Goal: Complete application form

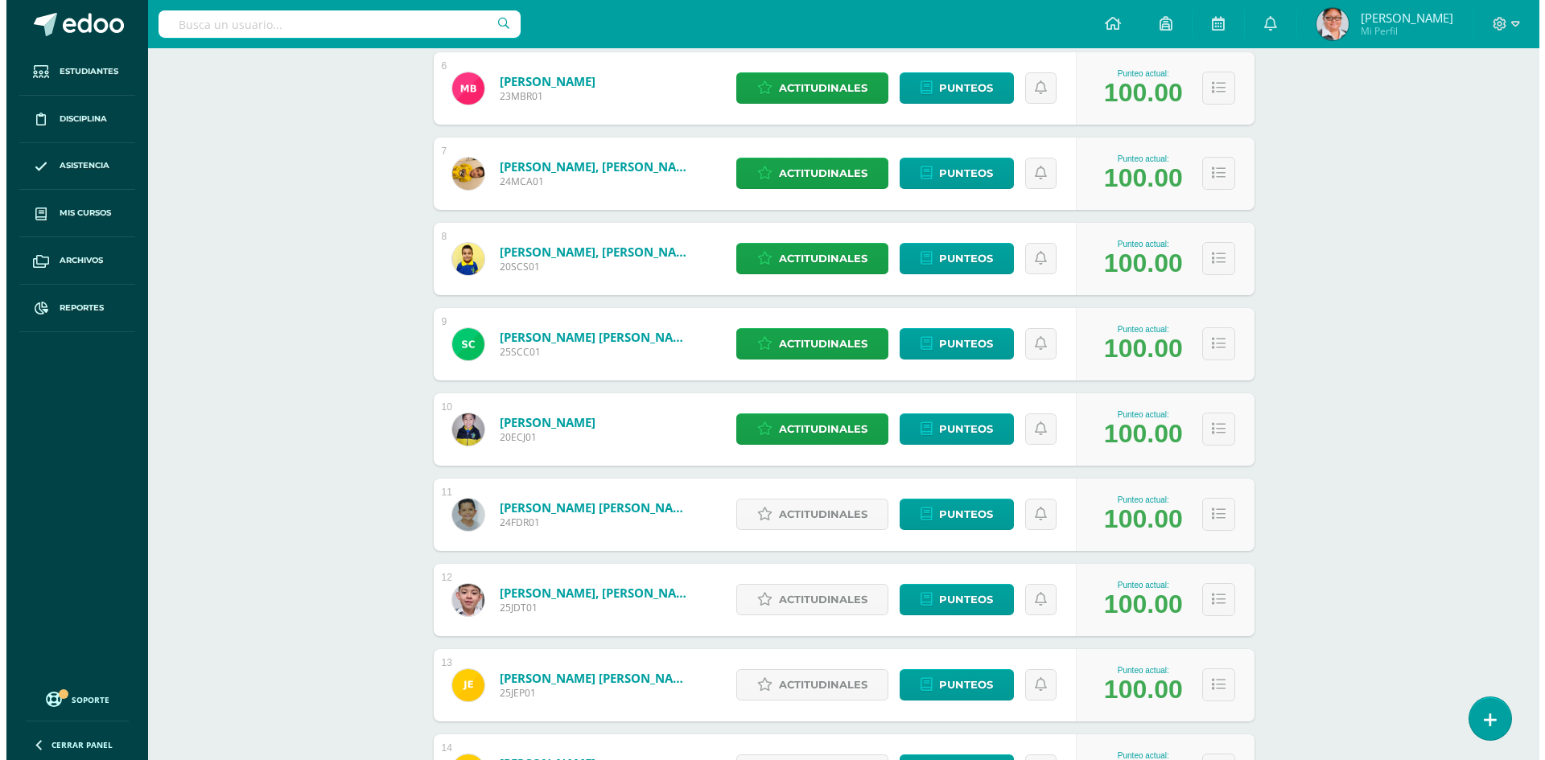
scroll to position [724, 0]
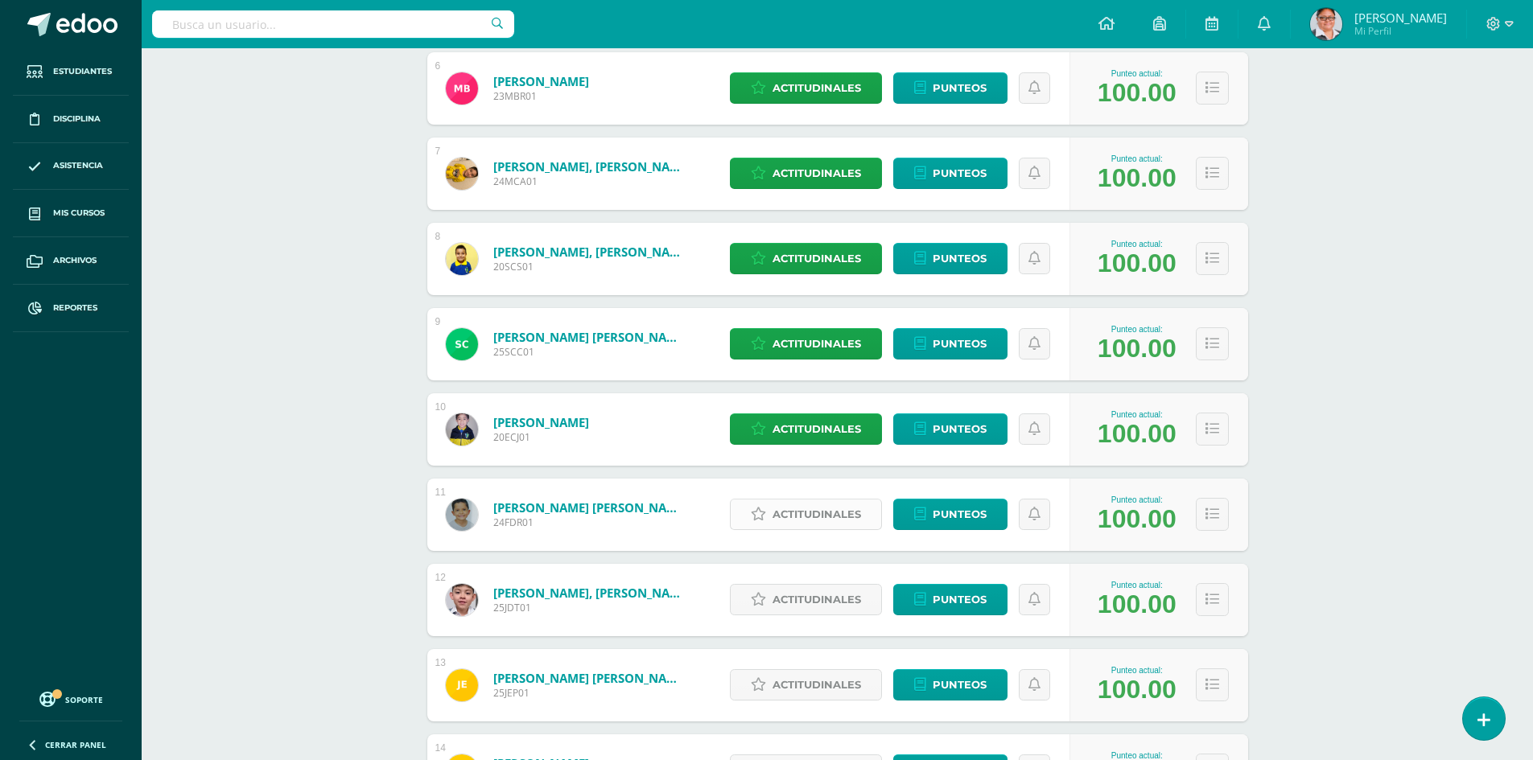
click at [823, 512] on span "Actitudinales" at bounding box center [816, 515] width 88 height 30
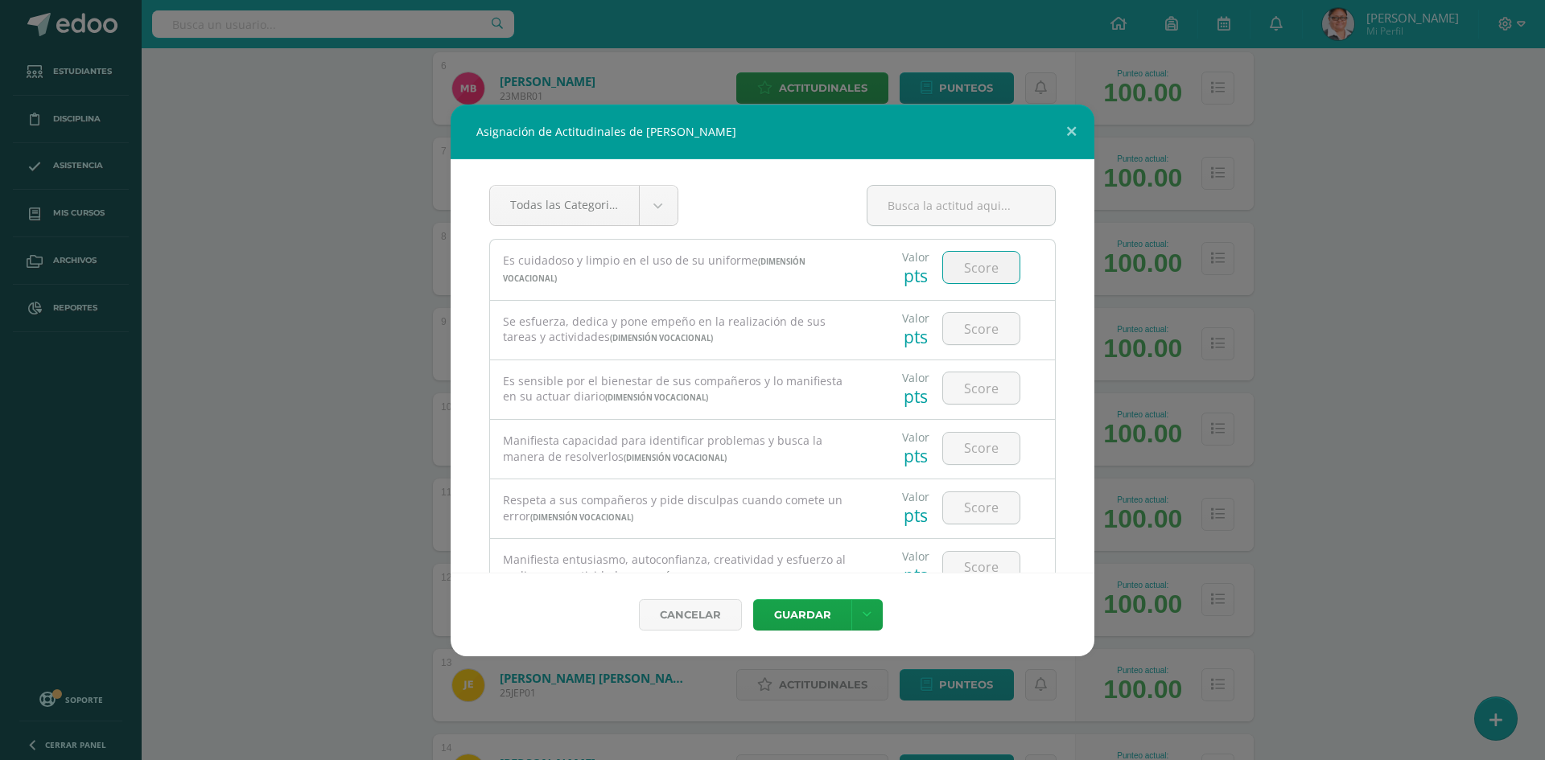
click at [959, 265] on input "number" at bounding box center [981, 267] width 76 height 31
type input "2"
type input "4"
click at [968, 333] on input "number" at bounding box center [981, 328] width 76 height 31
type input "4"
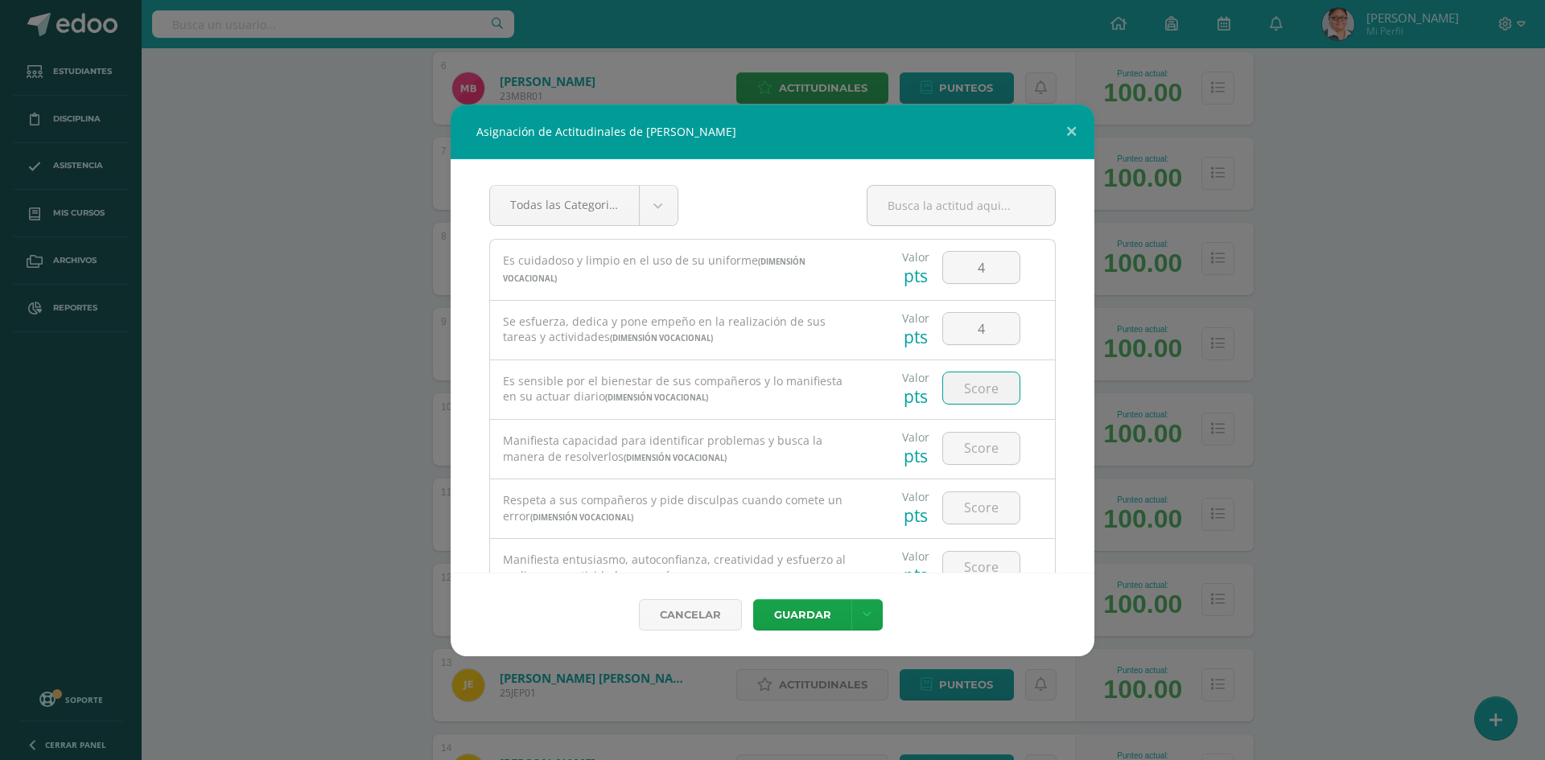
click at [965, 392] on input "number" at bounding box center [981, 388] width 76 height 31
type input "4"
click at [959, 442] on input "number" at bounding box center [981, 448] width 76 height 31
type input "4"
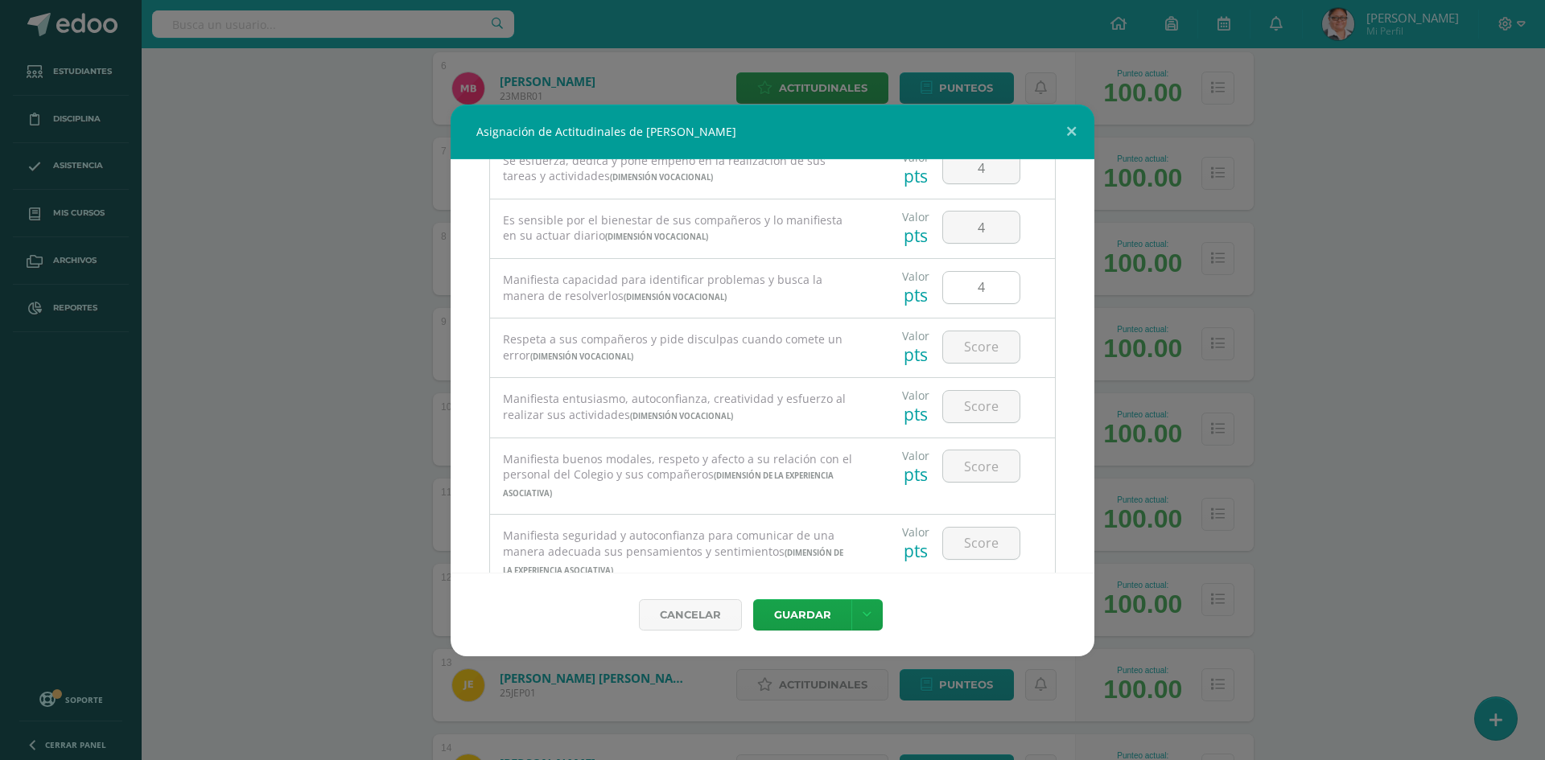
scroll to position [241, 0]
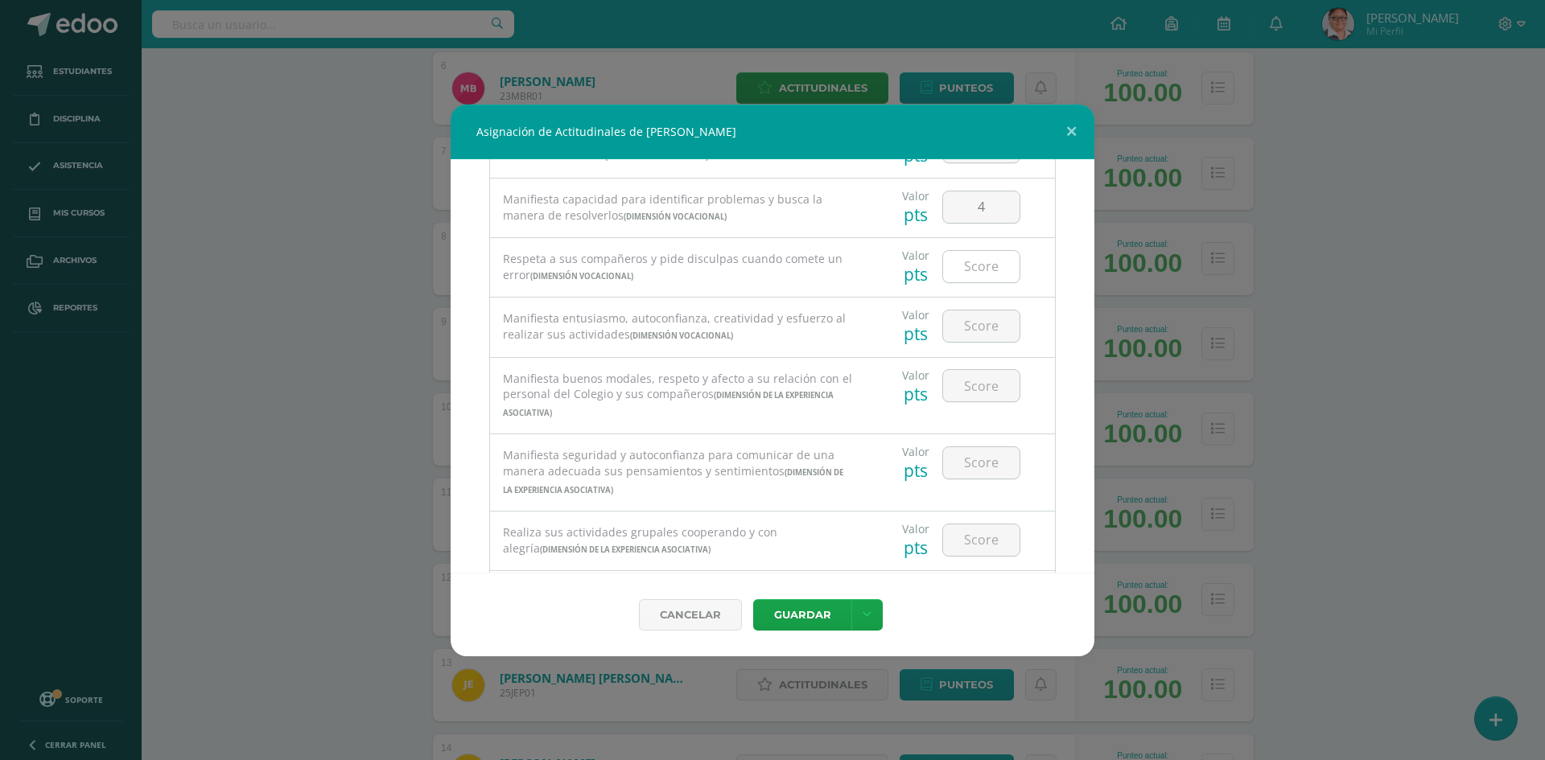
click at [966, 261] on input "number" at bounding box center [981, 266] width 76 height 31
type input "4"
click at [965, 332] on input "number" at bounding box center [981, 326] width 76 height 31
type input "4"
click at [978, 381] on input "number" at bounding box center [981, 385] width 76 height 31
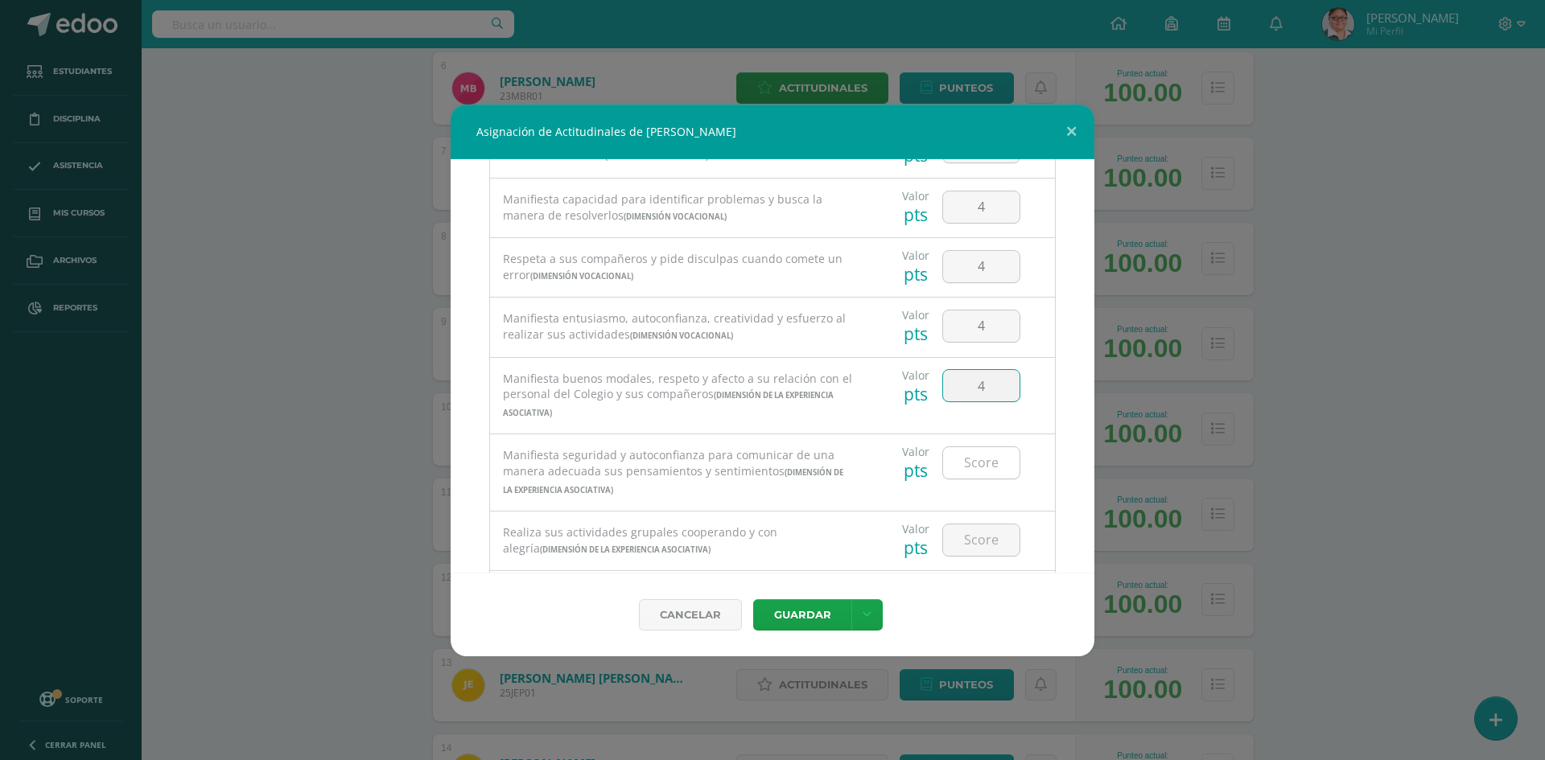
type input "4"
click at [972, 451] on input "number" at bounding box center [981, 462] width 76 height 31
type input "4"
click at [975, 539] on input "number" at bounding box center [981, 540] width 76 height 31
type input "4"
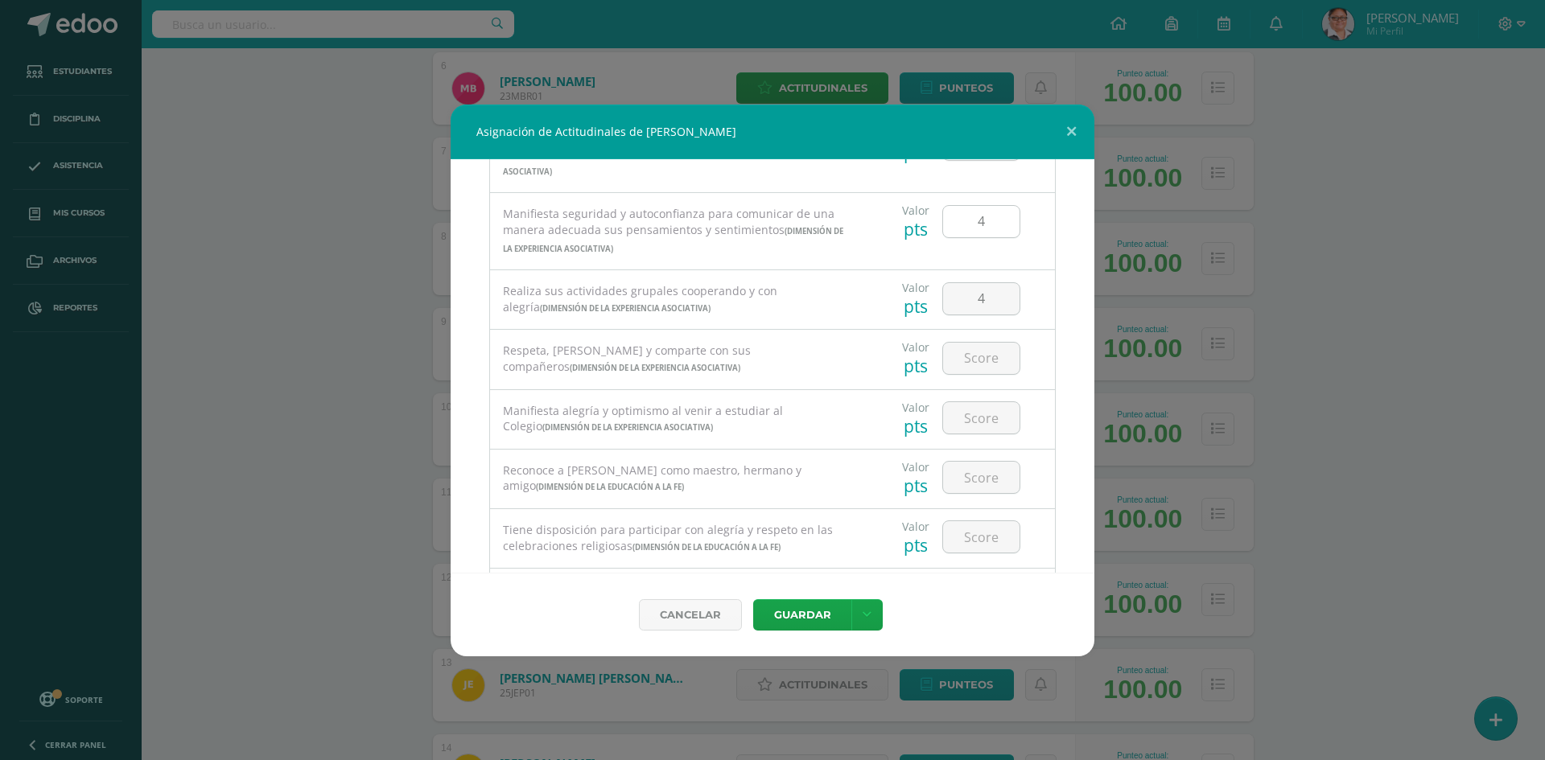
scroll to position [563, 0]
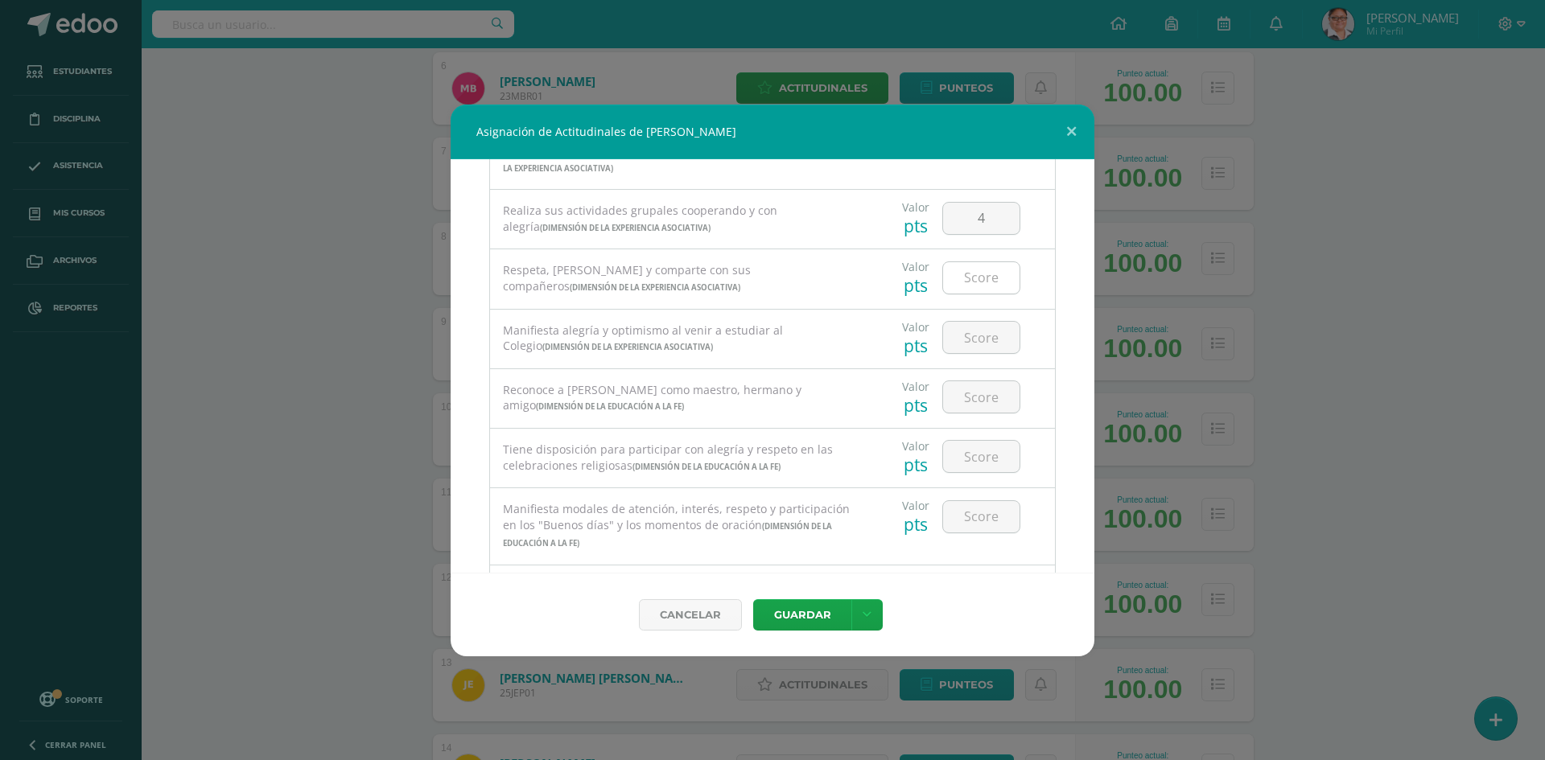
click at [976, 276] on input "number" at bounding box center [981, 277] width 76 height 31
type input "4"
click at [961, 343] on input "number" at bounding box center [981, 337] width 76 height 31
type input "4"
click at [964, 393] on input "number" at bounding box center [981, 396] width 76 height 31
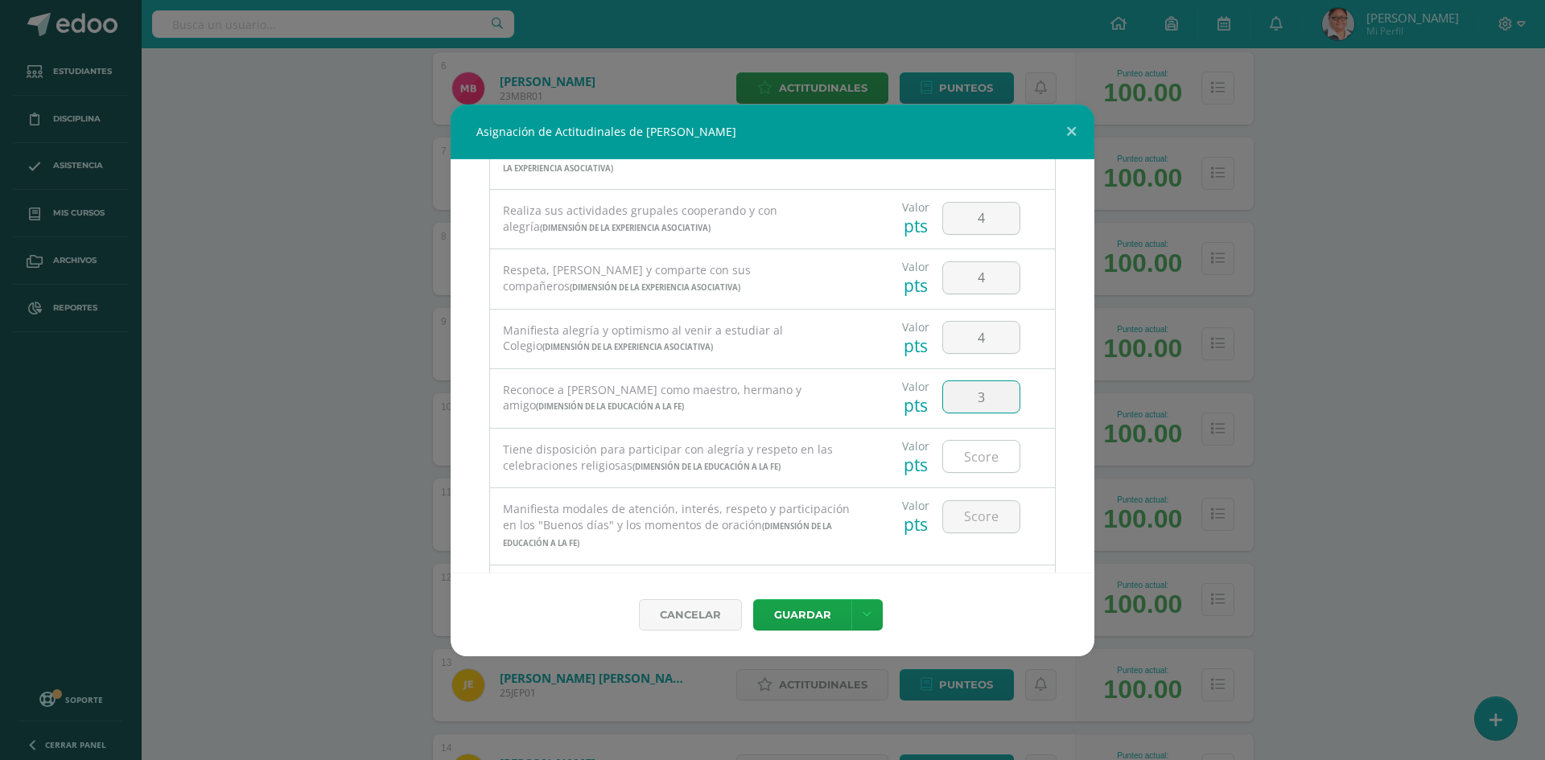
type input "3"
click at [969, 454] on input "number" at bounding box center [981, 456] width 76 height 31
type input "4"
click at [982, 520] on input "number" at bounding box center [981, 516] width 76 height 31
type input "4"
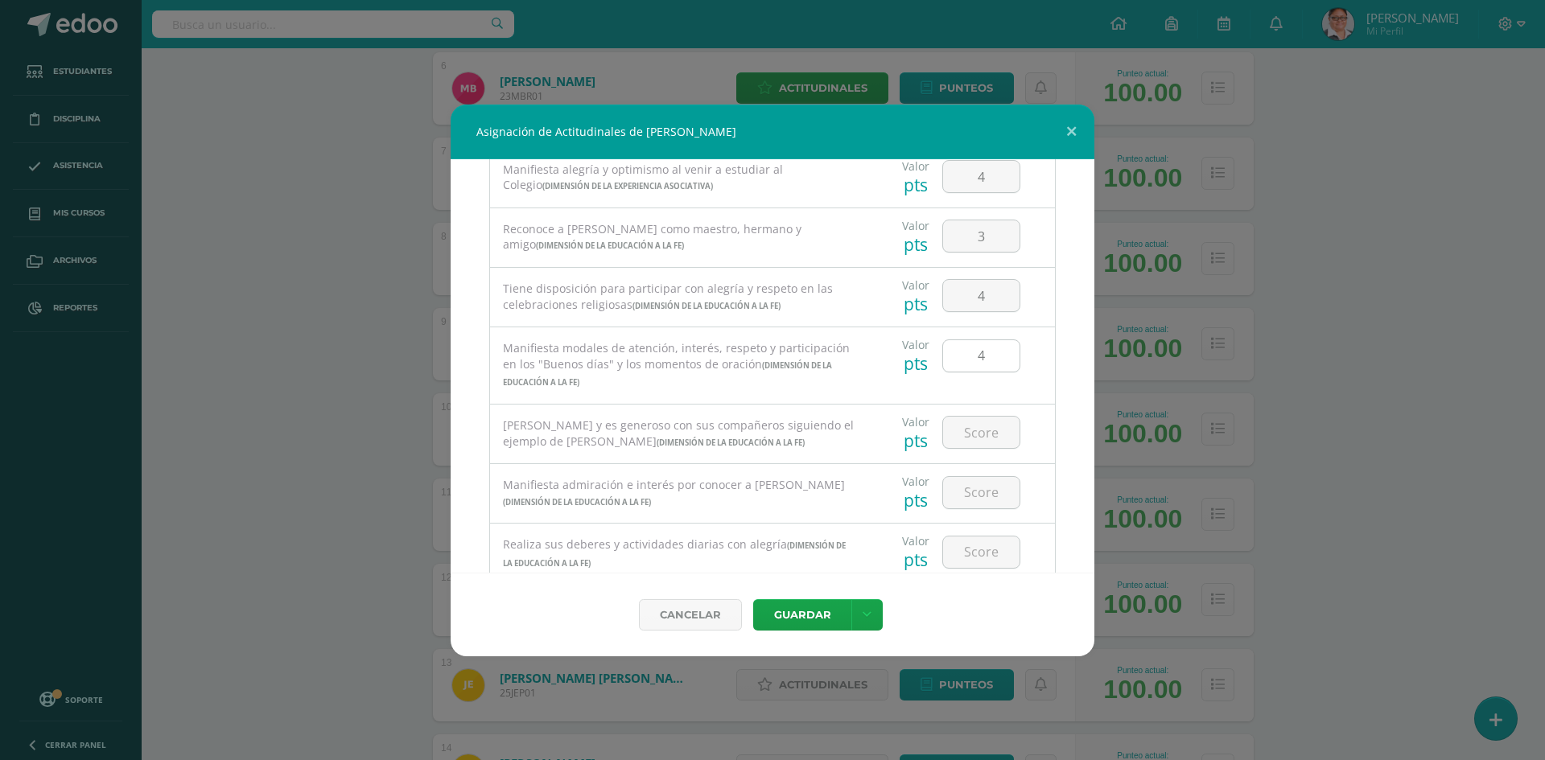
scroll to position [805, 0]
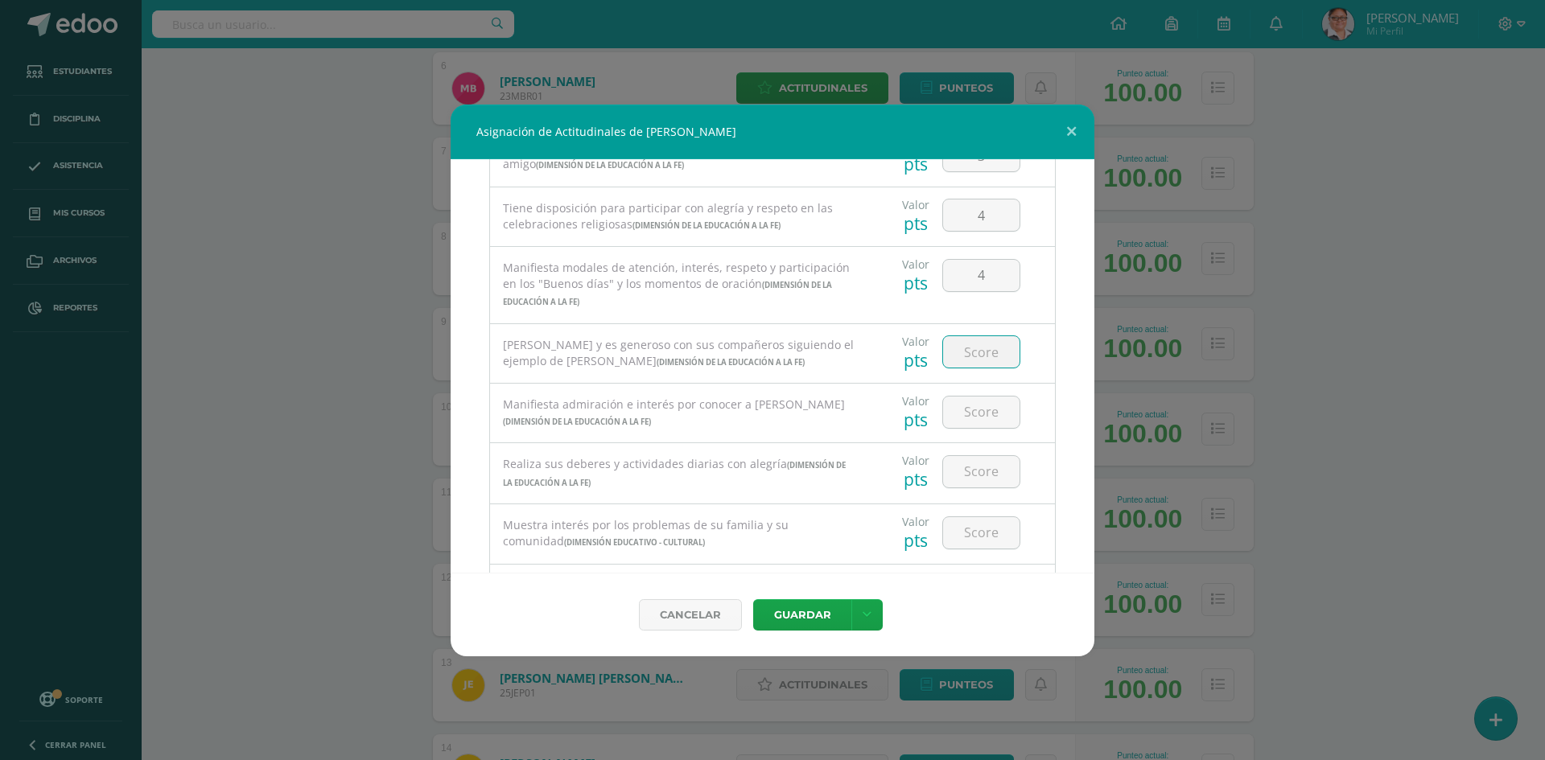
click at [970, 358] on input "number" at bounding box center [981, 351] width 76 height 31
type input "3"
click at [960, 414] on input "number" at bounding box center [981, 412] width 76 height 31
type input "4"
click at [967, 472] on input "number" at bounding box center [981, 471] width 76 height 31
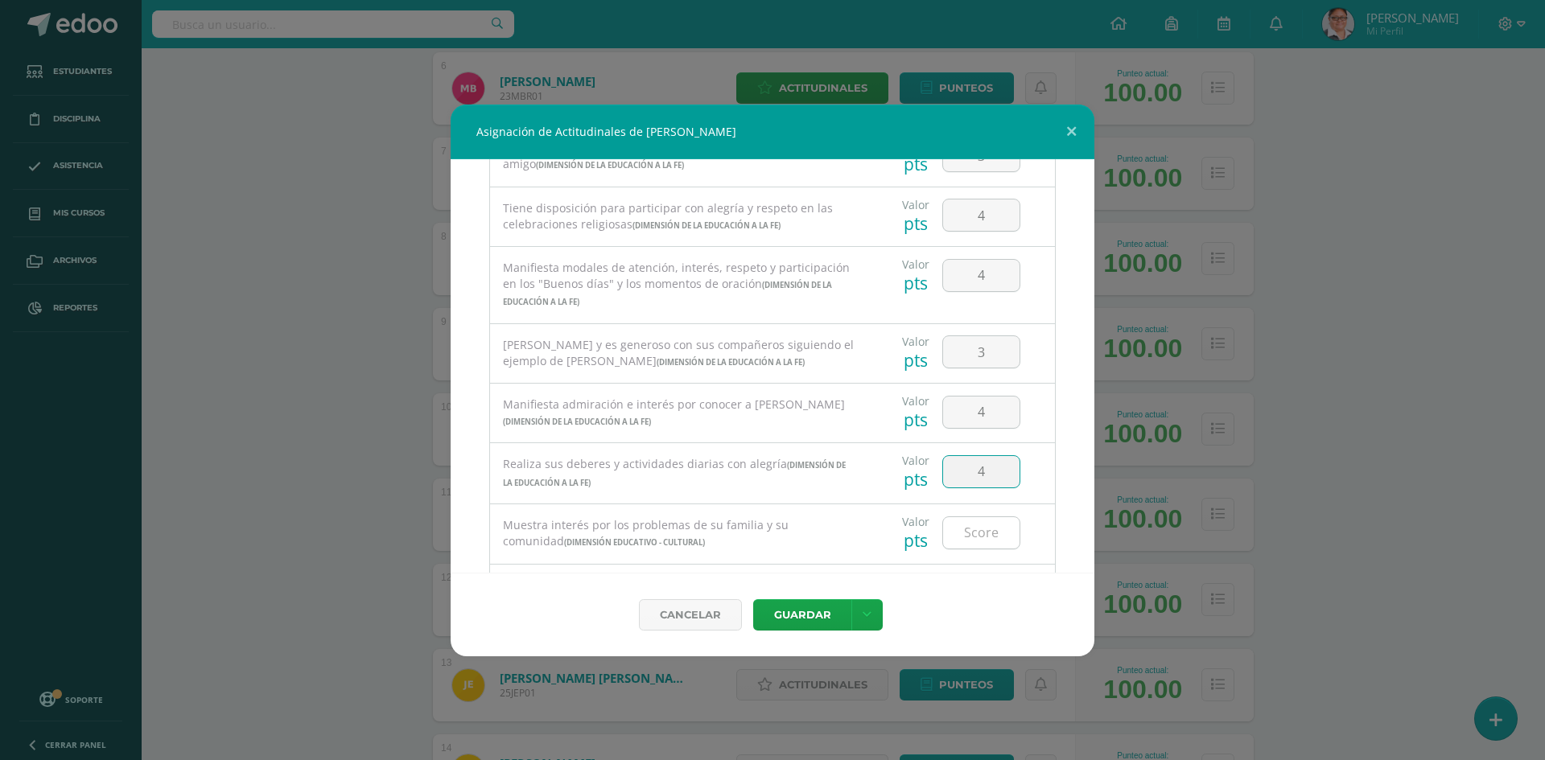
type input "4"
click at [991, 525] on input "number" at bounding box center [981, 532] width 76 height 31
type input "3"
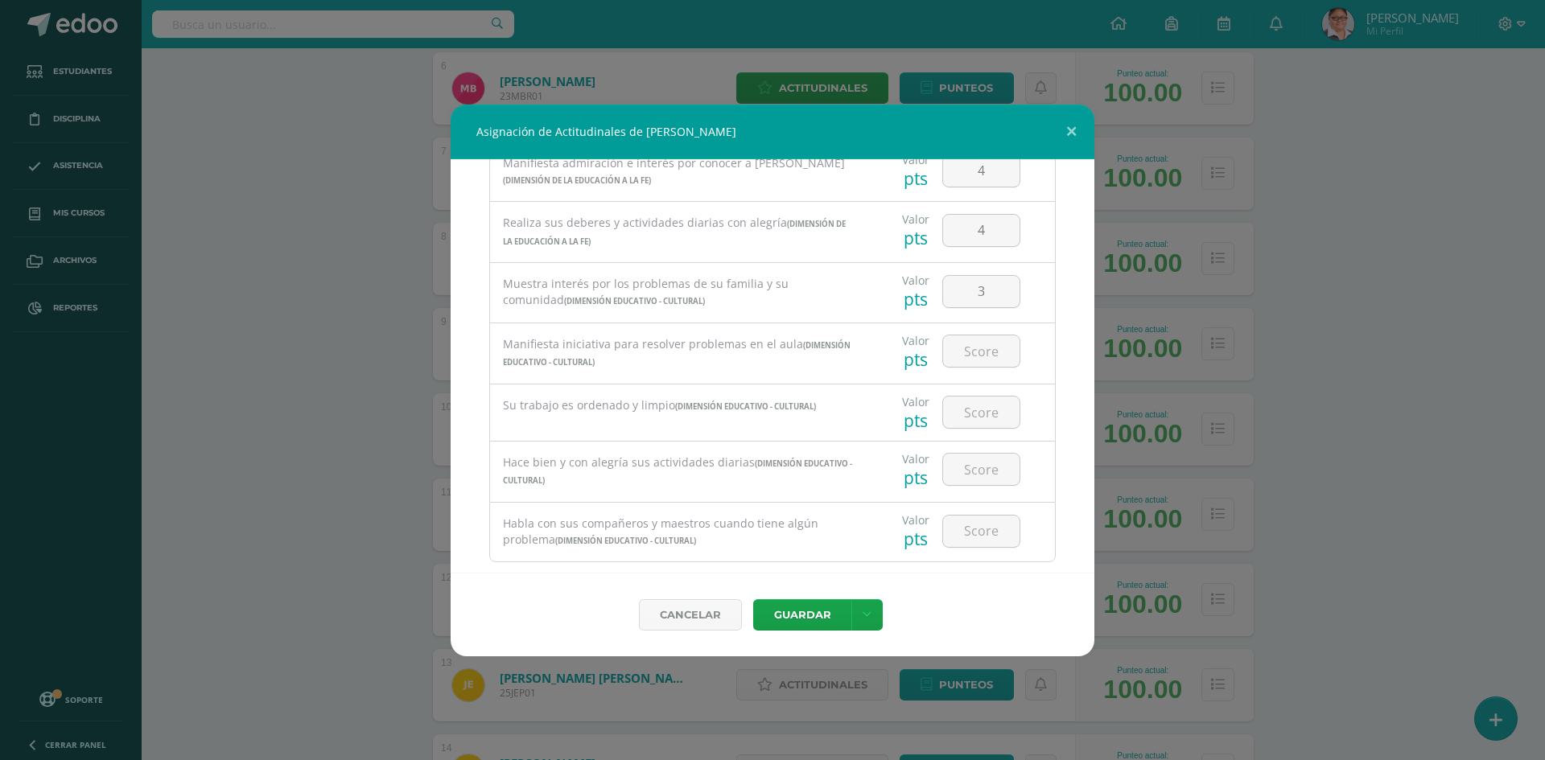
scroll to position [1076, 0]
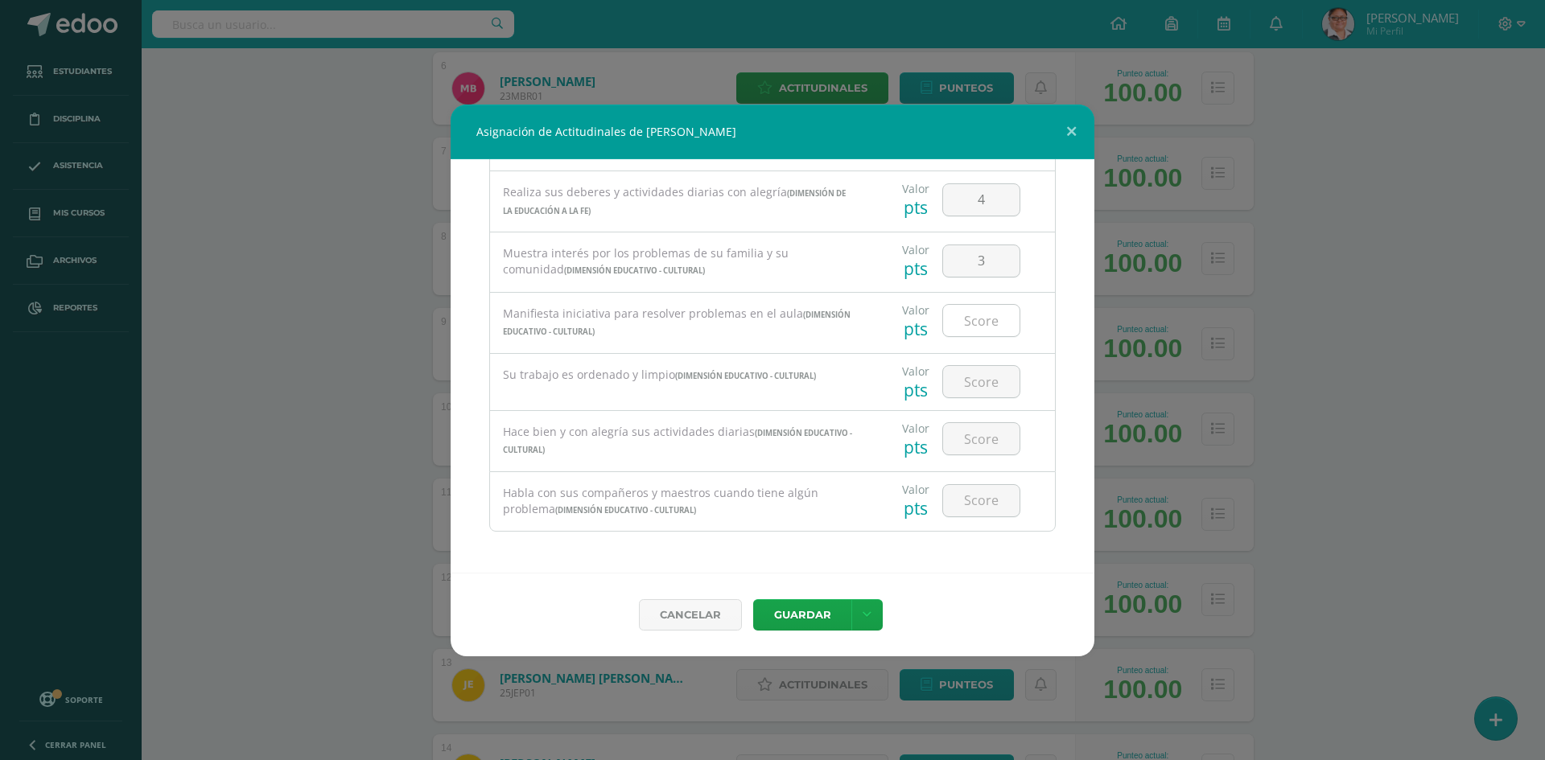
click at [976, 319] on input "number" at bounding box center [981, 320] width 76 height 31
type input "4"
click at [969, 388] on input "number" at bounding box center [981, 381] width 76 height 31
type input "4"
click at [980, 445] on input "number" at bounding box center [981, 438] width 76 height 31
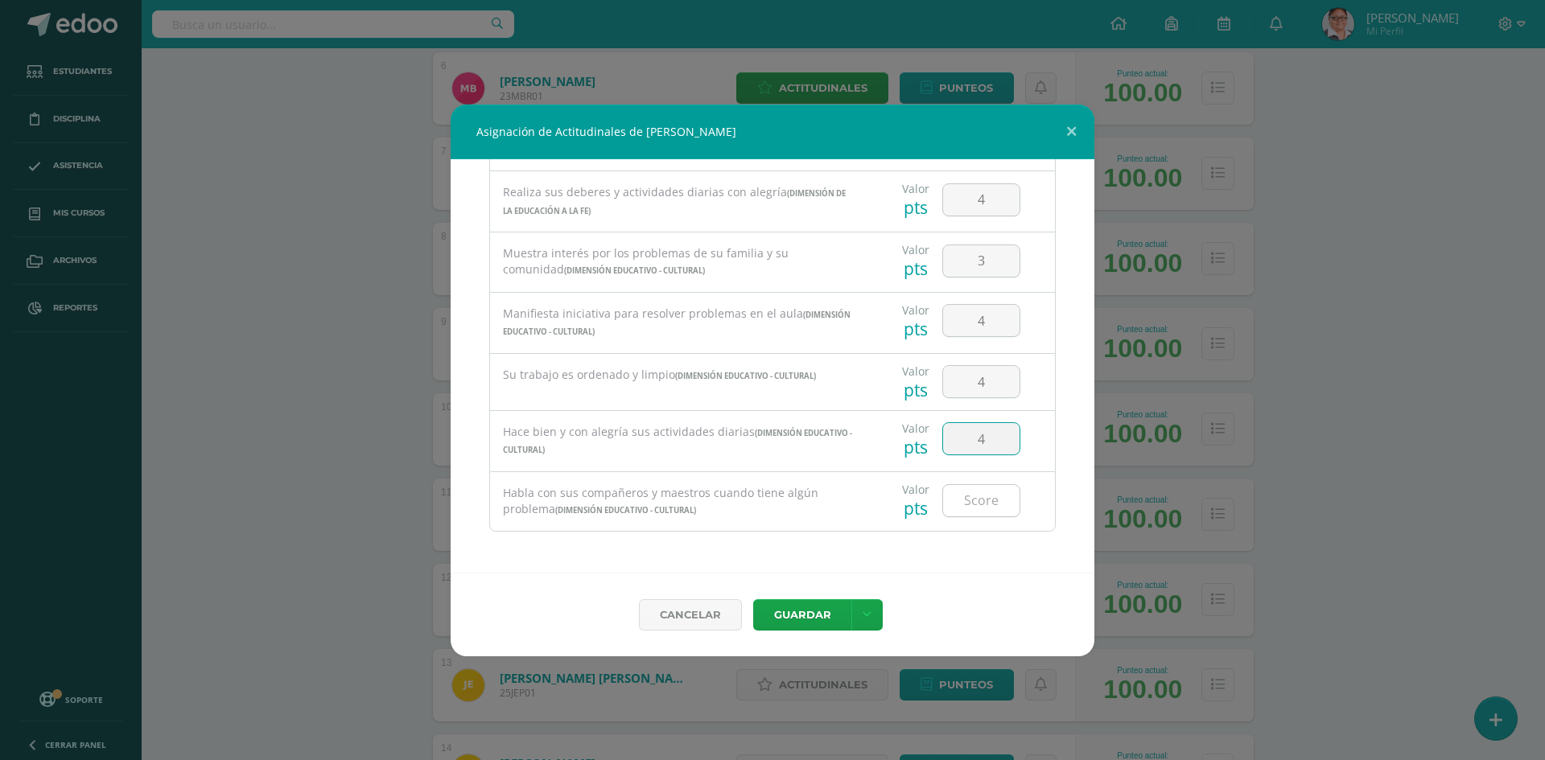
type input "4"
click at [978, 501] on input "number" at bounding box center [981, 500] width 76 height 31
type input "4"
click at [809, 618] on button "Guardar" at bounding box center [802, 614] width 98 height 31
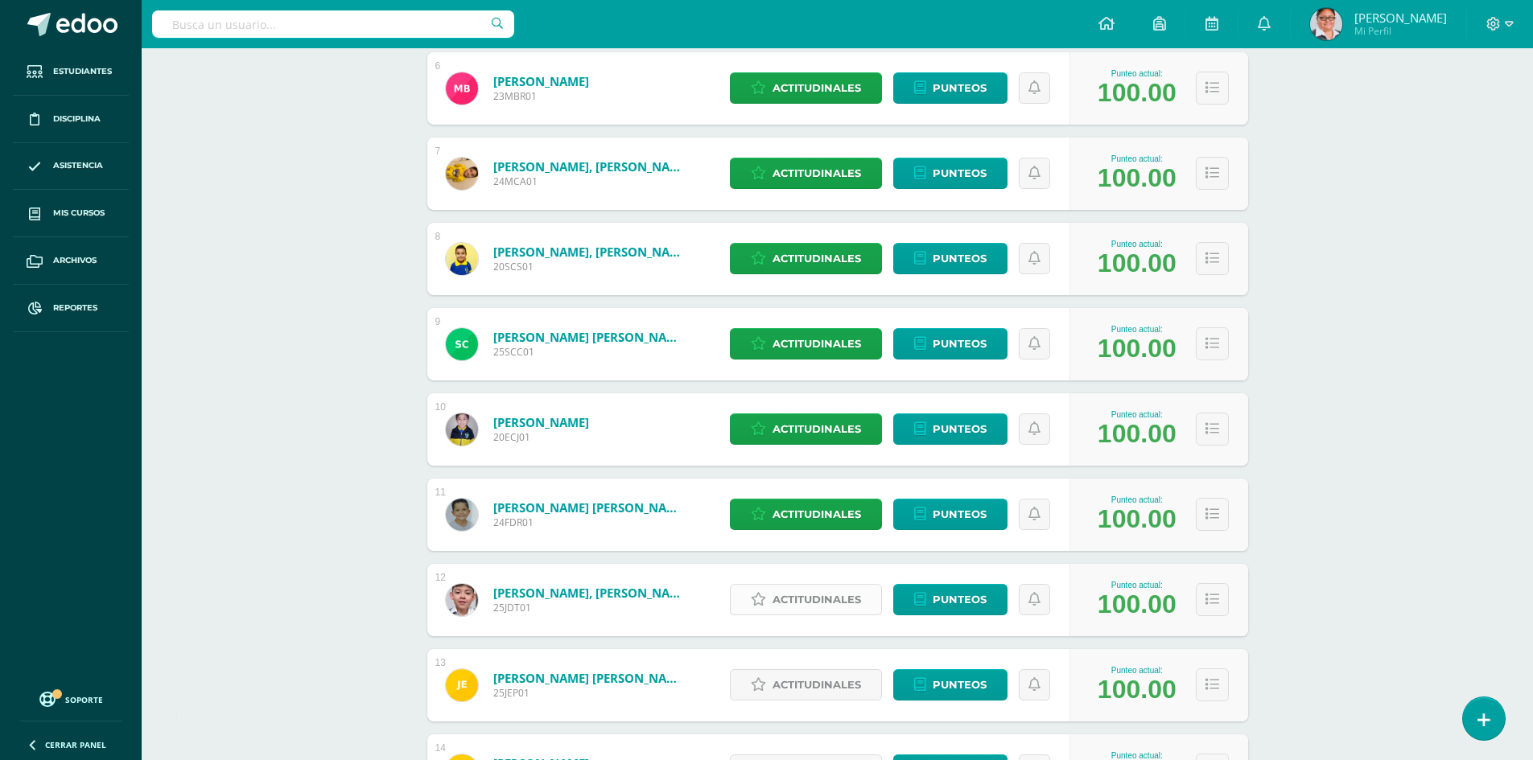
click at [809, 602] on span "Actitudinales" at bounding box center [816, 600] width 88 height 30
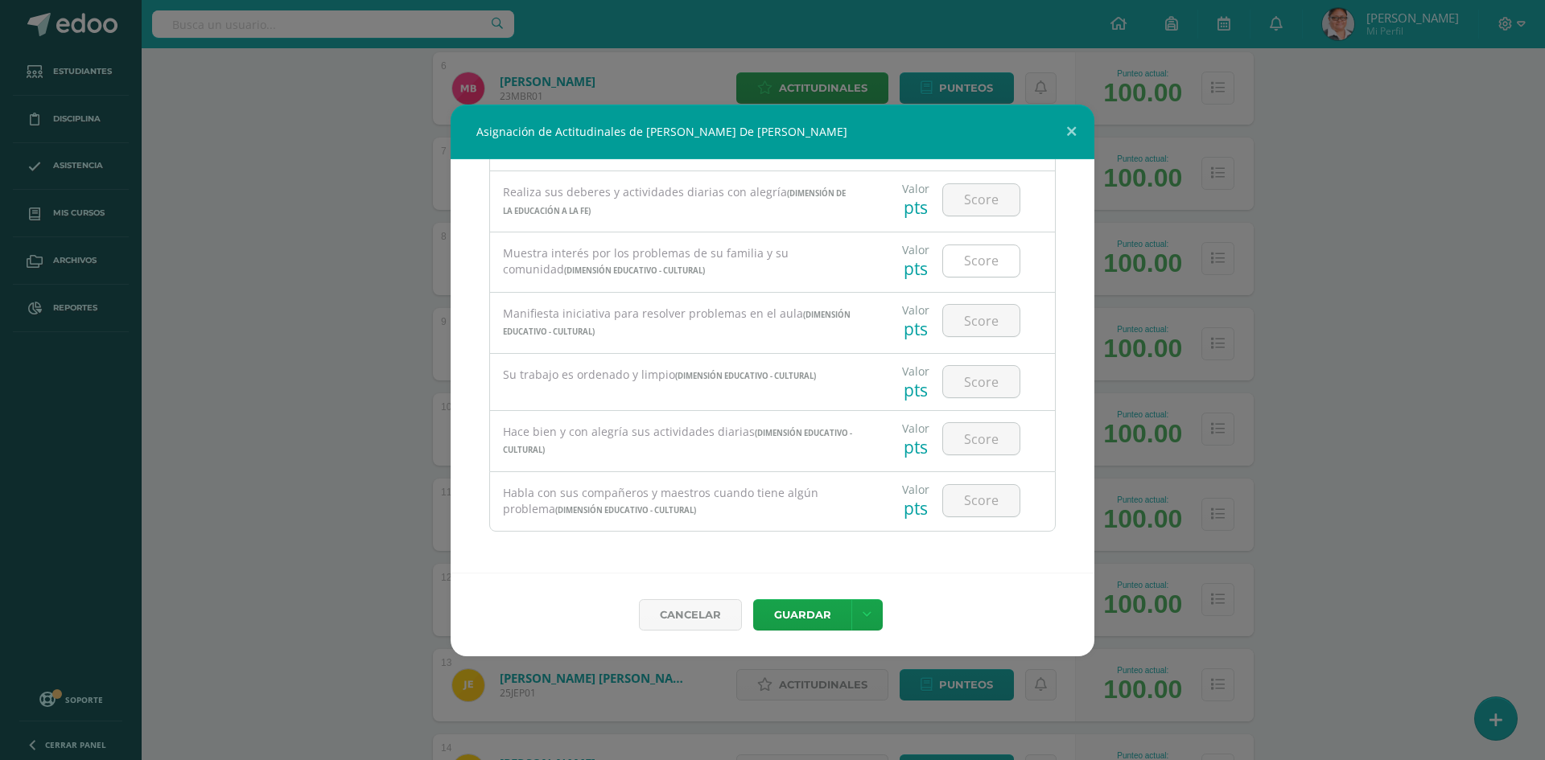
type input "3"
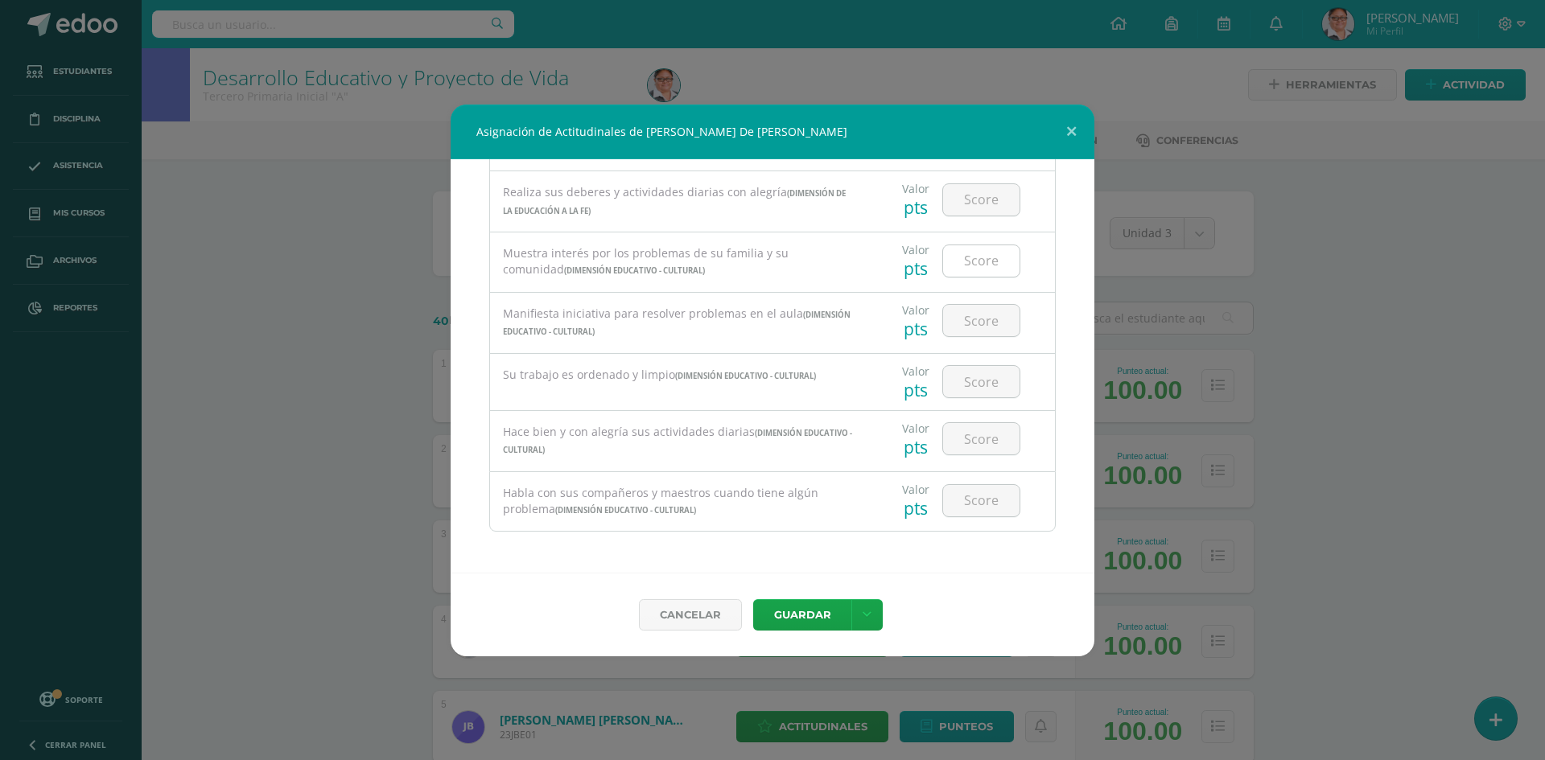
click at [967, 261] on input "number" at bounding box center [981, 260] width 76 height 31
type input "3"
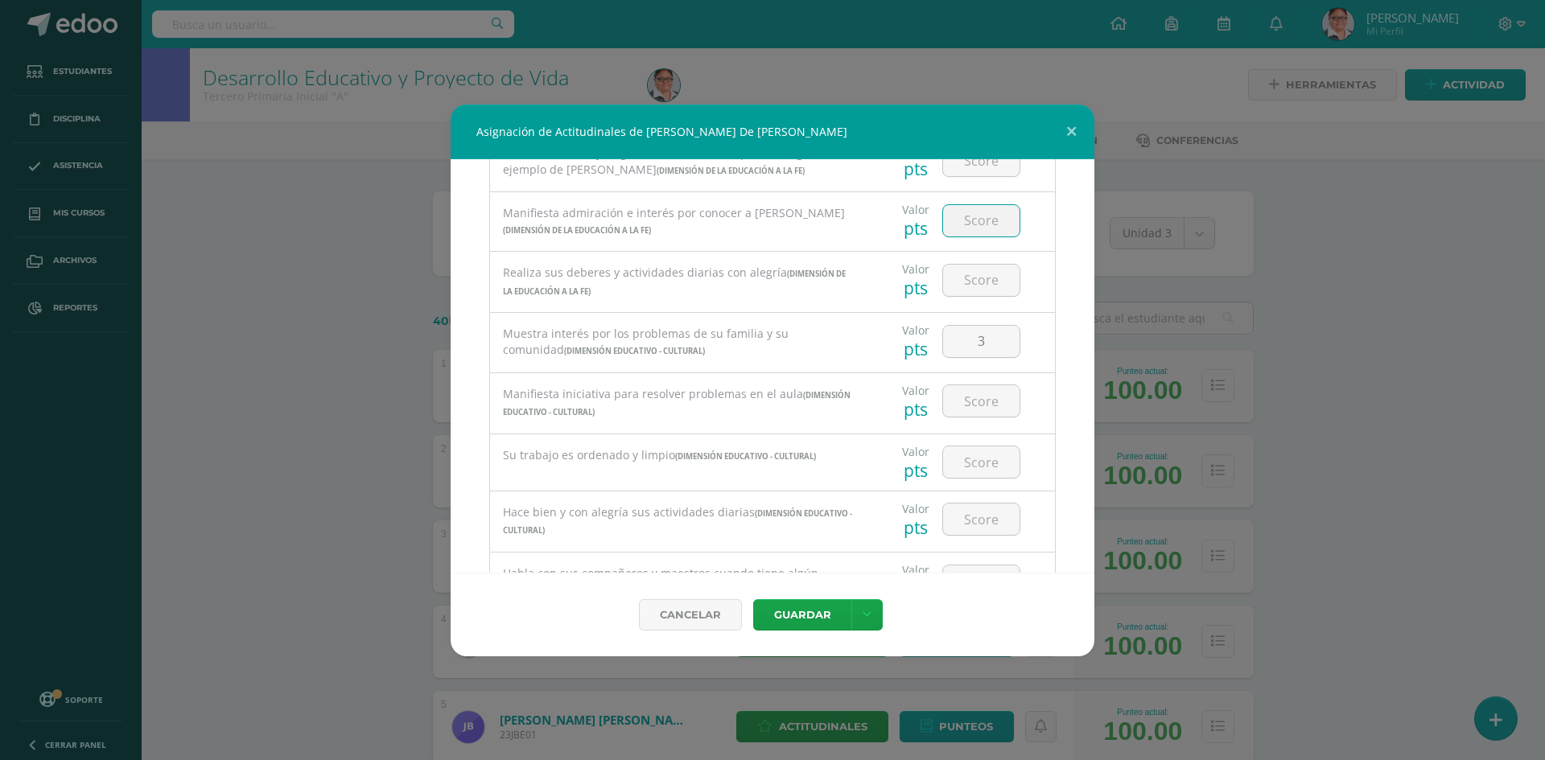
click at [973, 215] on input "number" at bounding box center [981, 220] width 76 height 31
type input "3"
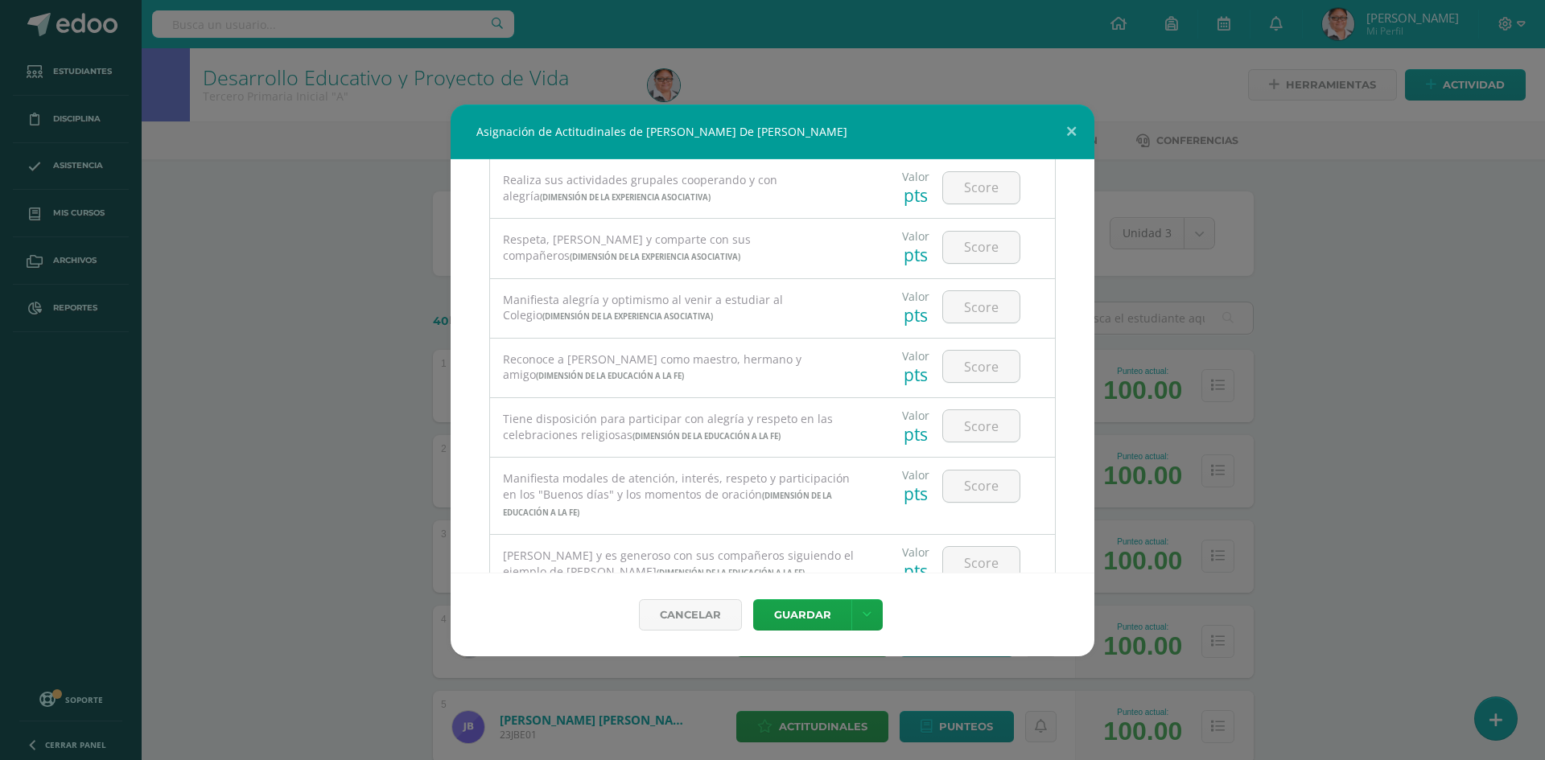
scroll to position [835, 0]
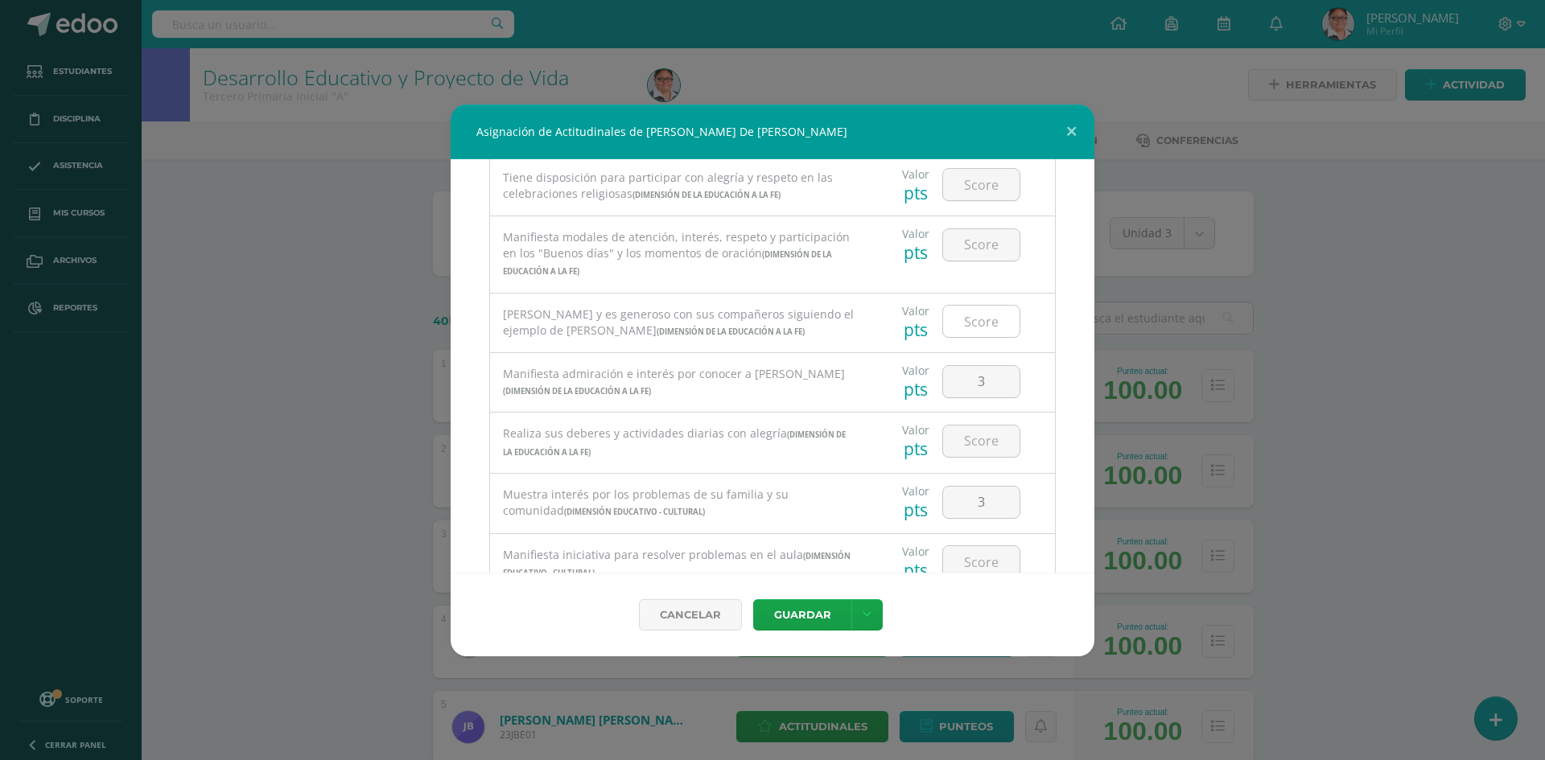
click at [963, 328] on input "number" at bounding box center [981, 321] width 76 height 31
type input "3"
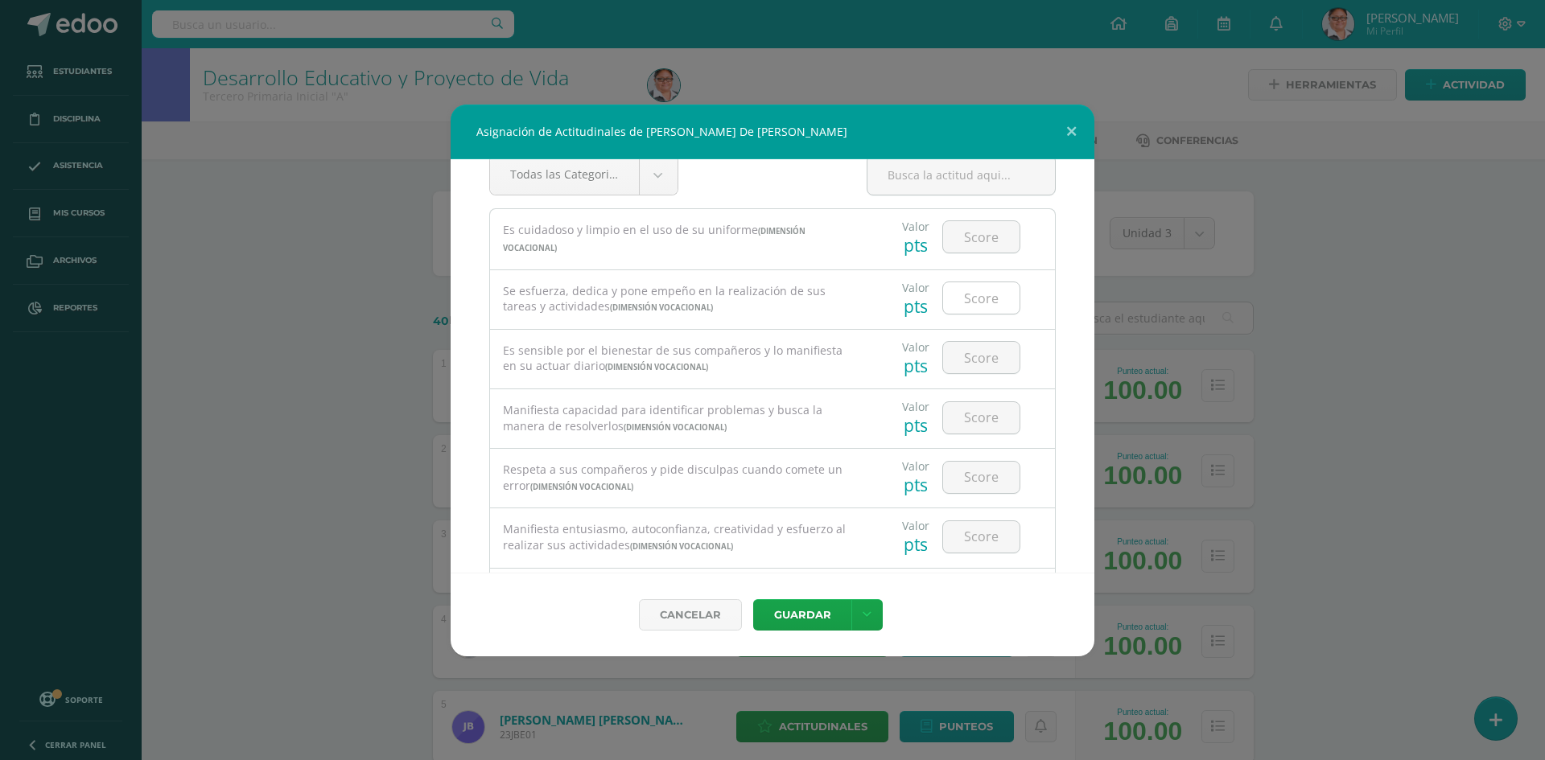
scroll to position [0, 0]
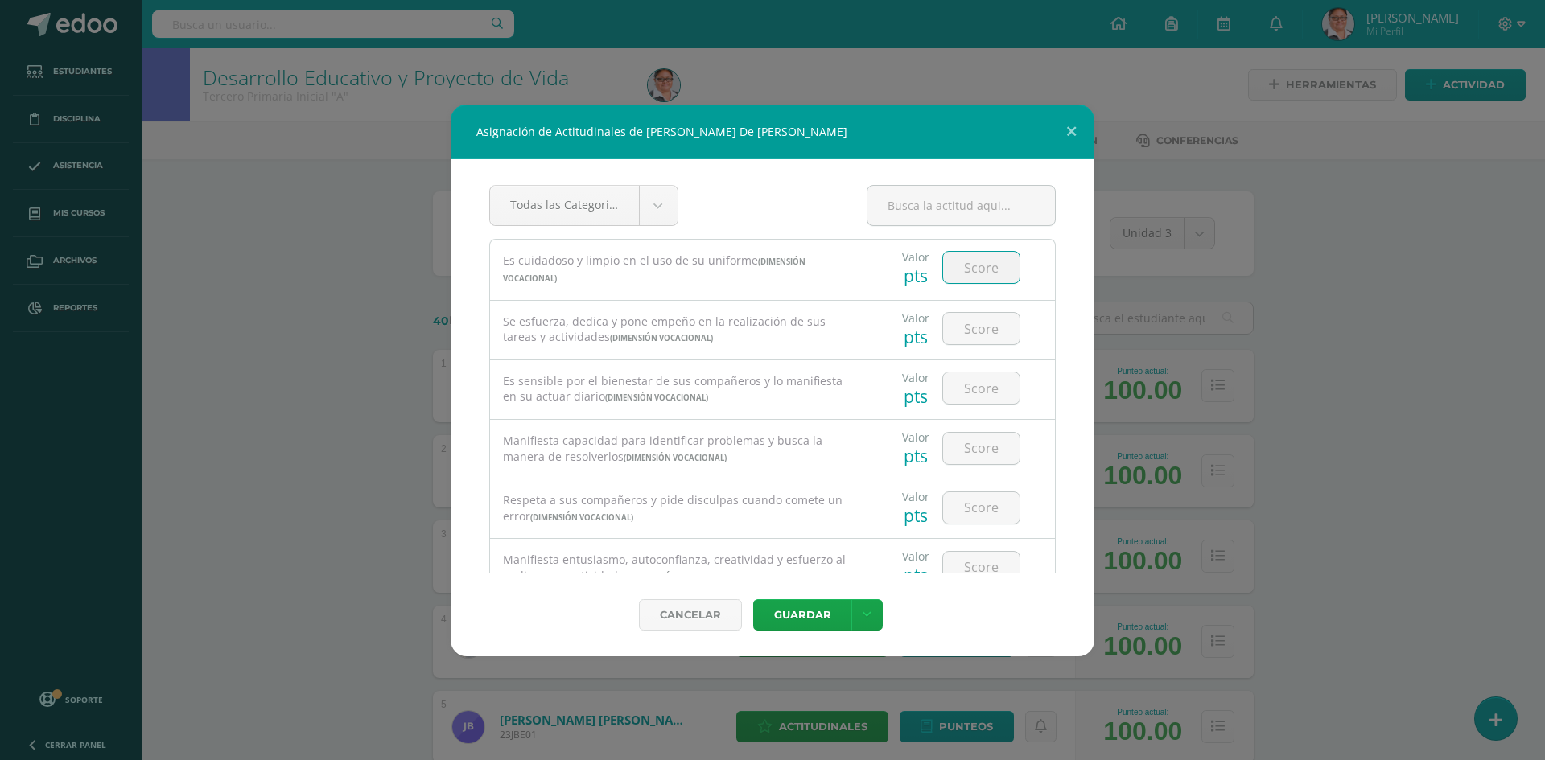
click at [968, 265] on input "number" at bounding box center [981, 267] width 76 height 31
type input "4"
click at [969, 313] on input "number" at bounding box center [981, 328] width 76 height 31
type input "4"
click at [977, 381] on input "number" at bounding box center [981, 388] width 76 height 31
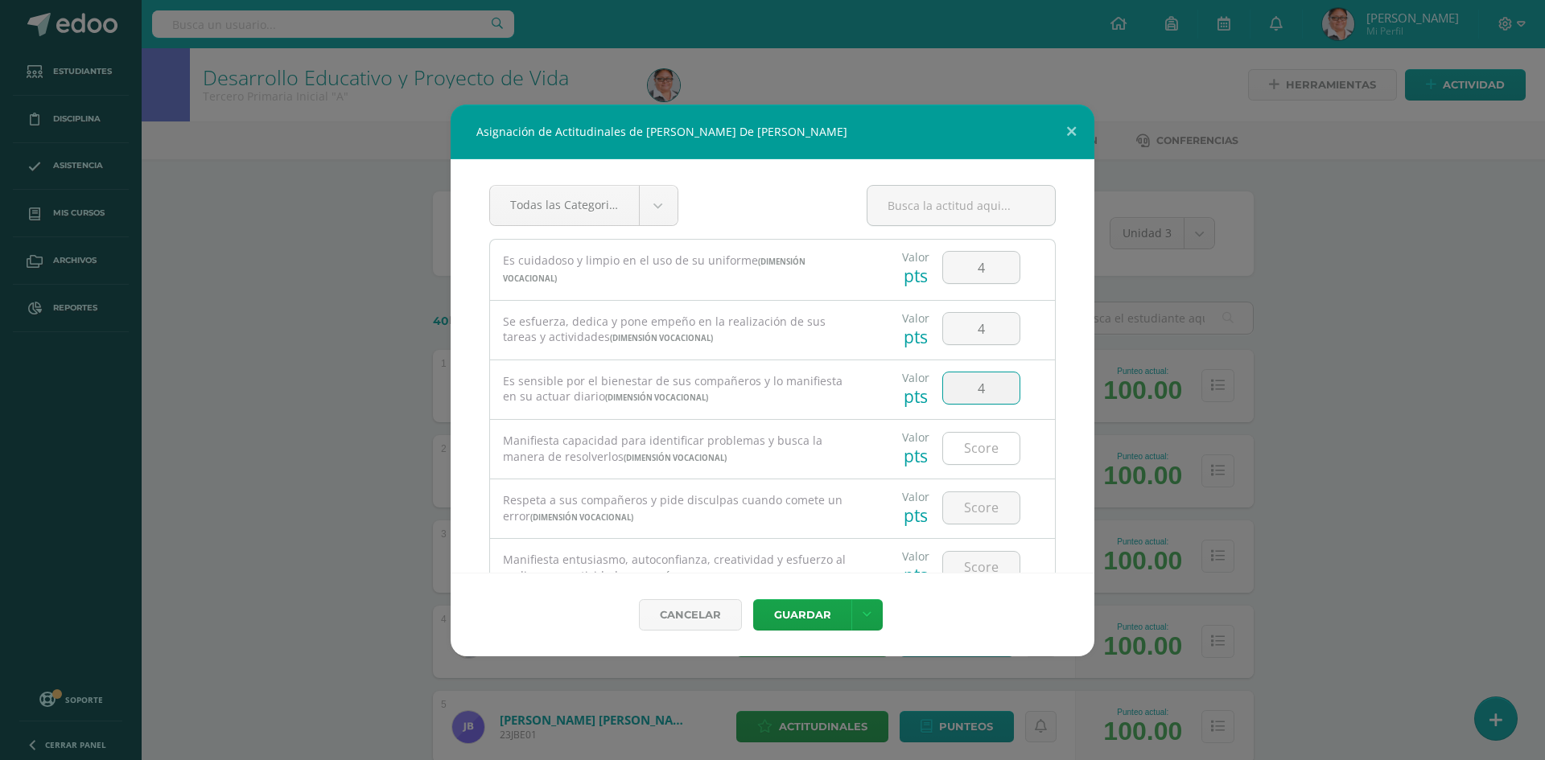
type input "4"
click at [969, 444] on input "number" at bounding box center [981, 448] width 76 height 31
type input "4"
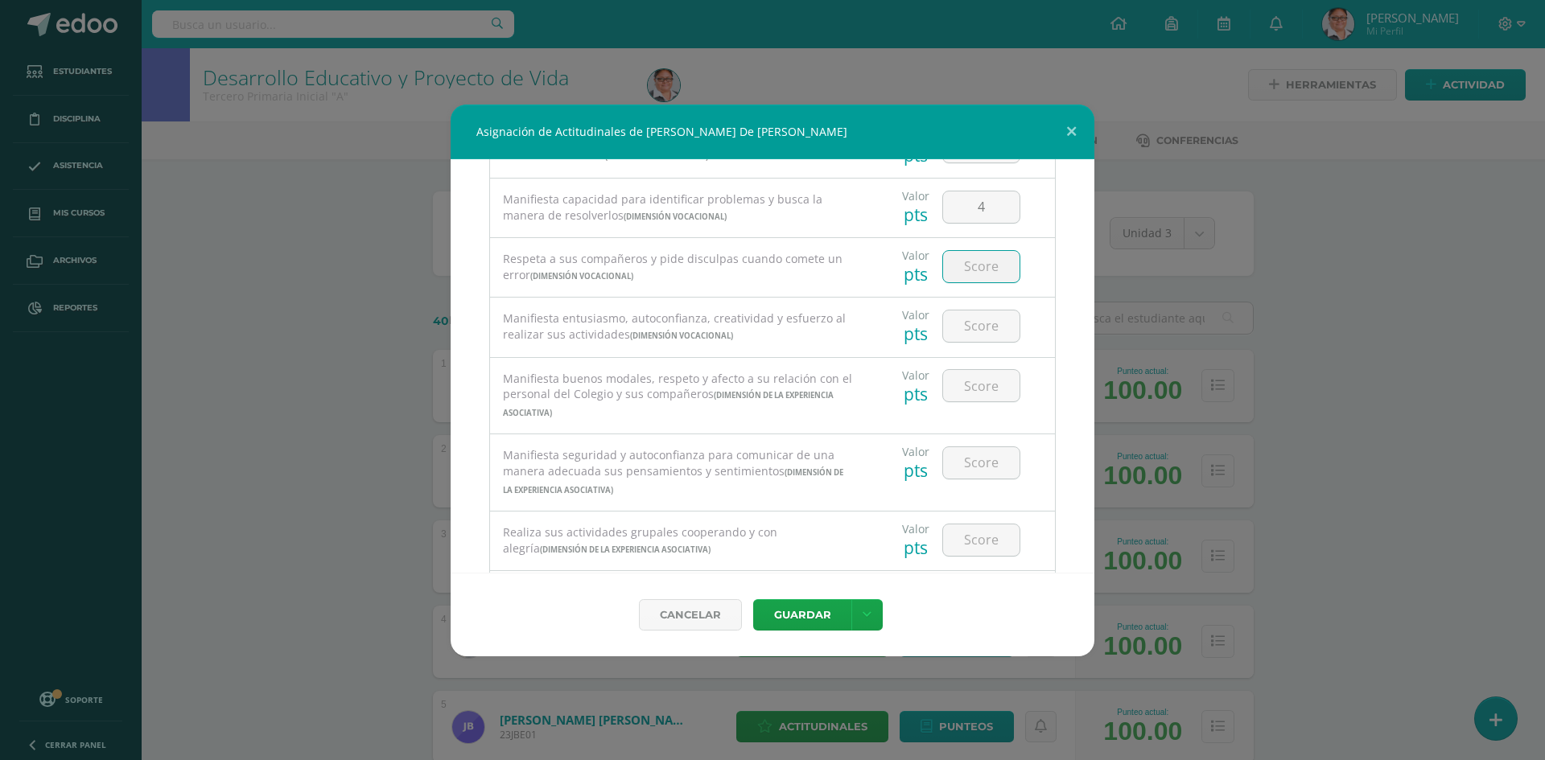
click at [962, 270] on input "number" at bounding box center [981, 266] width 76 height 31
type input "4"
click at [967, 335] on input "number" at bounding box center [981, 326] width 76 height 31
type input "4"
click at [965, 393] on input "number" at bounding box center [981, 385] width 76 height 31
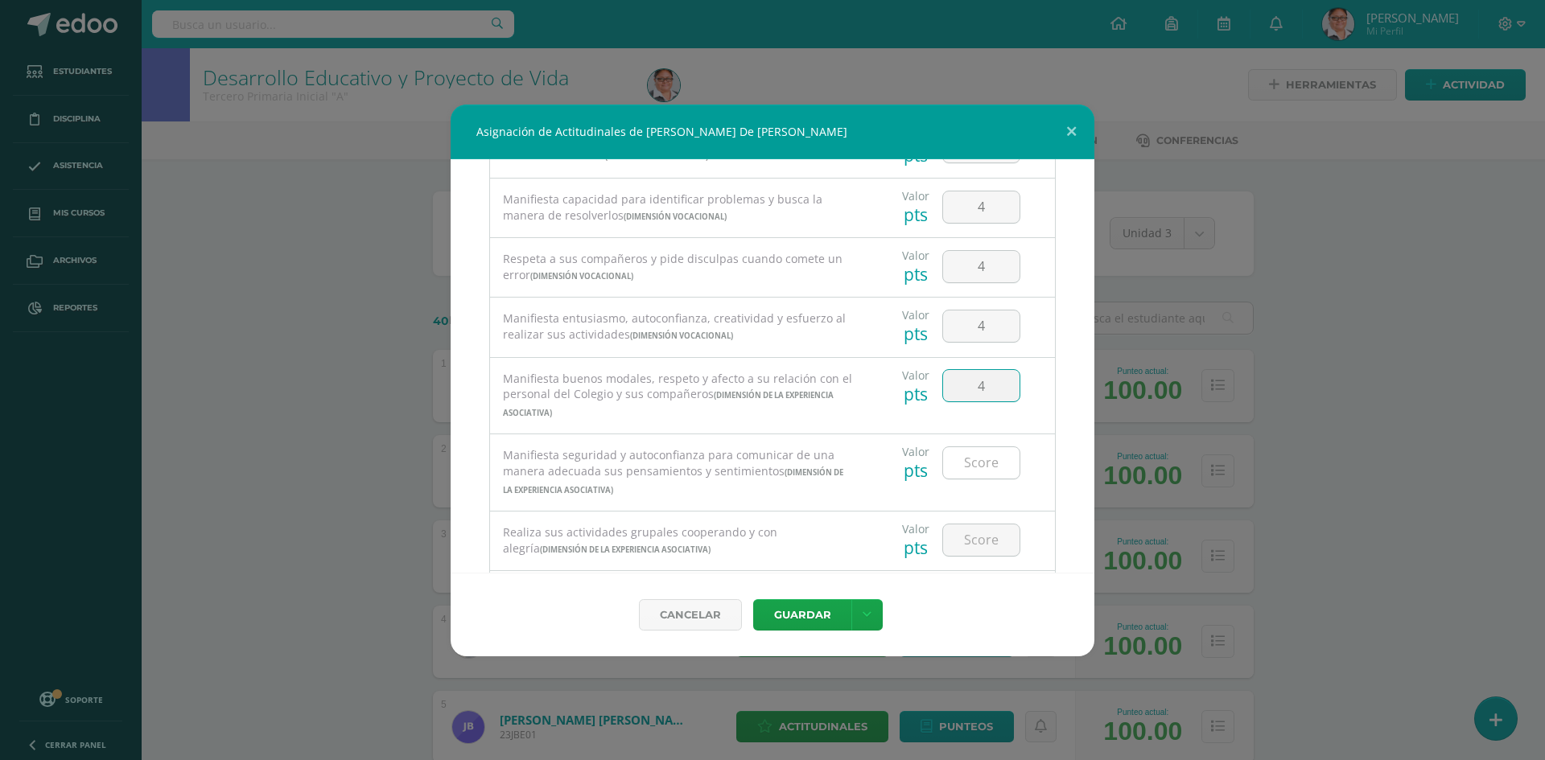
type input "4"
click at [967, 458] on input "number" at bounding box center [981, 462] width 76 height 31
type input "4"
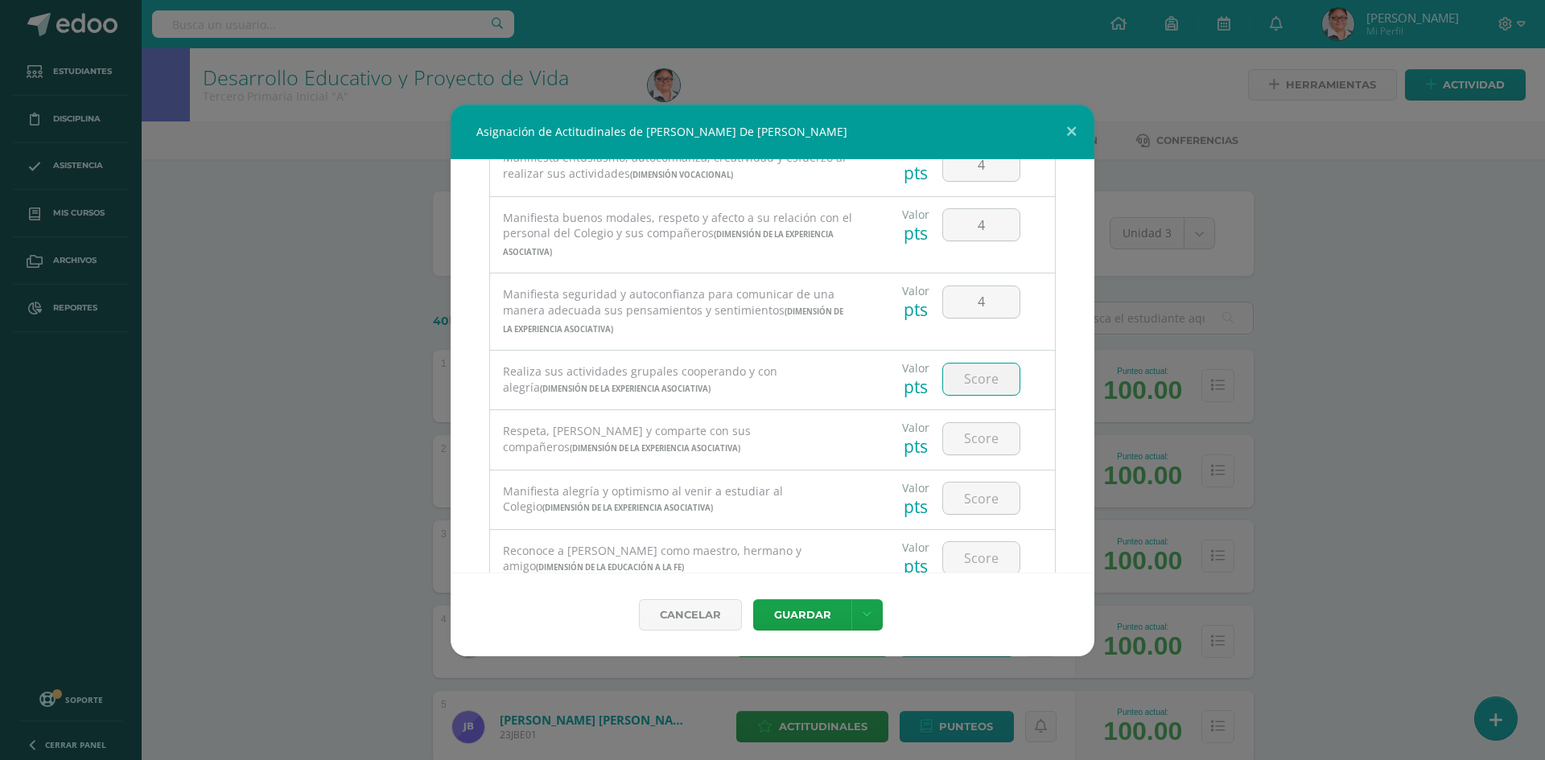
click at [962, 384] on input "number" at bounding box center [981, 379] width 76 height 31
type input "4"
click at [963, 438] on input "number" at bounding box center [981, 438] width 76 height 31
type input "4"
click at [964, 508] on input "number" at bounding box center [981, 498] width 76 height 31
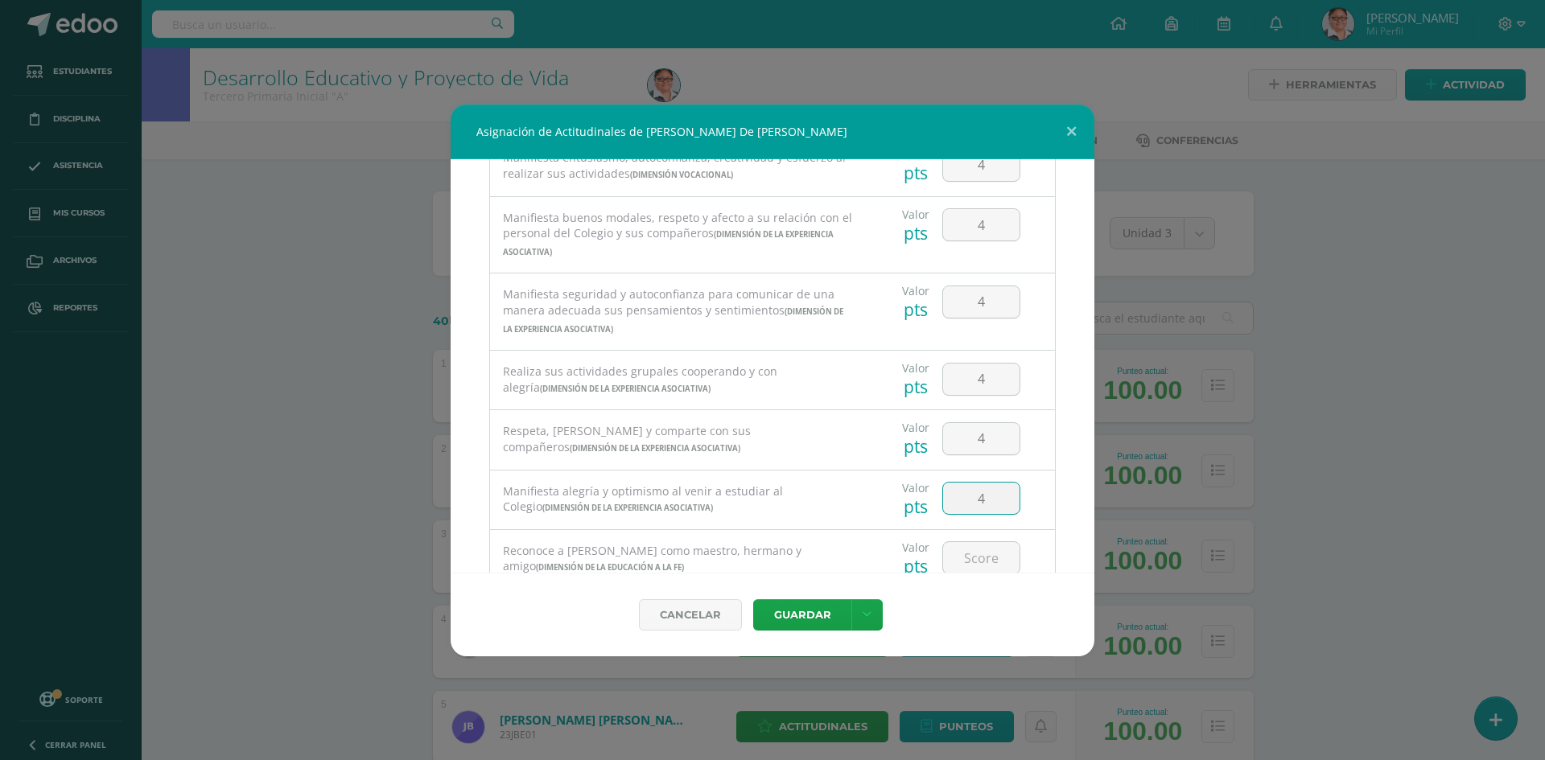
type input "4"
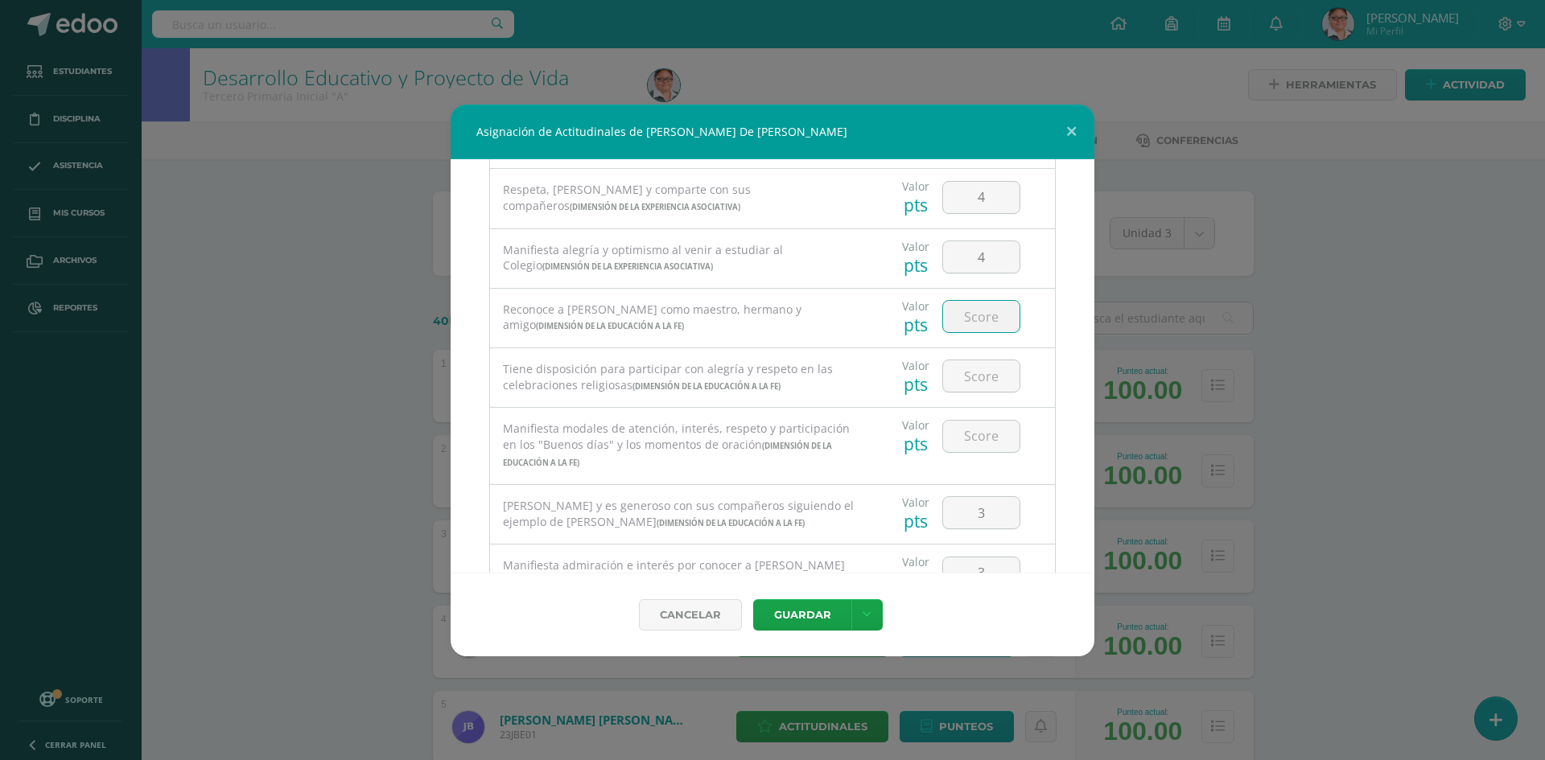
click at [973, 323] on input "number" at bounding box center [981, 316] width 76 height 31
type input "4"
click at [968, 376] on input "number" at bounding box center [981, 375] width 76 height 31
type input "4"
click at [964, 447] on input "number" at bounding box center [981, 436] width 76 height 31
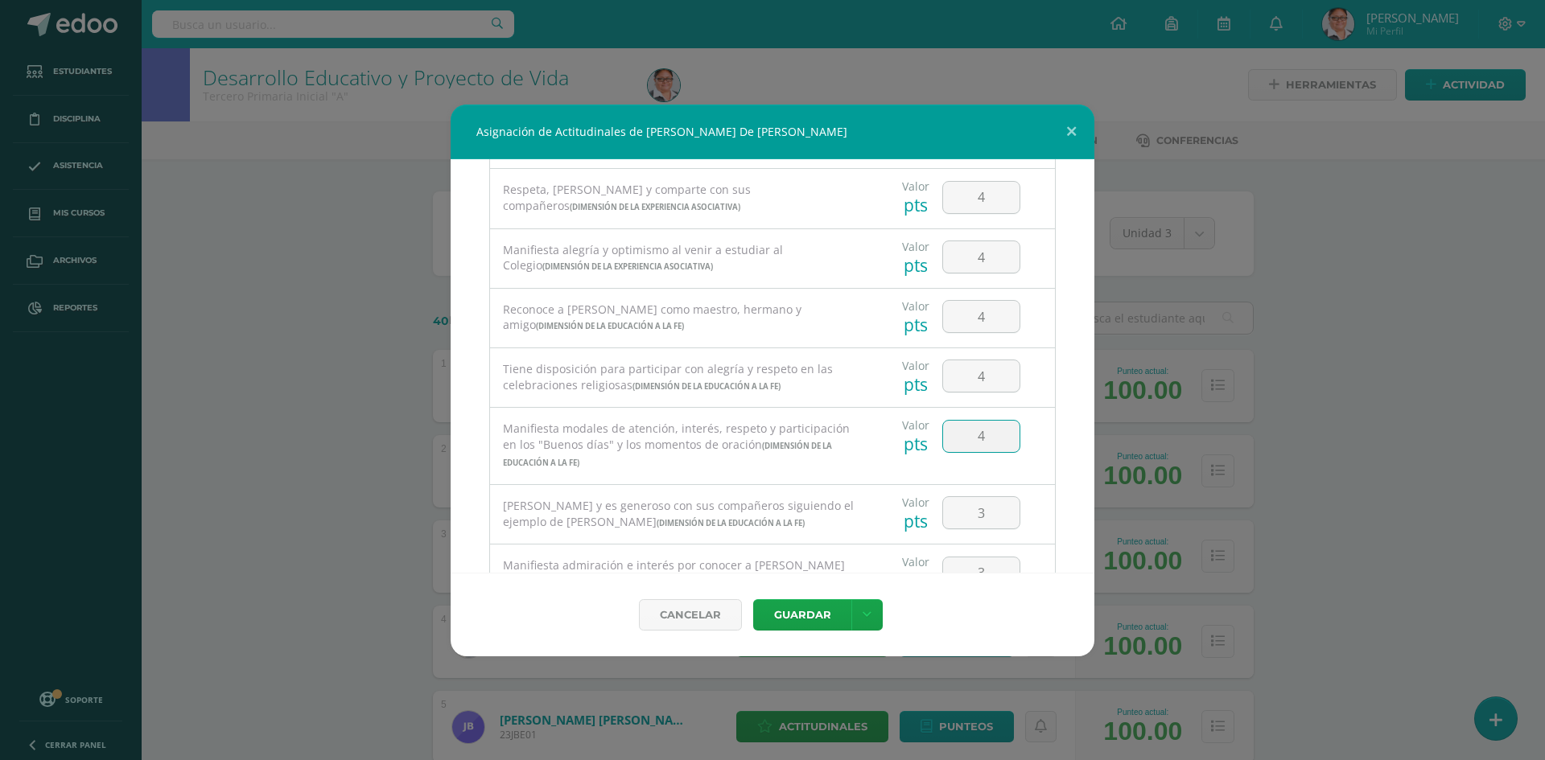
type input "4"
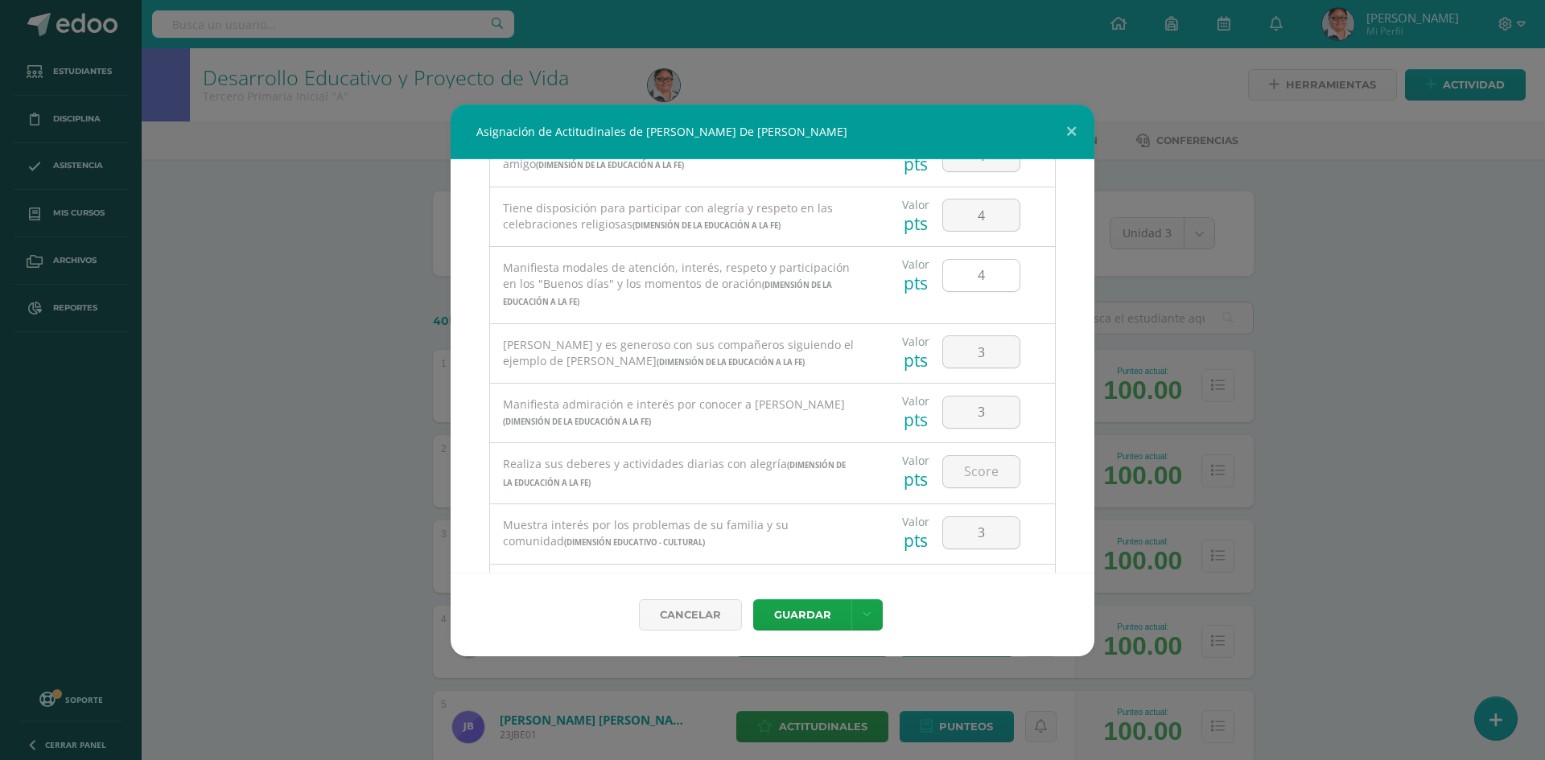
scroll to position [965, 0]
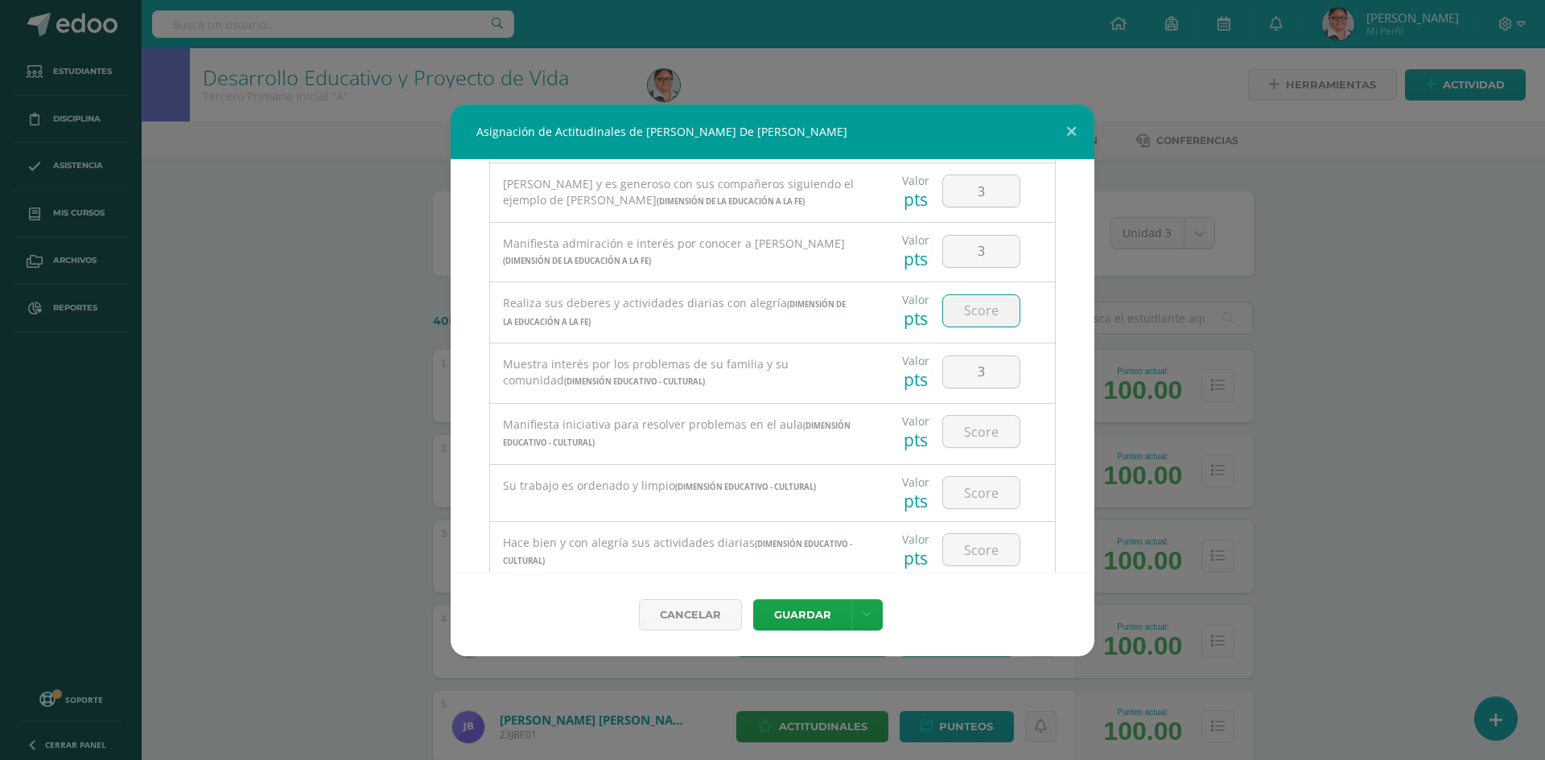
click at [975, 322] on input "number" at bounding box center [981, 310] width 76 height 31
type input "4"
click at [967, 436] on input "number" at bounding box center [981, 431] width 76 height 31
type input "4"
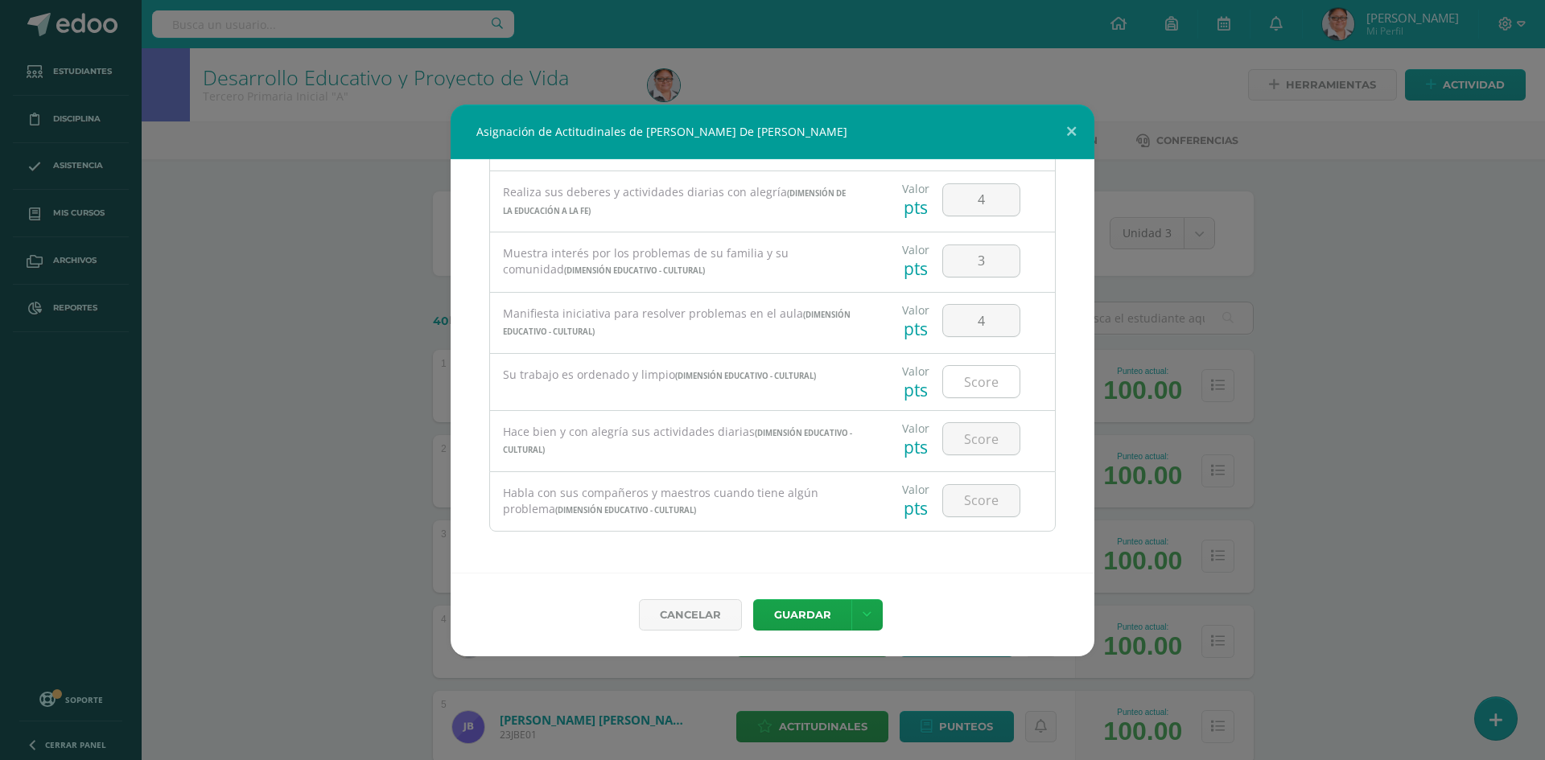
click at [969, 389] on input "number" at bounding box center [981, 381] width 76 height 31
type input "4"
click at [977, 430] on input "number" at bounding box center [981, 438] width 76 height 31
type input "4"
click at [969, 508] on input "number" at bounding box center [981, 500] width 76 height 31
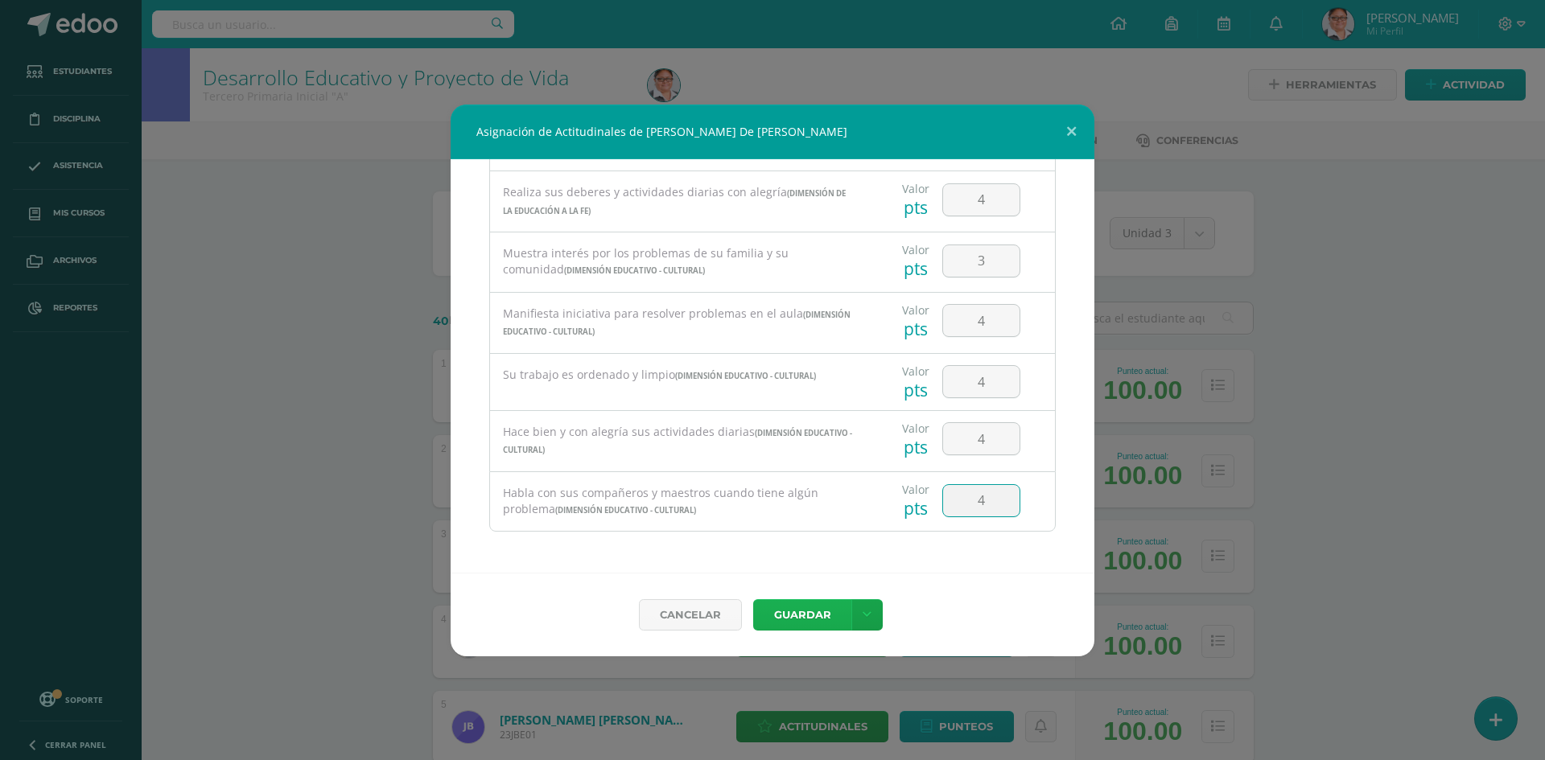
type input "4"
click at [798, 617] on button "Guardar" at bounding box center [802, 614] width 98 height 31
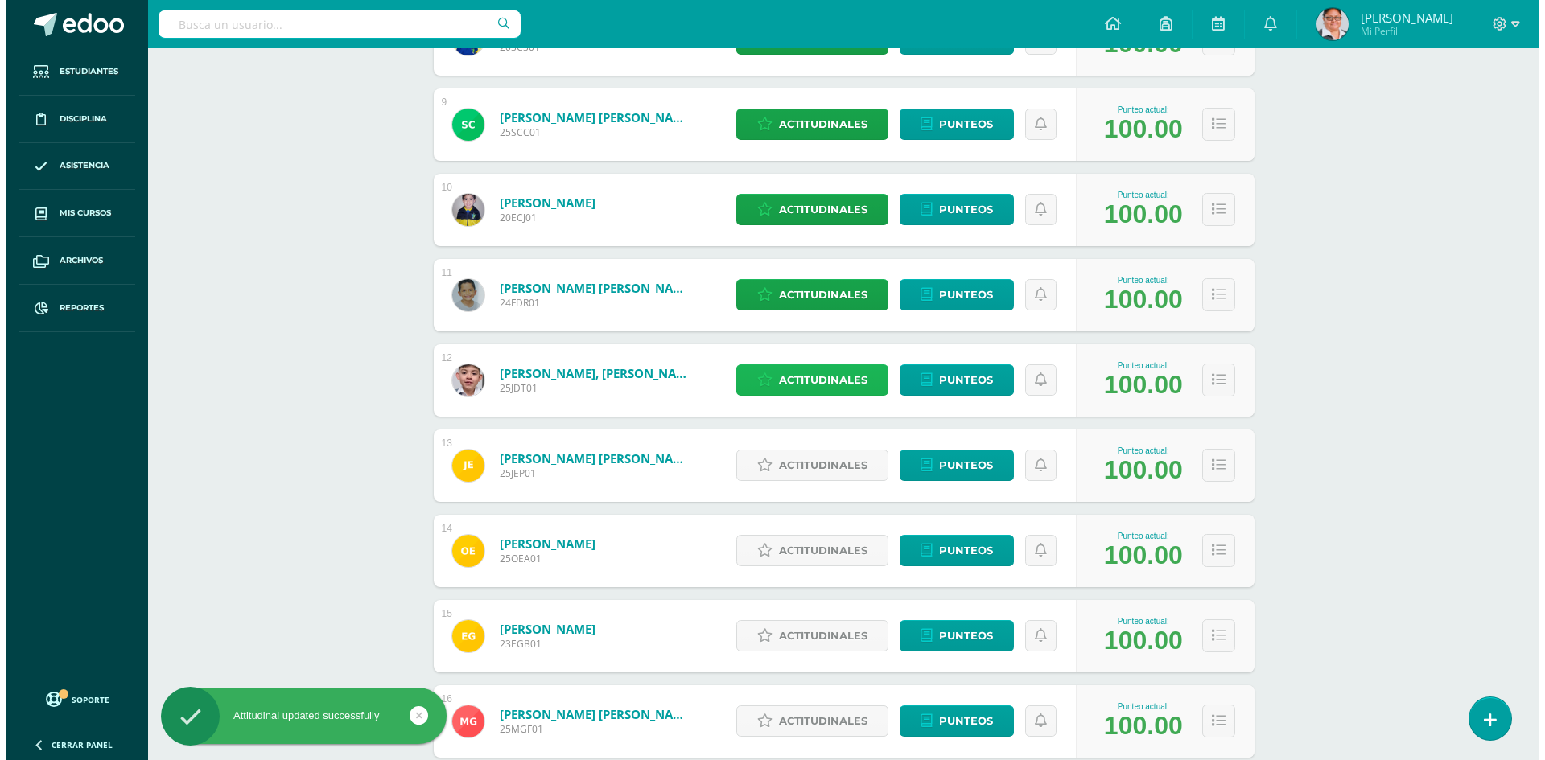
scroll to position [1105, 0]
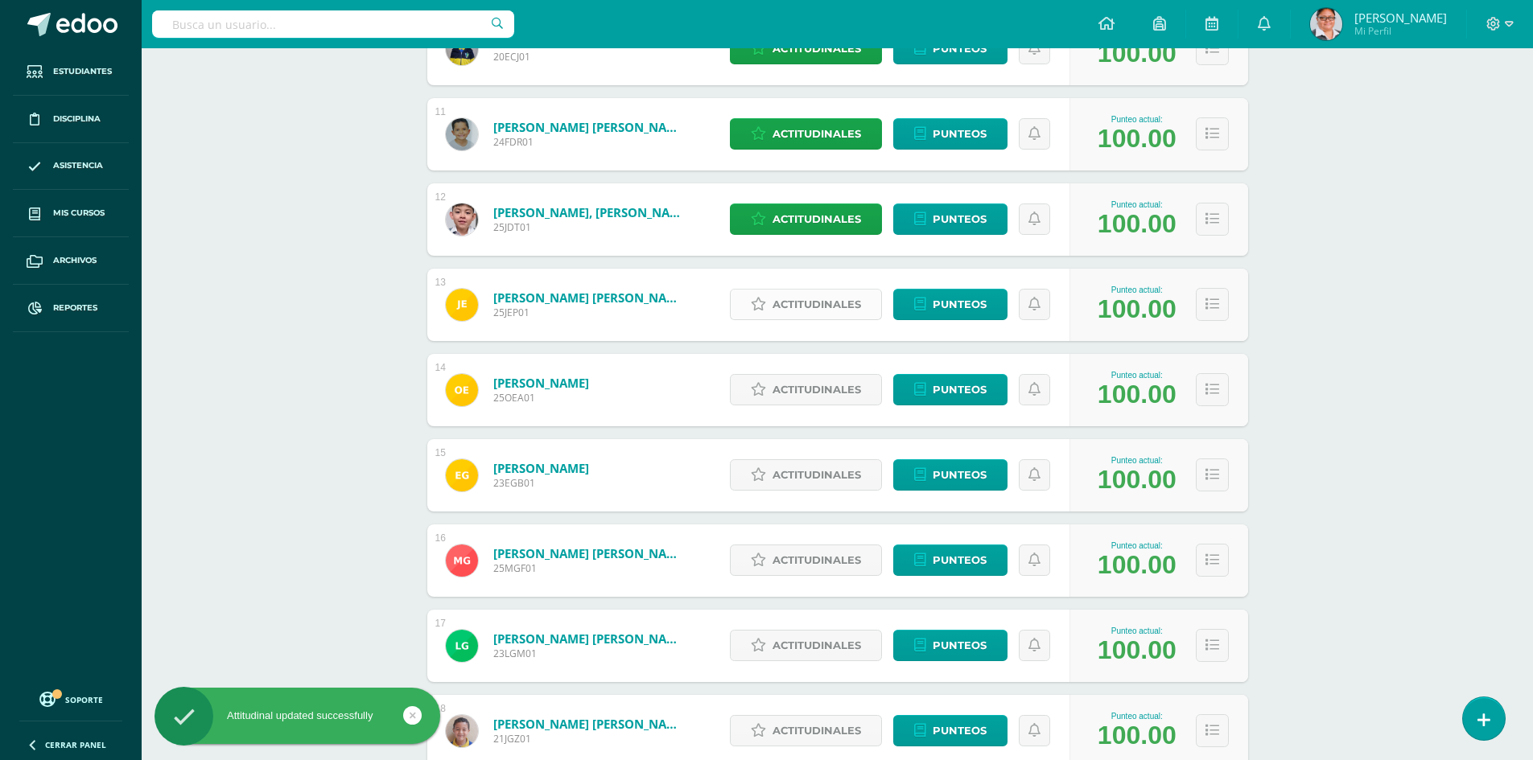
click at [821, 307] on span "Actitudinales" at bounding box center [816, 305] width 88 height 30
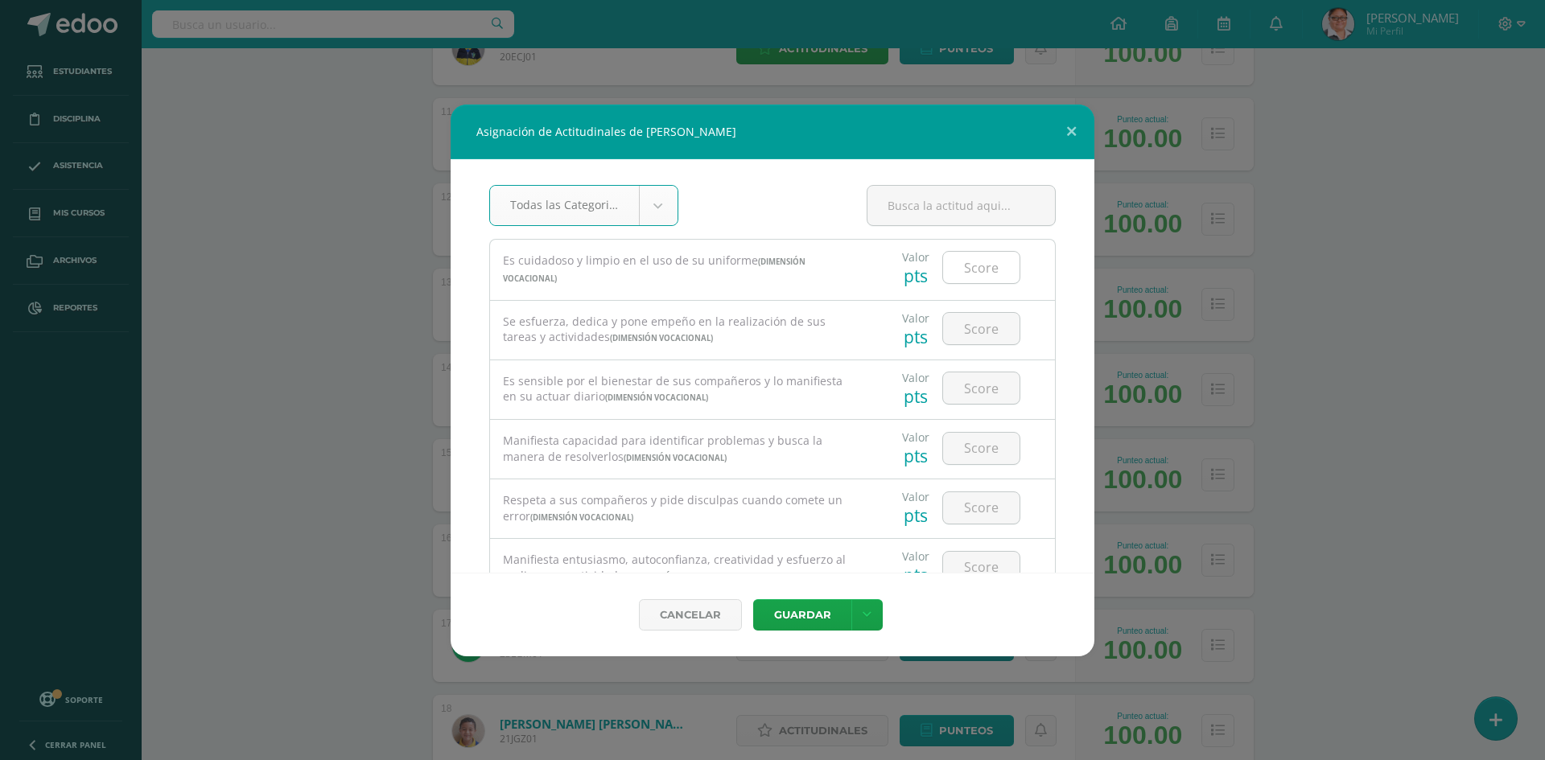
click at [971, 266] on input "number" at bounding box center [981, 267] width 76 height 31
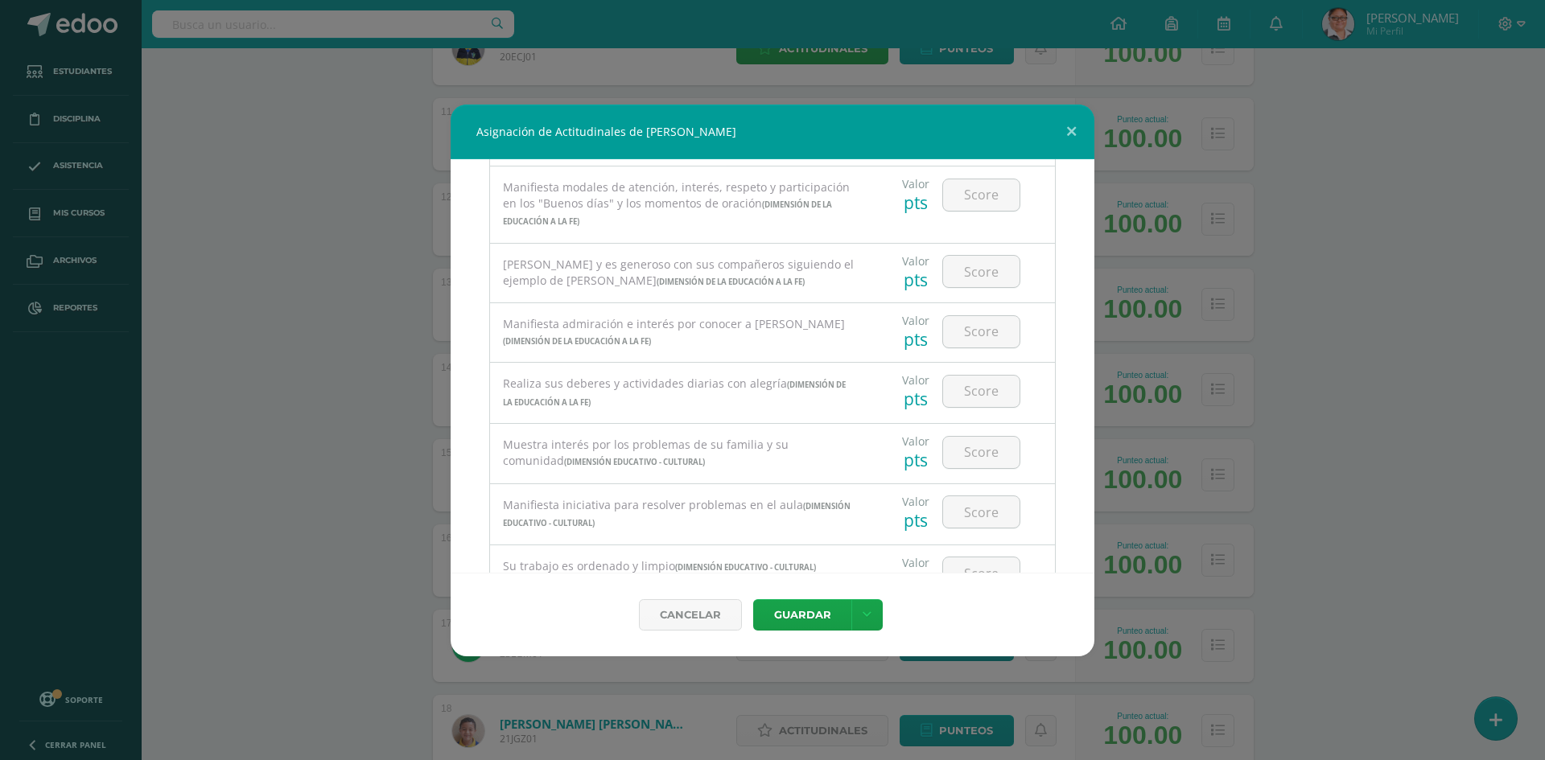
scroll to position [1076, 0]
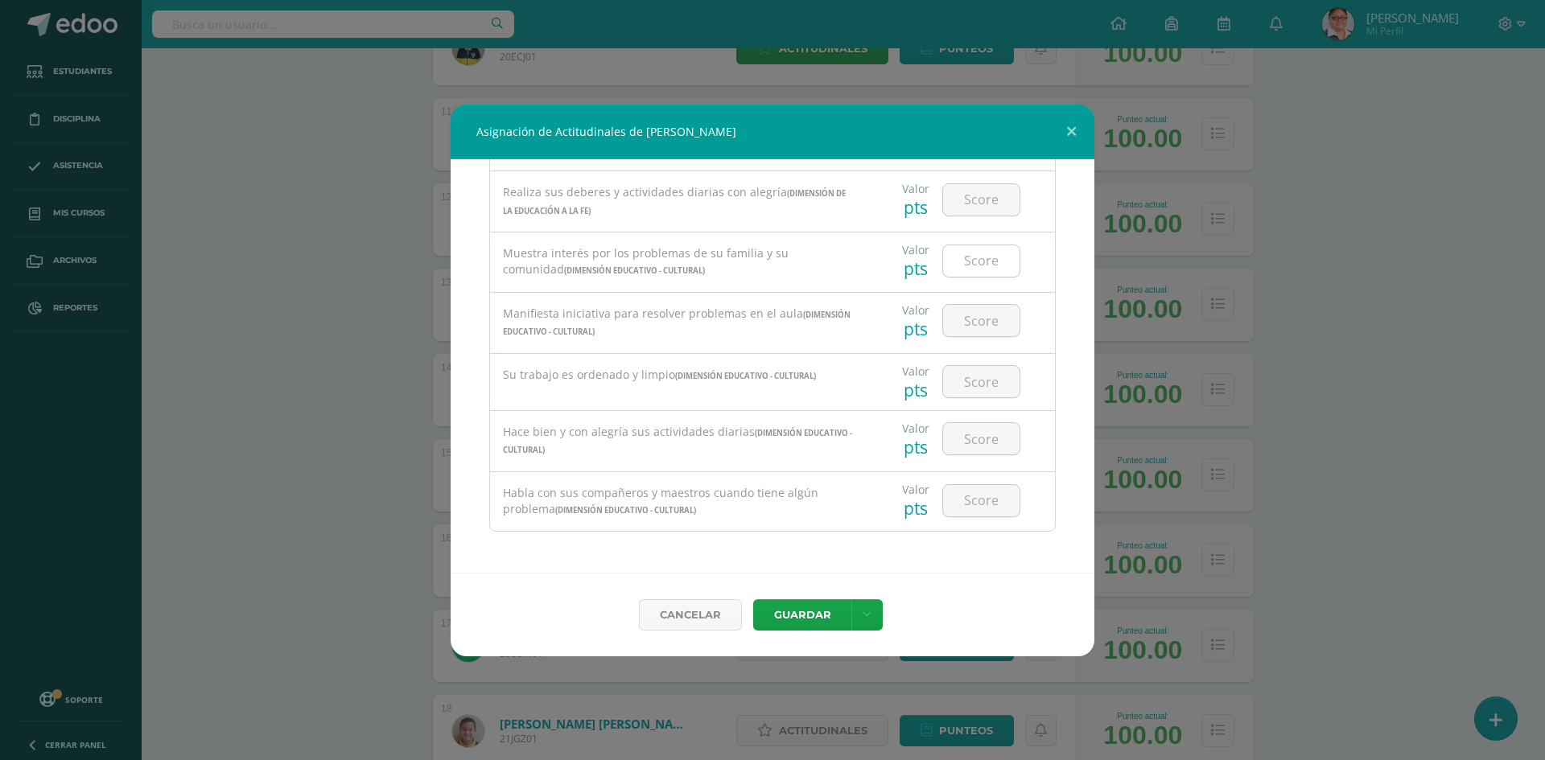
click at [973, 261] on input "number" at bounding box center [981, 260] width 76 height 31
type input "3"
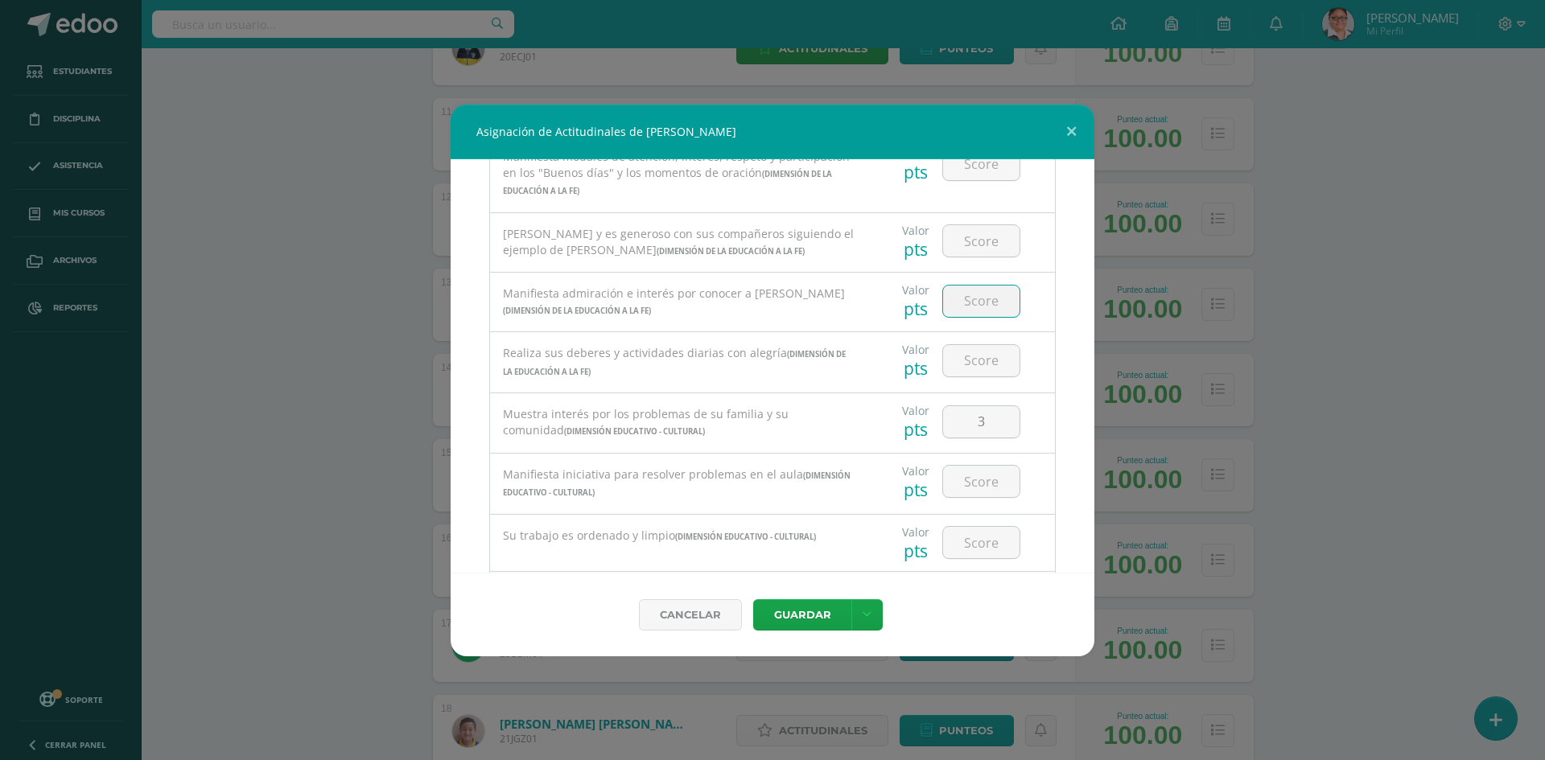
click at [973, 310] on input "number" at bounding box center [981, 301] width 76 height 31
type input "3"
click at [969, 244] on input "number" at bounding box center [981, 240] width 76 height 31
type input "3"
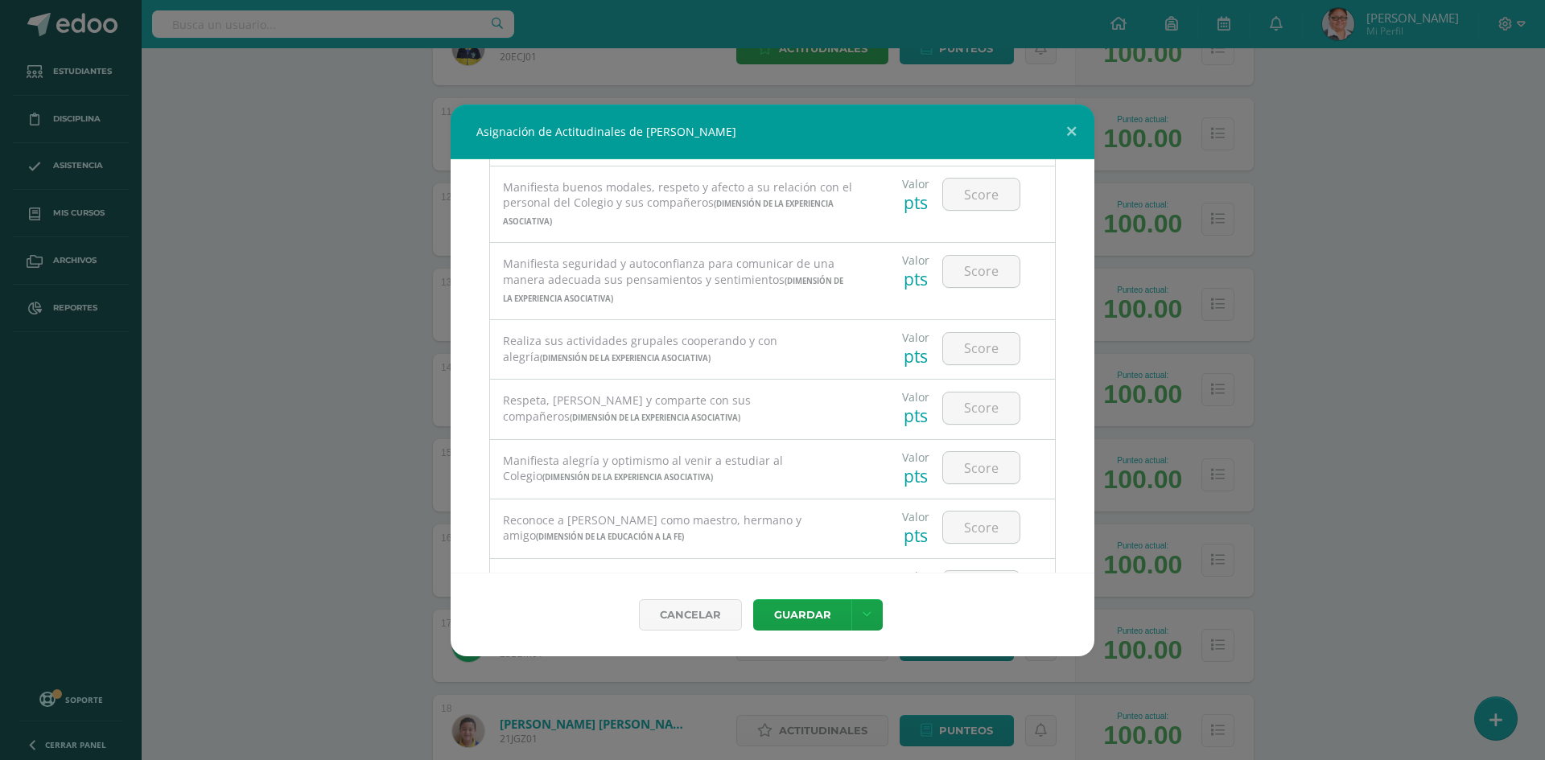
scroll to position [0, 0]
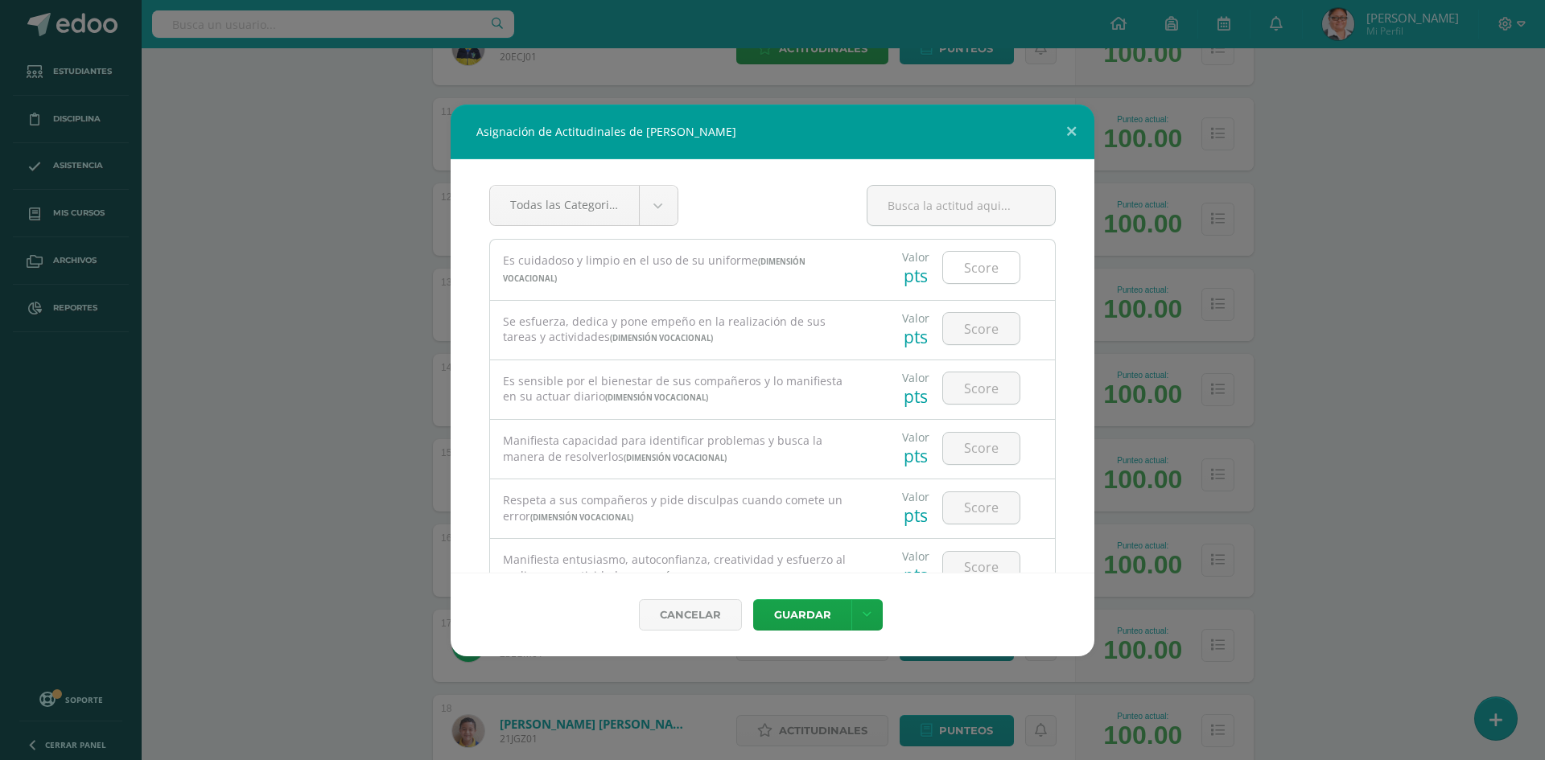
click at [973, 269] on input "number" at bounding box center [981, 267] width 76 height 31
type input "4"
click at [967, 334] on input "number" at bounding box center [981, 328] width 76 height 31
type input "4"
click at [982, 381] on input "number" at bounding box center [981, 388] width 76 height 31
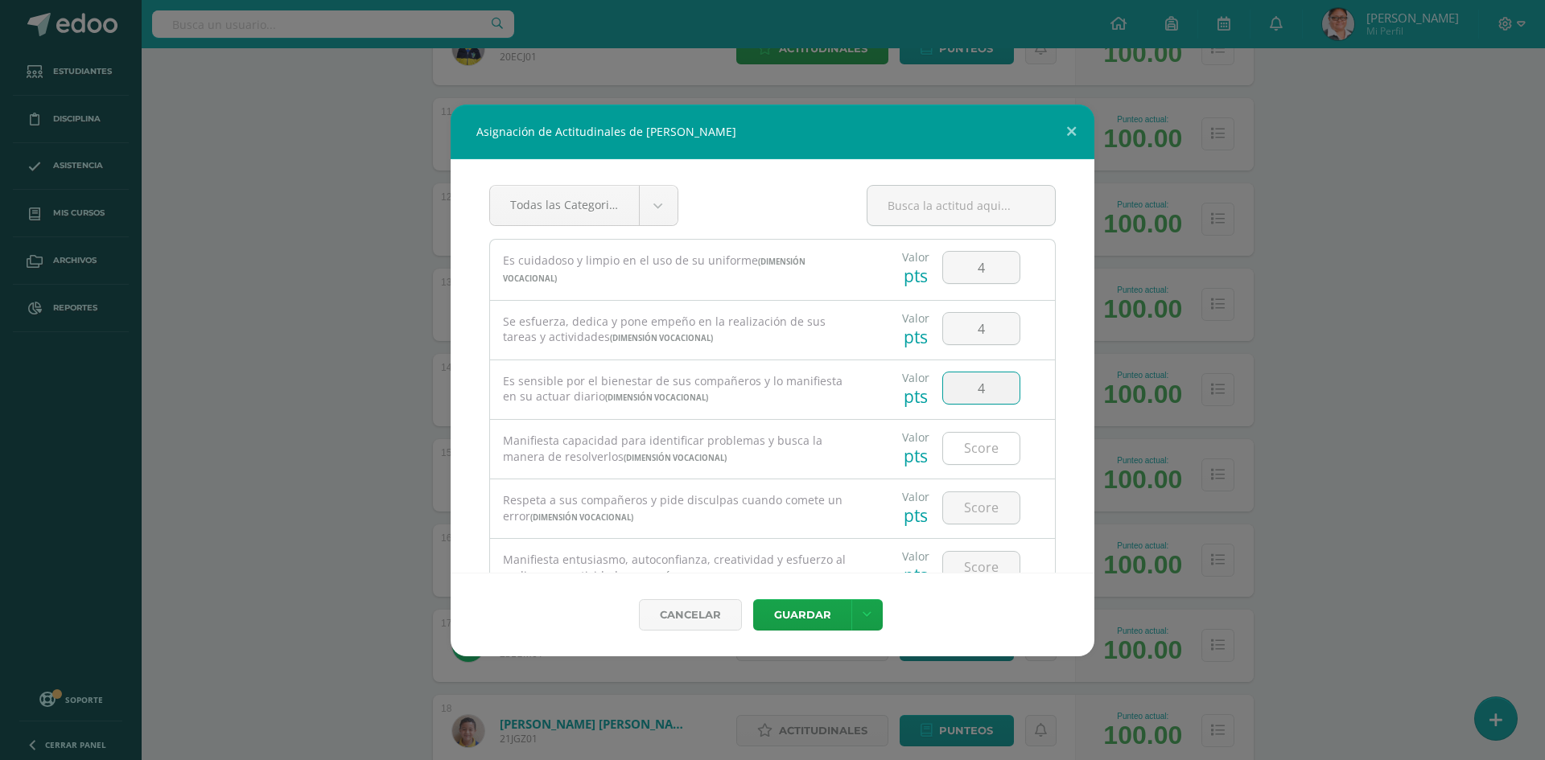
type input "4"
click at [973, 448] on input "number" at bounding box center [981, 448] width 76 height 31
type input "4"
drag, startPoint x: 969, startPoint y: 488, endPoint x: 968, endPoint y: 497, distance: 9.8
click at [969, 488] on div at bounding box center [981, 508] width 91 height 56
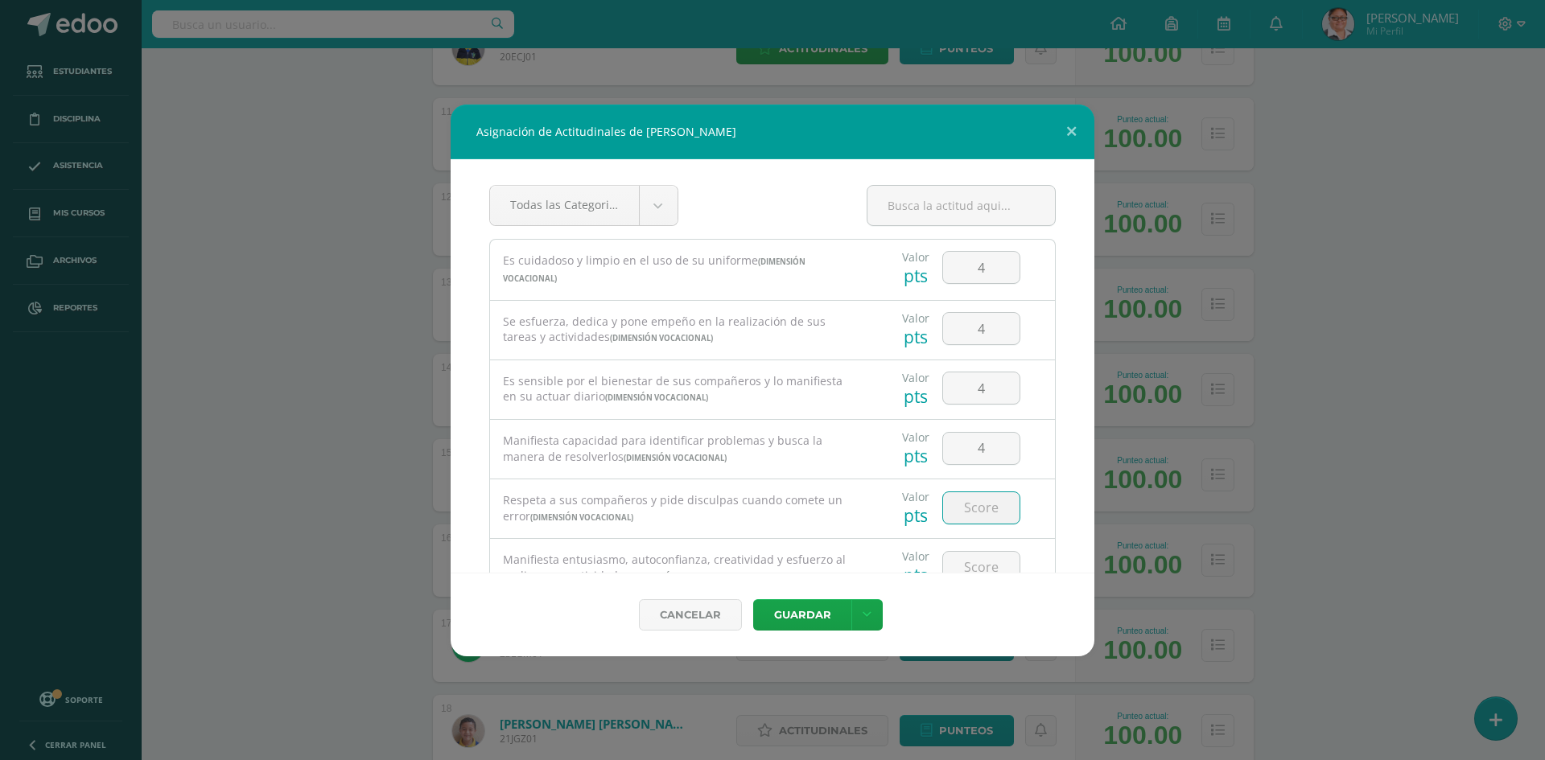
click at [969, 516] on input "number" at bounding box center [981, 507] width 76 height 31
type input "4"
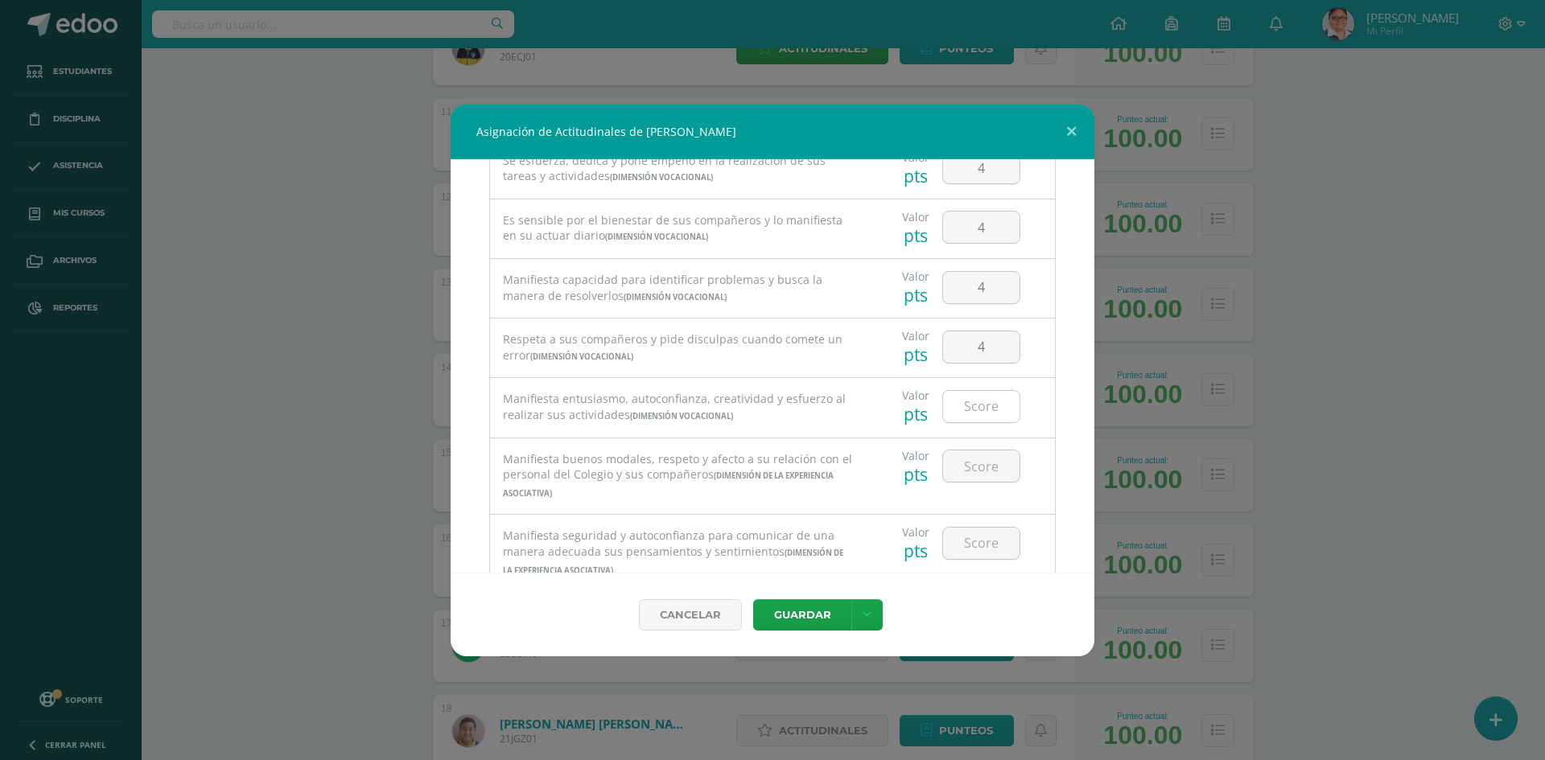
scroll to position [322, 0]
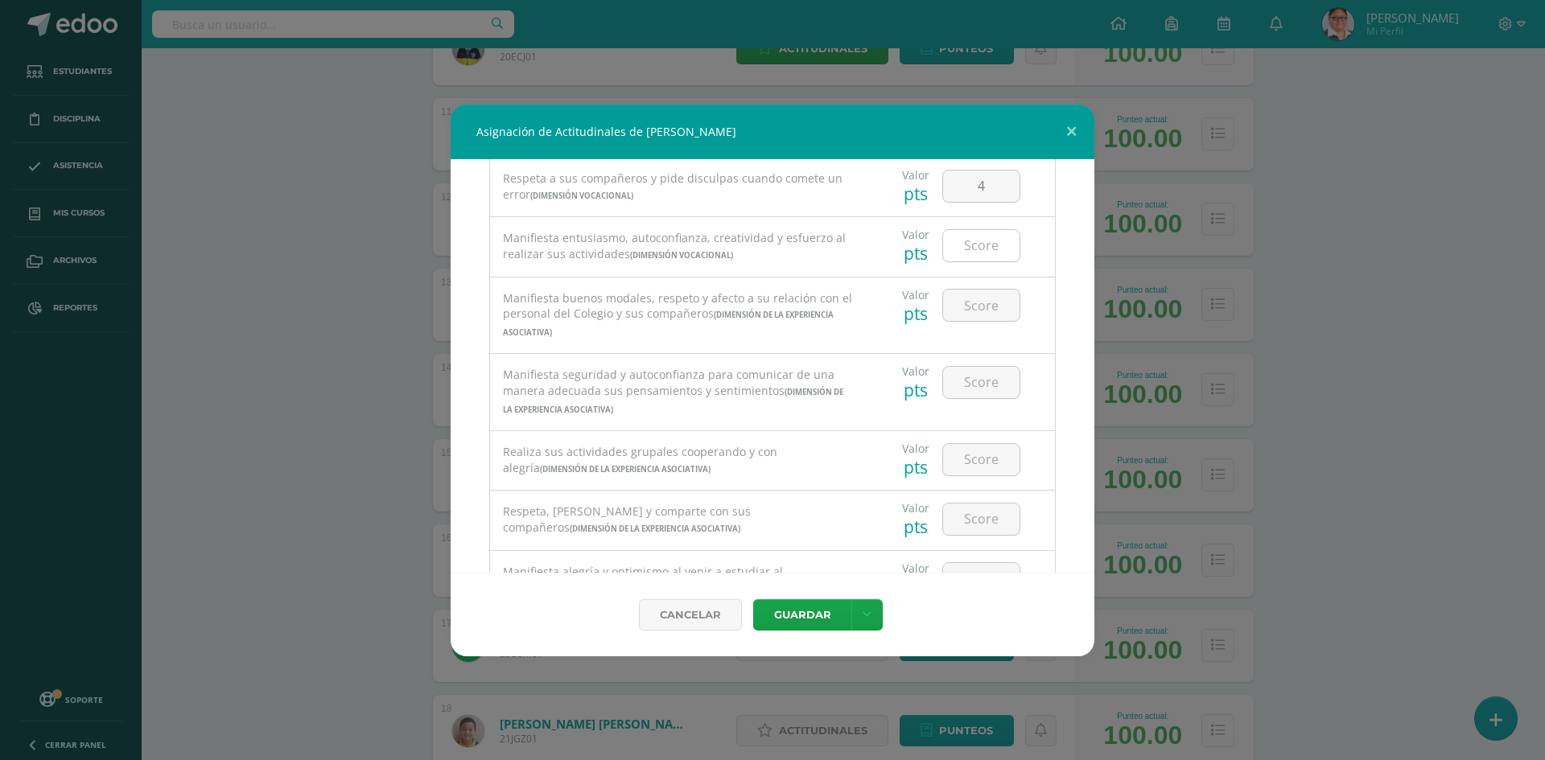
click at [978, 249] on input "number" at bounding box center [981, 245] width 76 height 31
type input "4"
click at [973, 299] on input "number" at bounding box center [981, 305] width 76 height 31
type input "4"
click at [965, 389] on input "number" at bounding box center [981, 382] width 76 height 31
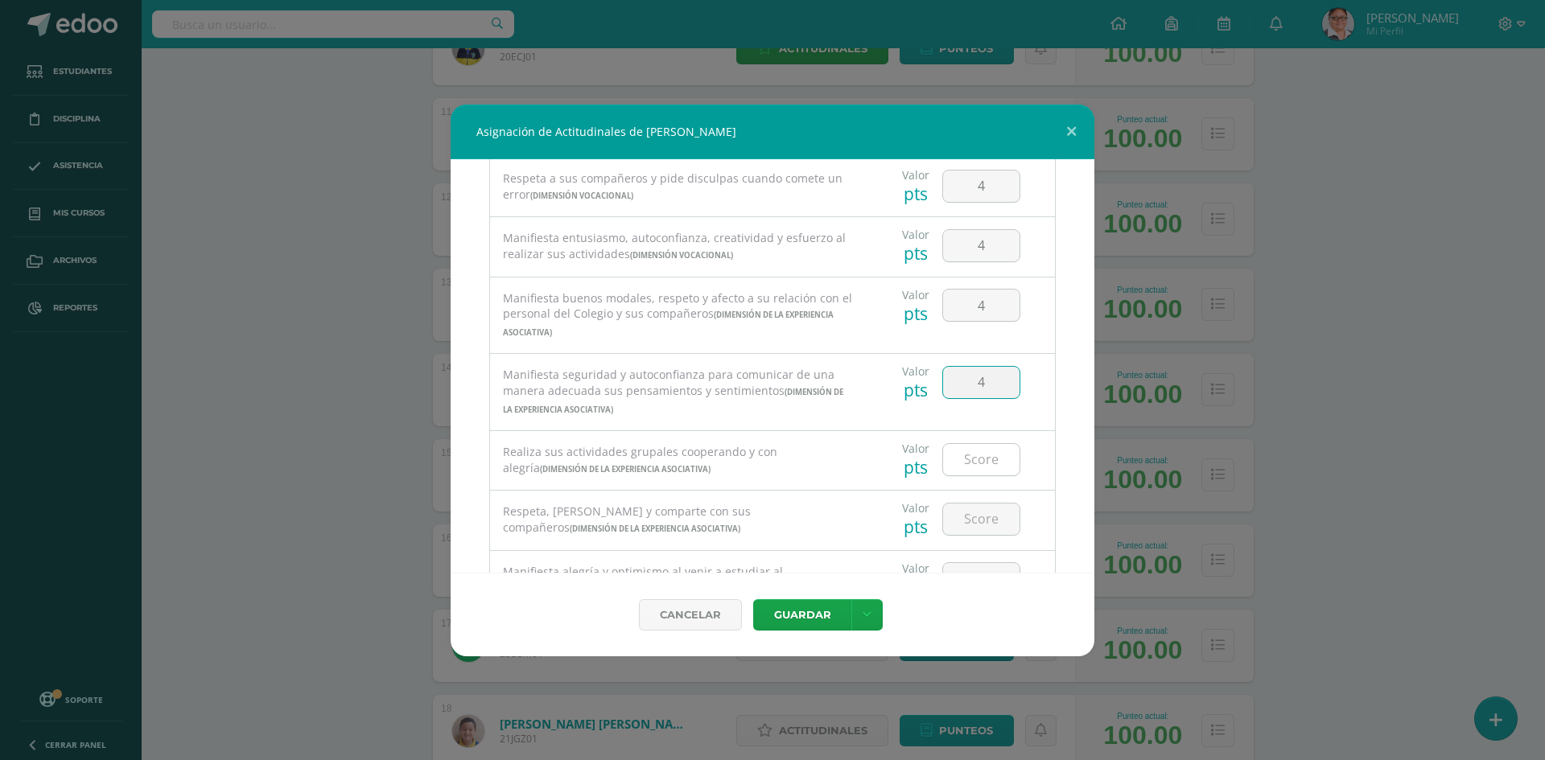
type input "4"
click at [960, 464] on input "number" at bounding box center [981, 459] width 76 height 31
type input "4"
click at [968, 519] on input "number" at bounding box center [981, 519] width 76 height 31
type input "4"
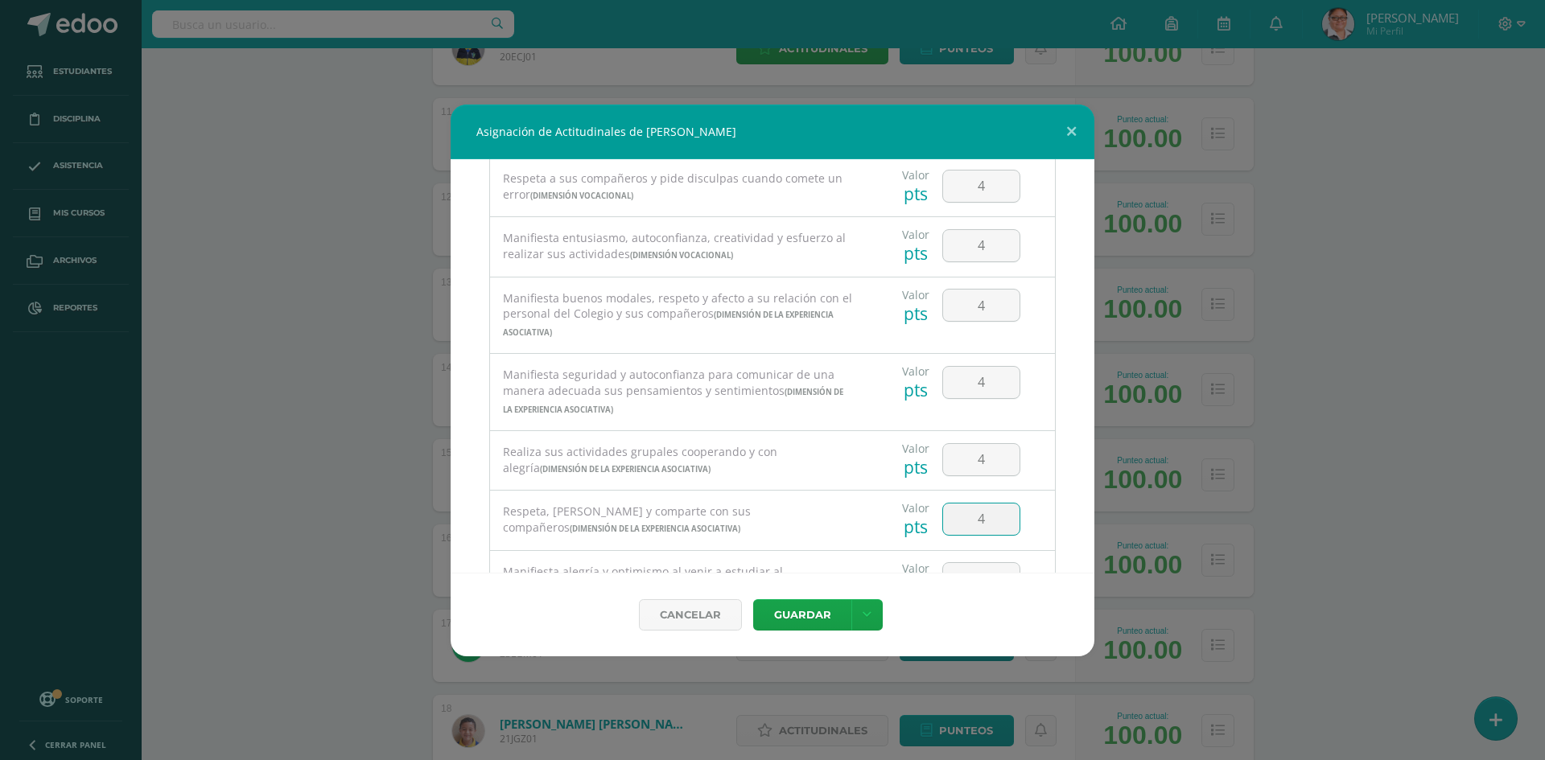
click at [1048, 462] on div "Todas las Categorias Todas las Categorias Dimensión Vocacional Dimensión de la …" at bounding box center [773, 366] width 644 height 414
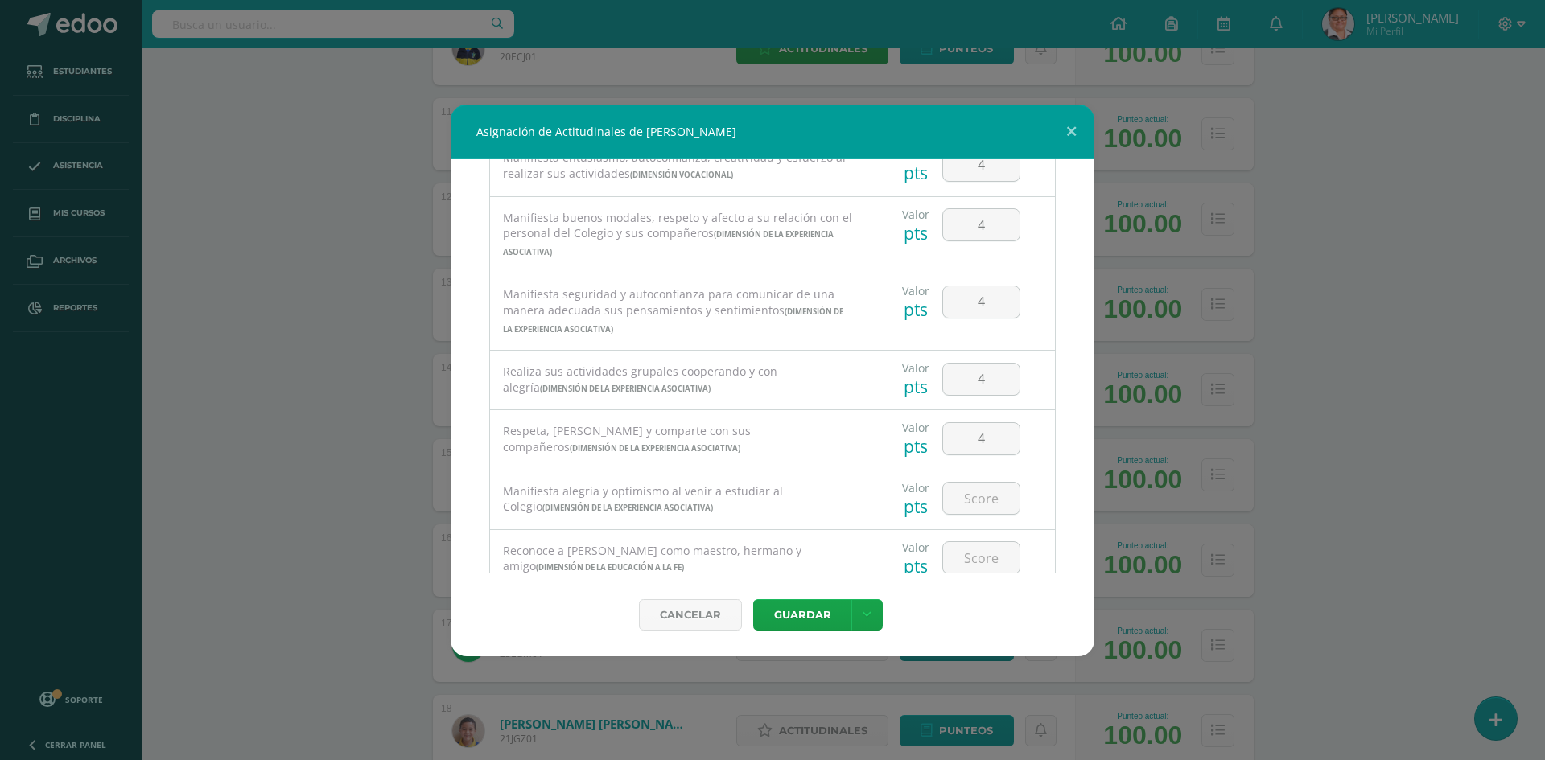
scroll to position [483, 0]
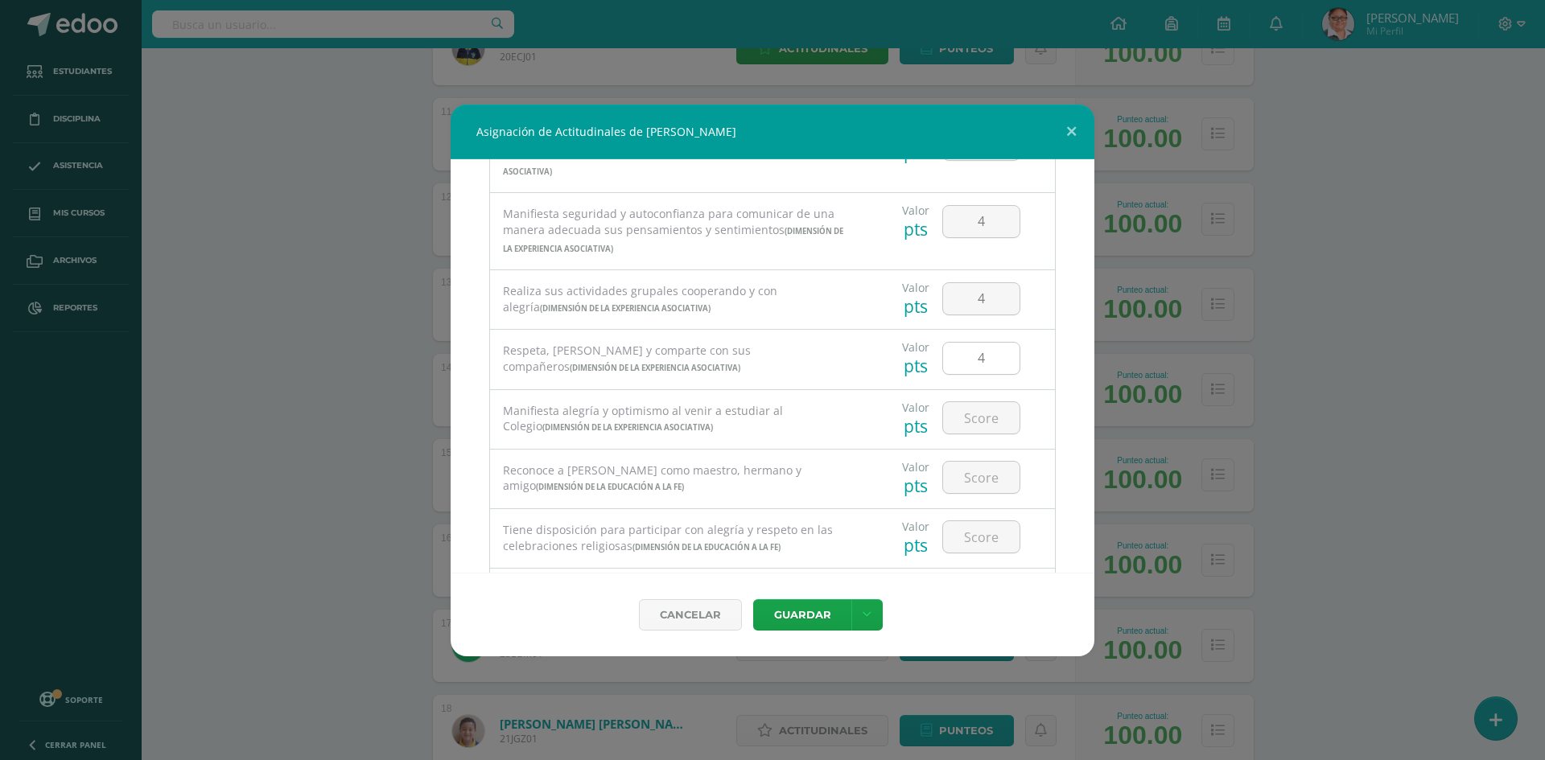
click at [976, 360] on input "4" at bounding box center [981, 358] width 76 height 31
type input "3"
click at [966, 414] on input "number" at bounding box center [981, 417] width 76 height 31
type input "4"
click at [965, 485] on input "number" at bounding box center [981, 477] width 76 height 31
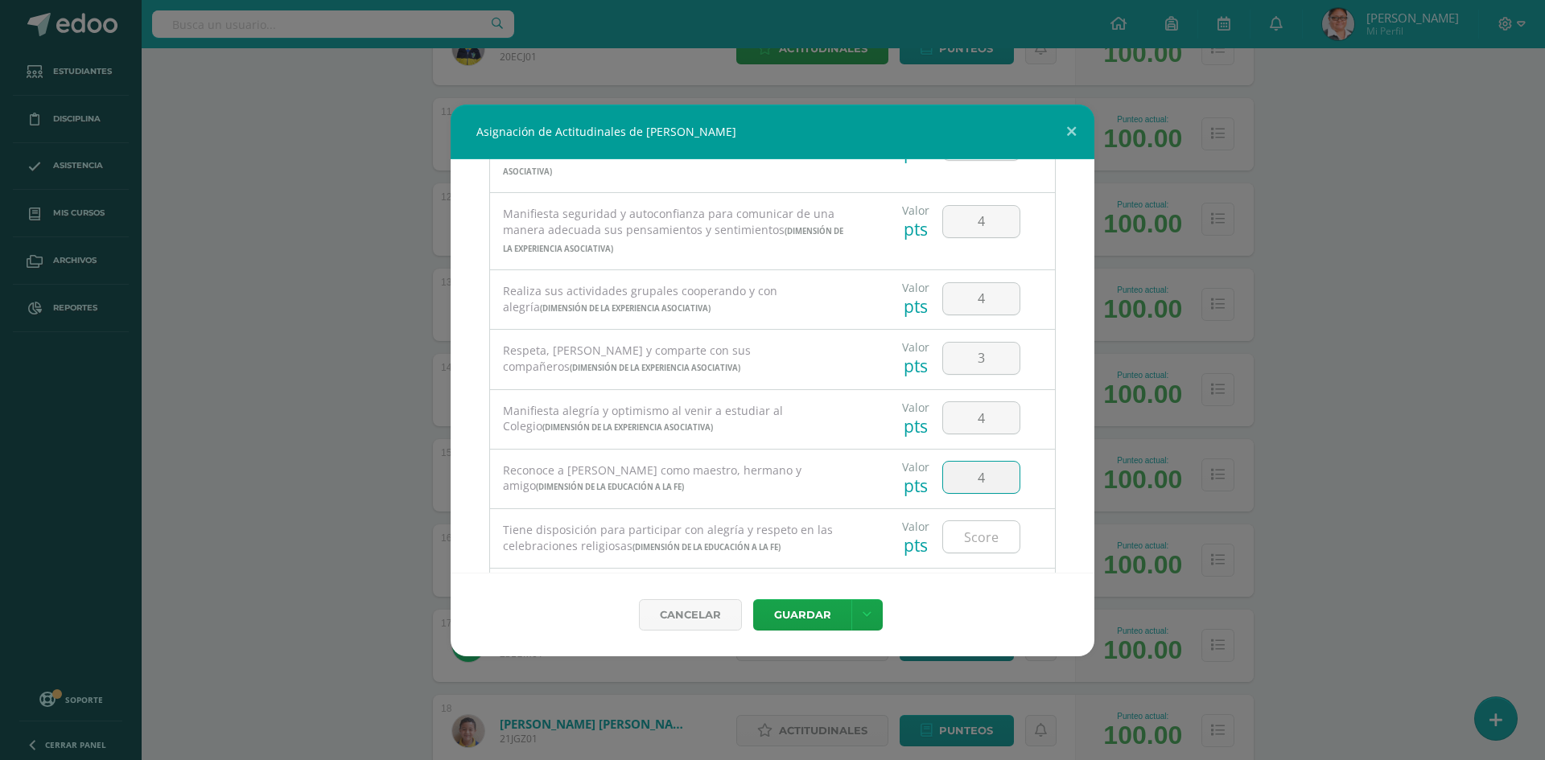
type input "4"
click at [968, 526] on input "number" at bounding box center [981, 536] width 76 height 31
type input "4"
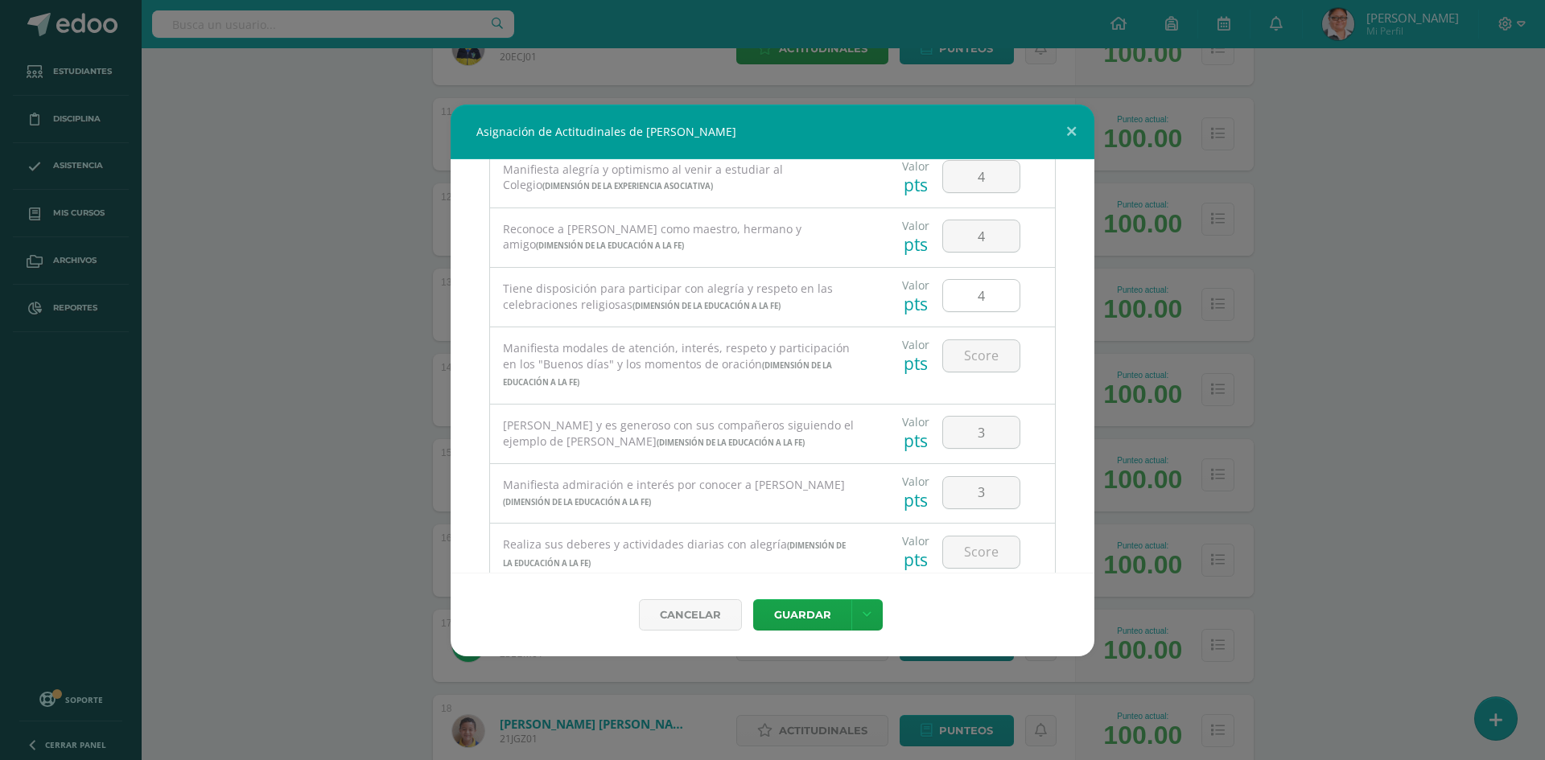
scroll to position [644, 0]
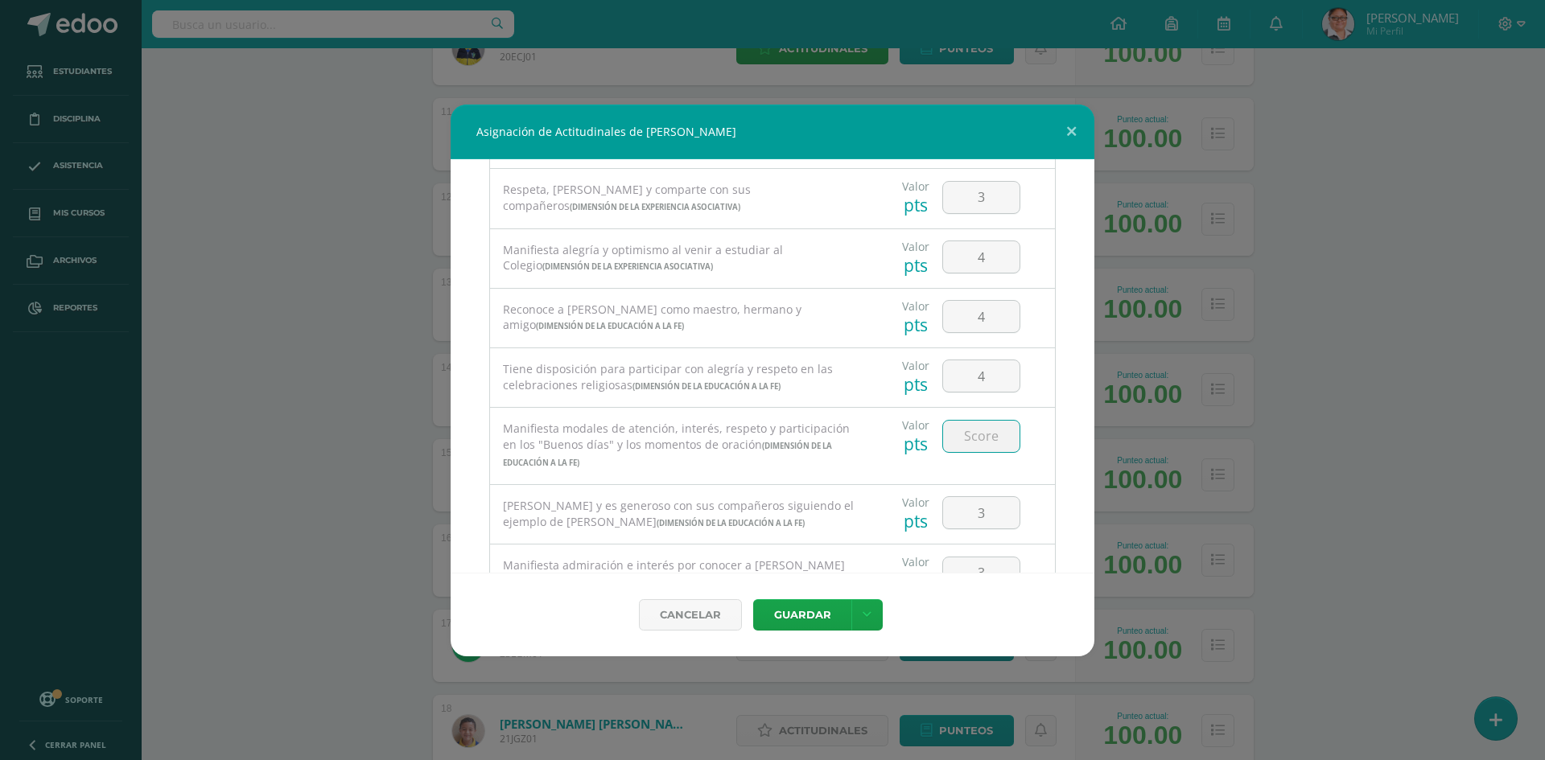
click at [961, 445] on input "number" at bounding box center [981, 436] width 76 height 31
type input "4"
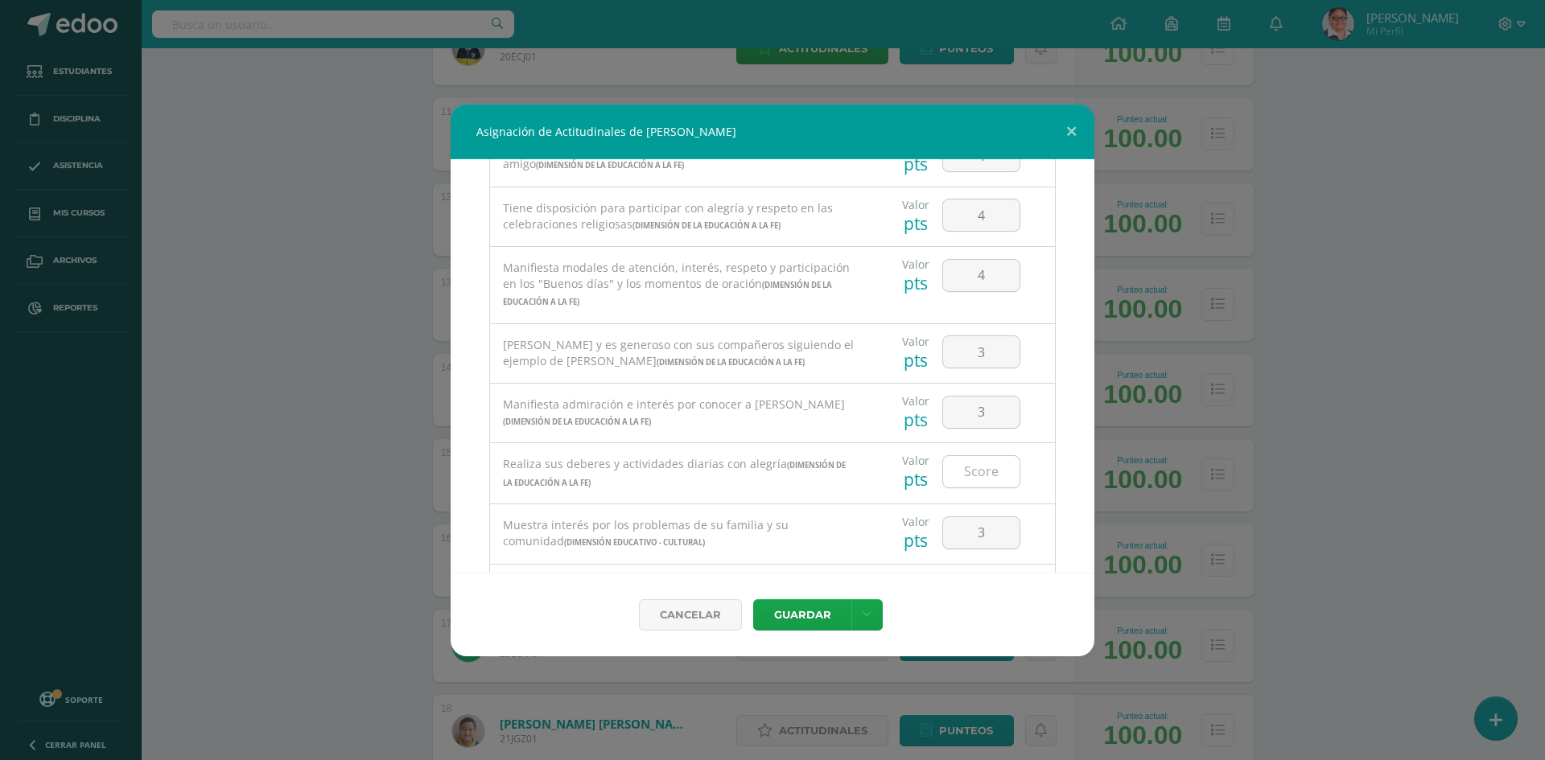
click at [985, 474] on input "number" at bounding box center [981, 471] width 76 height 31
type input "4"
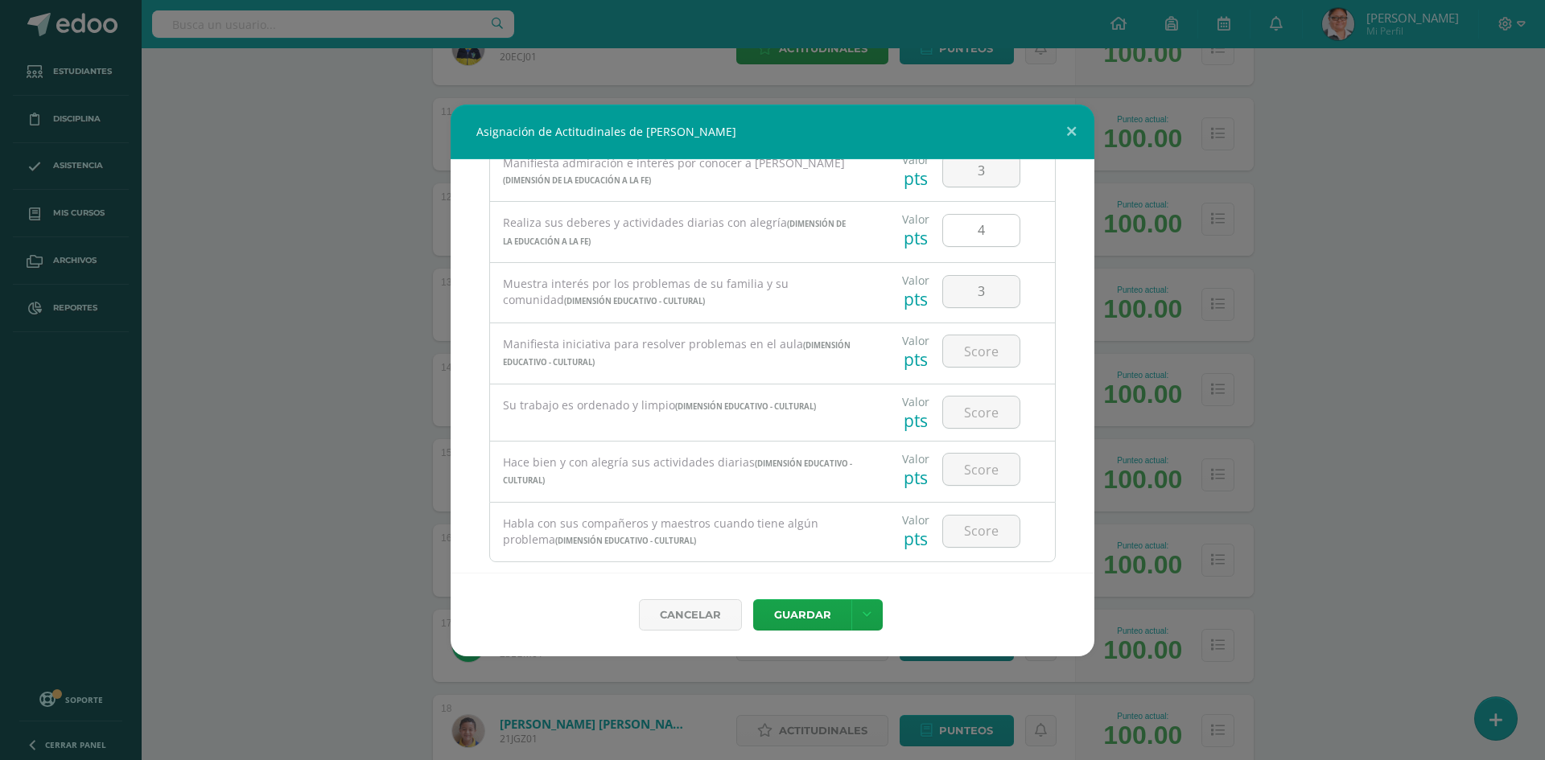
scroll to position [1076, 0]
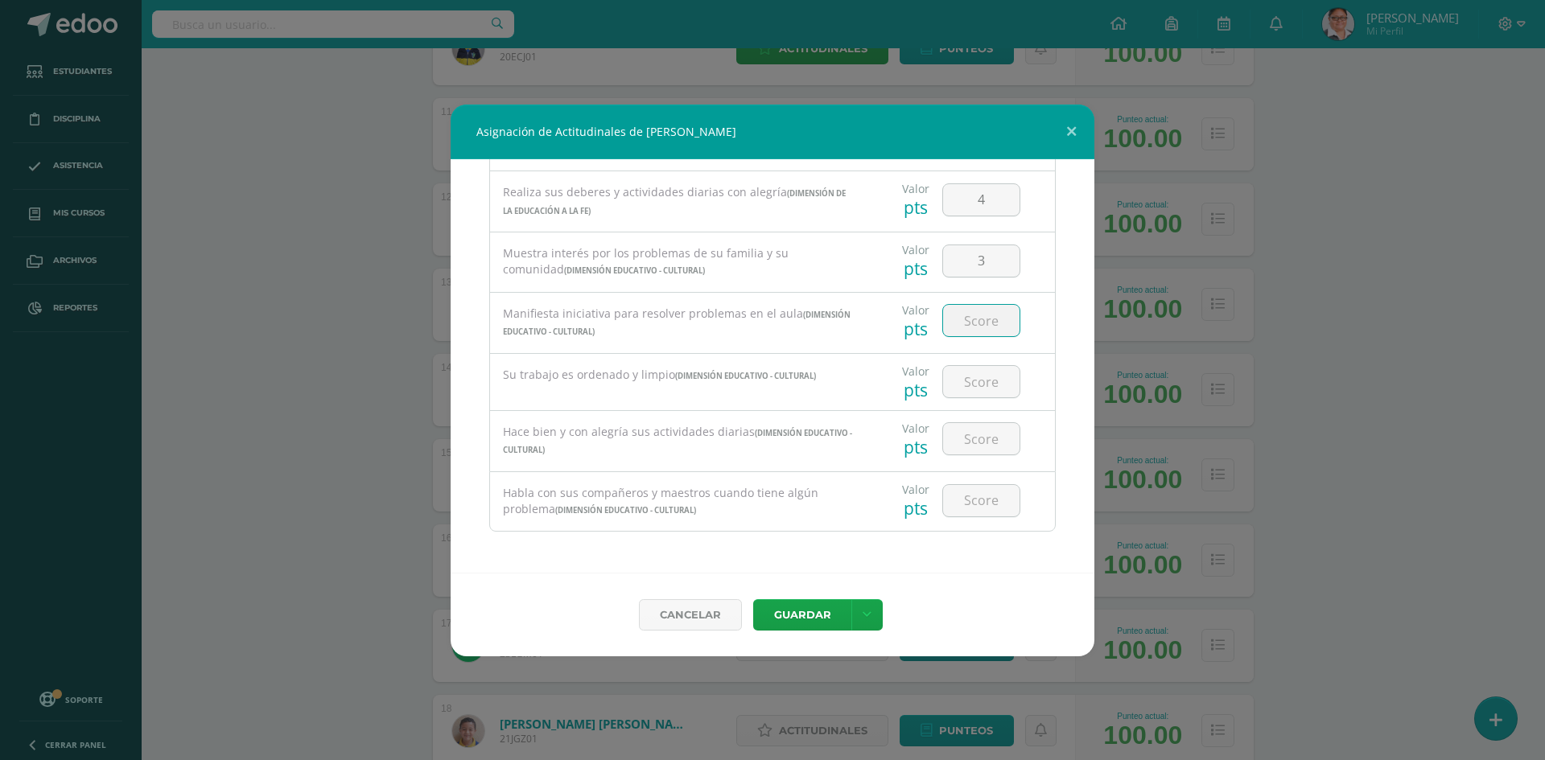
click at [970, 330] on input "number" at bounding box center [981, 320] width 76 height 31
type input "4"
click at [968, 381] on input "number" at bounding box center [981, 381] width 76 height 31
type input "4"
click at [966, 451] on input "number" at bounding box center [981, 438] width 76 height 31
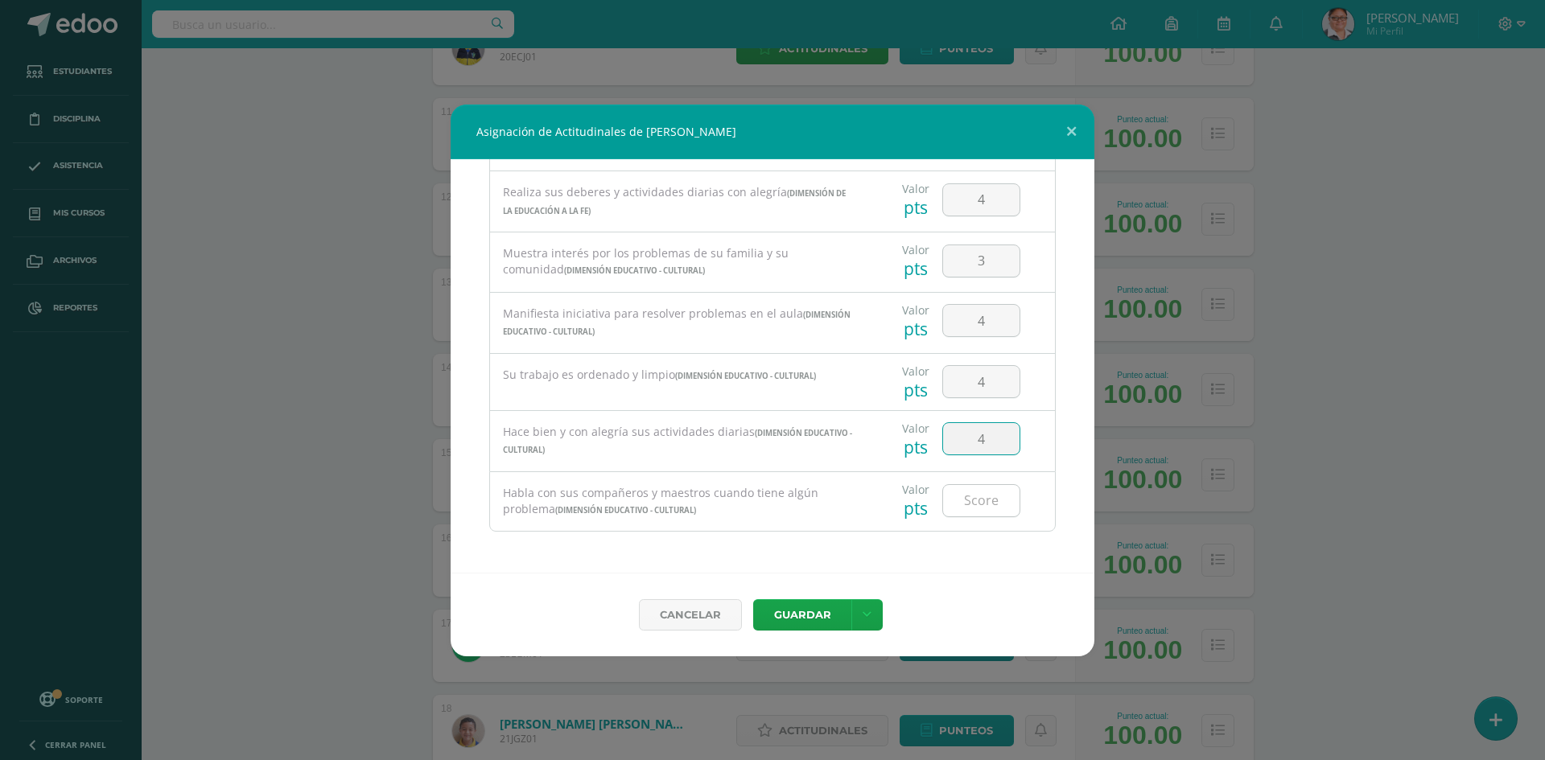
type input "4"
click at [966, 491] on input "number" at bounding box center [981, 500] width 76 height 31
type input "4"
click at [814, 617] on button "Guardar" at bounding box center [802, 614] width 98 height 31
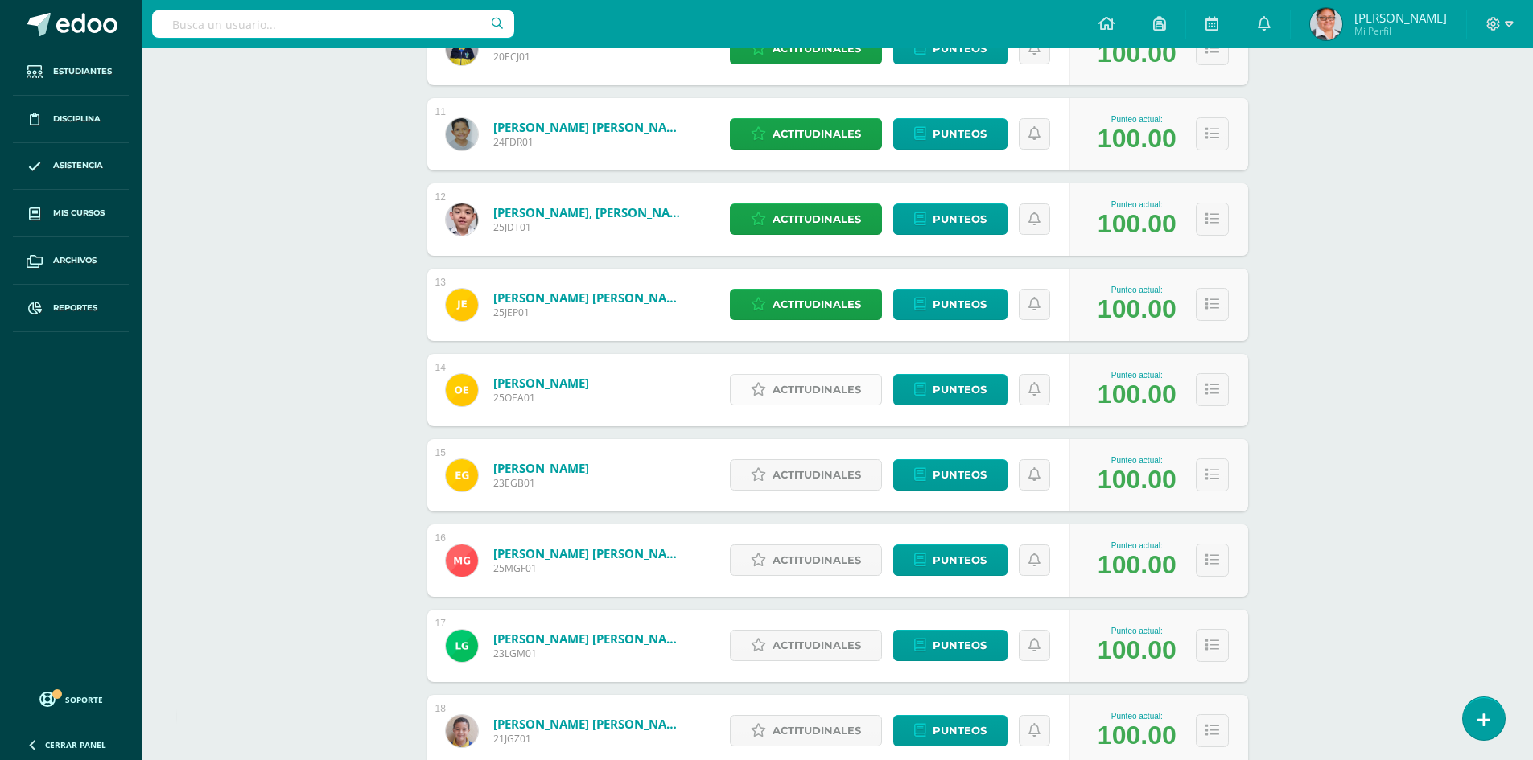
click at [804, 390] on span "Actitudinales" at bounding box center [816, 390] width 88 height 30
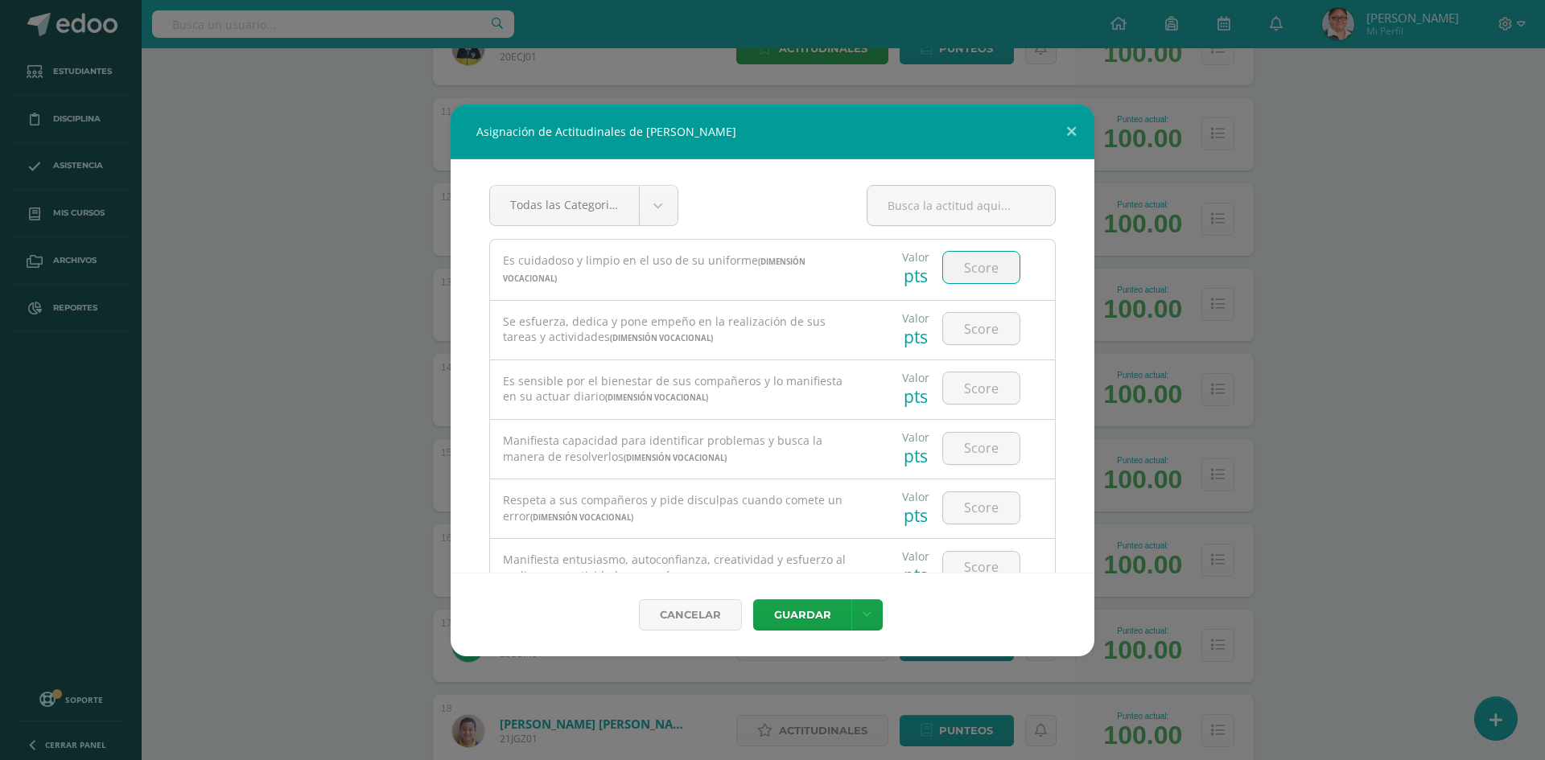
click at [969, 271] on input "number" at bounding box center [981, 267] width 76 height 31
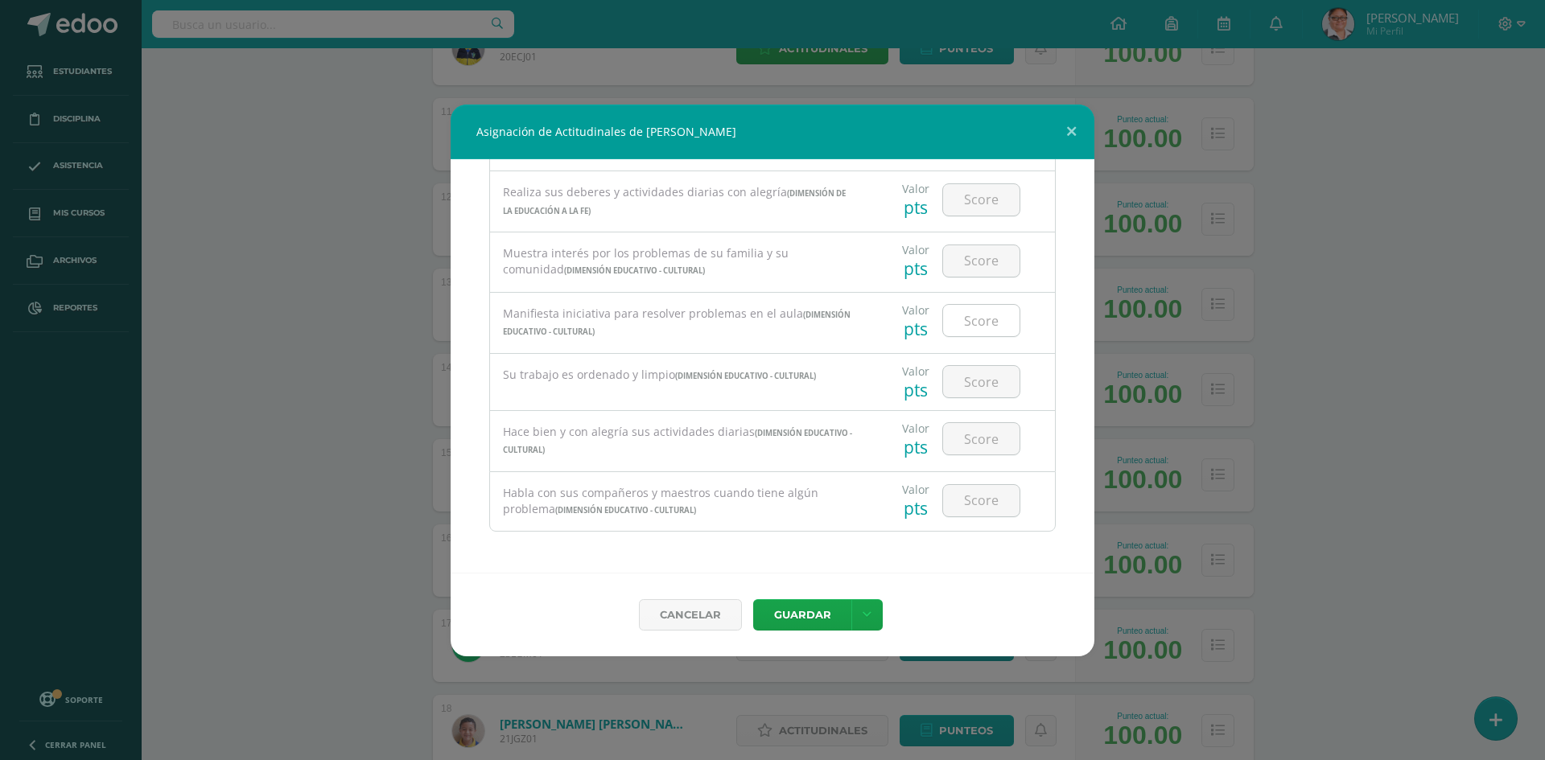
click at [976, 327] on input "number" at bounding box center [981, 320] width 76 height 31
type input "3"
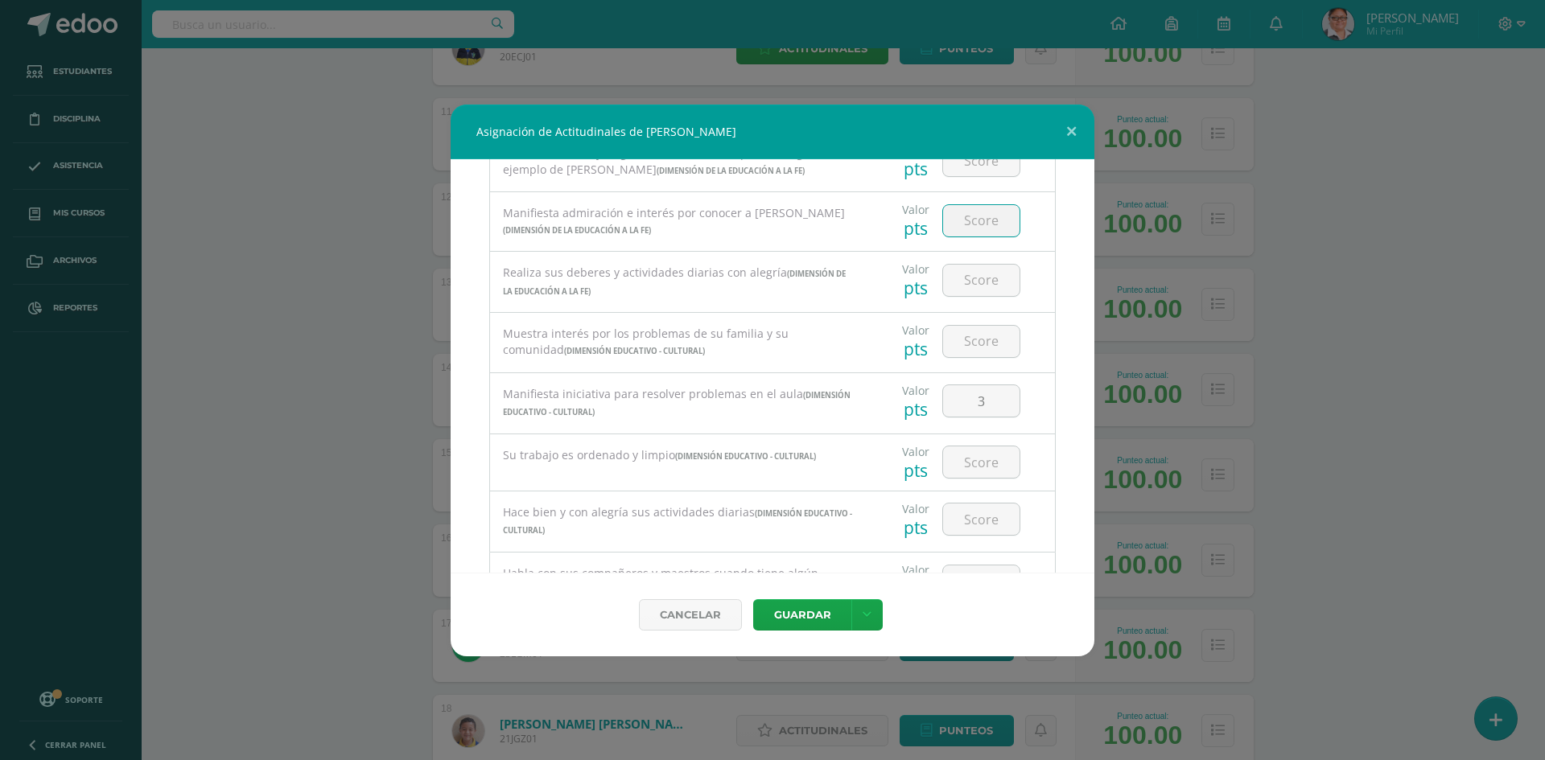
click at [984, 228] on input "number" at bounding box center [981, 220] width 76 height 31
type input "3"
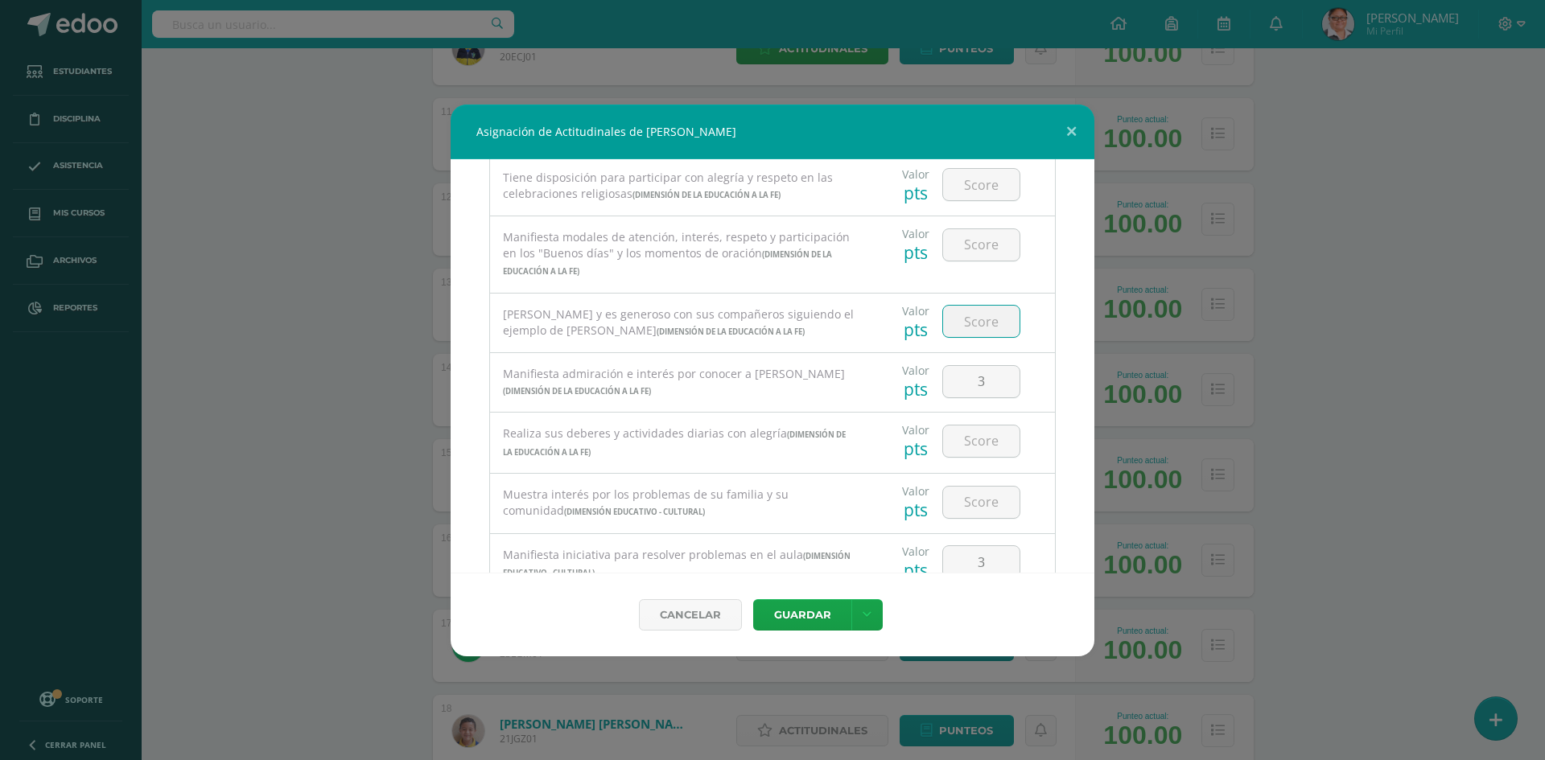
click at [960, 316] on input "number" at bounding box center [981, 321] width 76 height 31
type input "3"
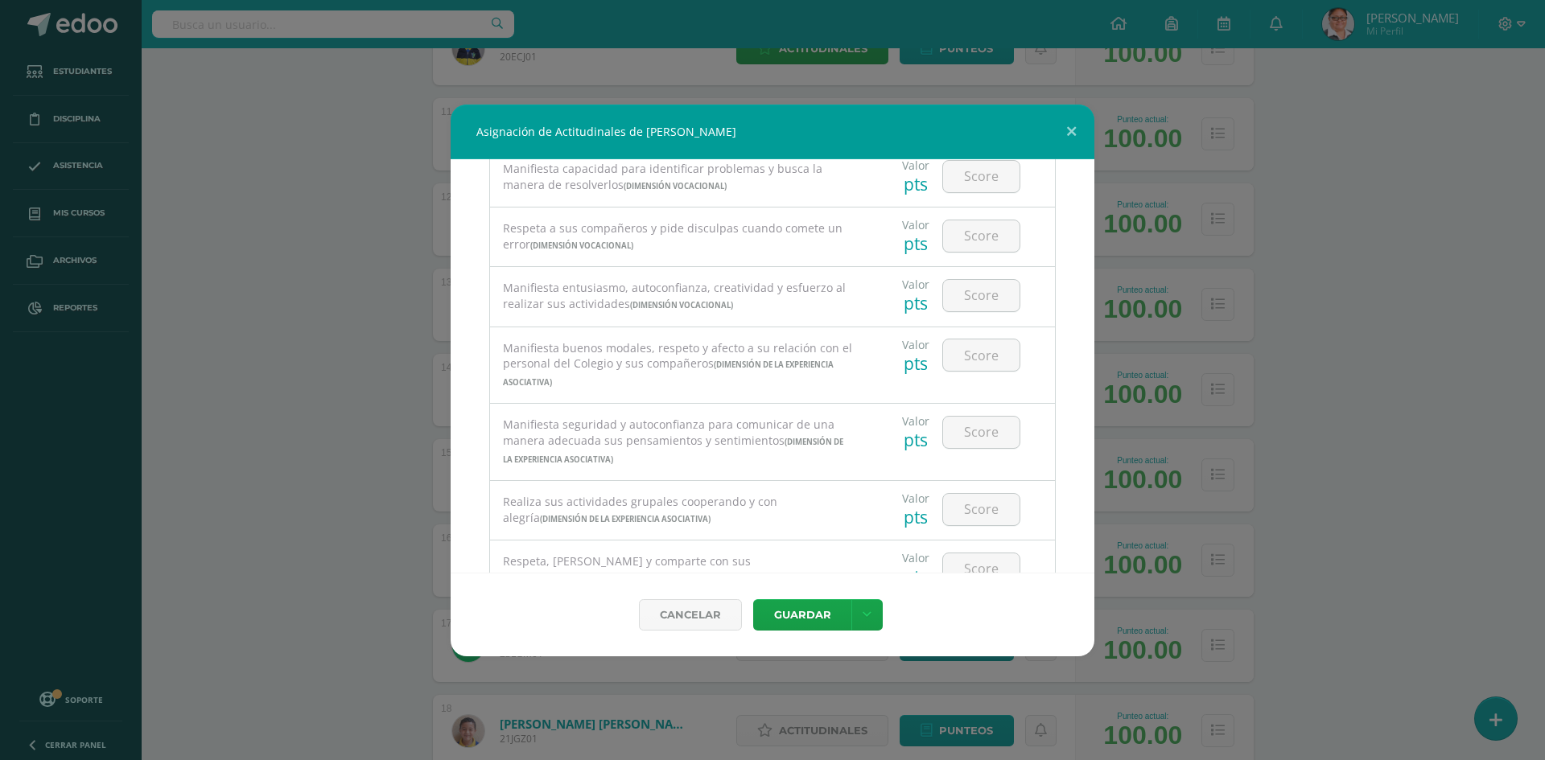
scroll to position [0, 0]
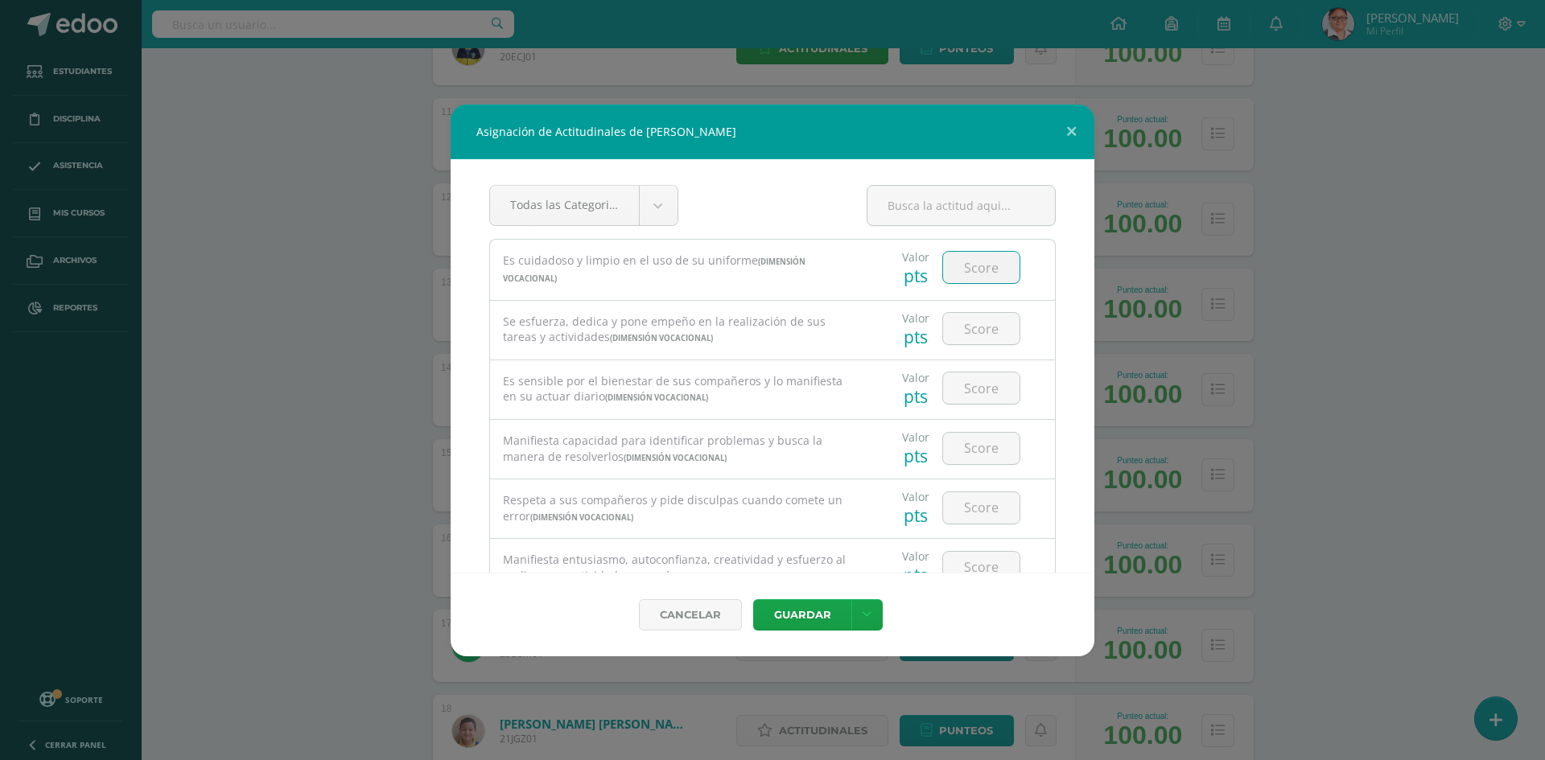
click at [982, 270] on input "number" at bounding box center [981, 267] width 76 height 31
type input "4"
click at [970, 330] on input "number" at bounding box center [981, 328] width 76 height 31
type input "4"
click at [969, 379] on input "number" at bounding box center [981, 388] width 76 height 31
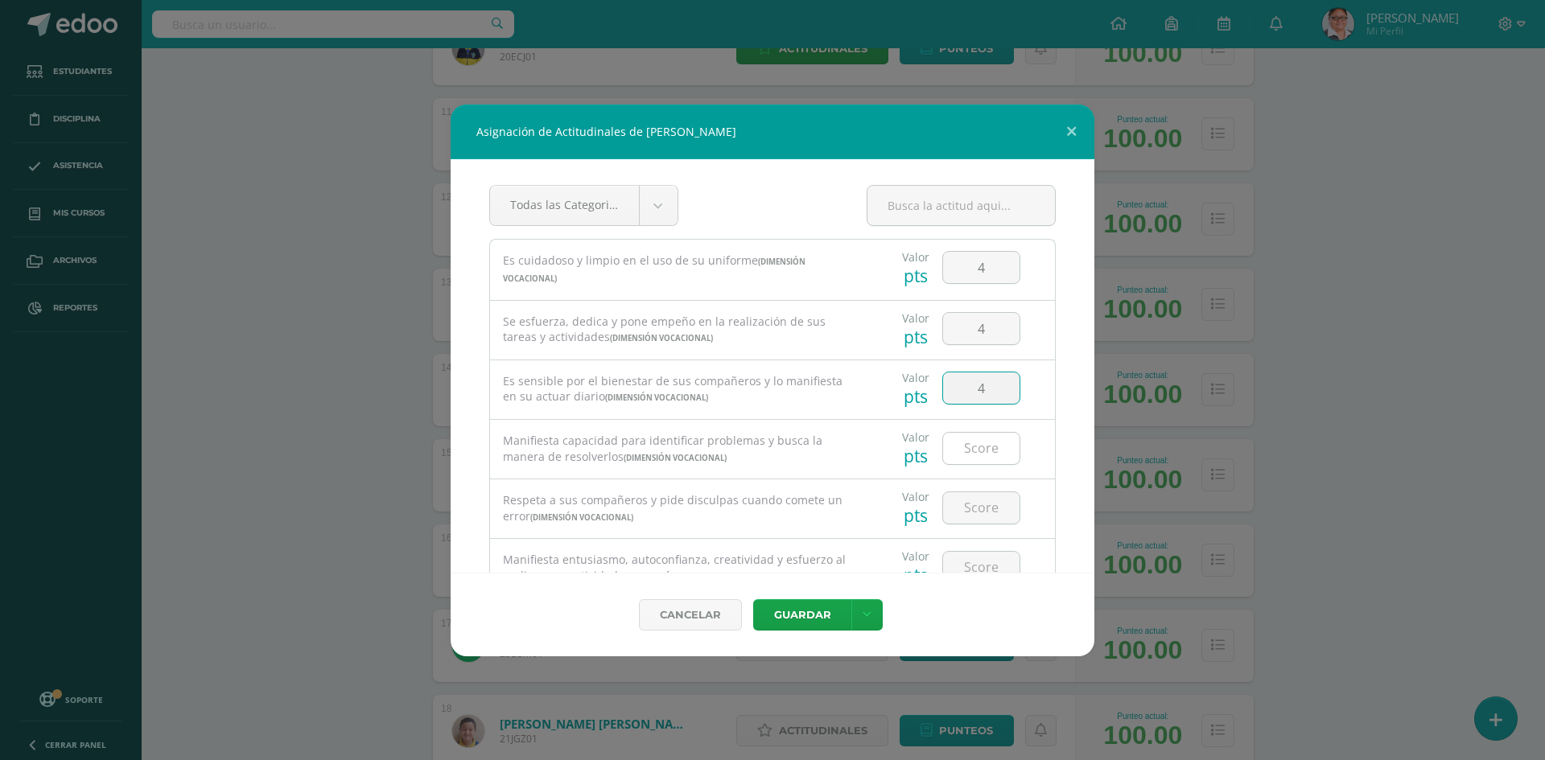
type input "4"
click at [969, 458] on input "number" at bounding box center [981, 448] width 76 height 31
type input "4"
click at [965, 516] on input "number" at bounding box center [981, 507] width 76 height 31
type input "4"
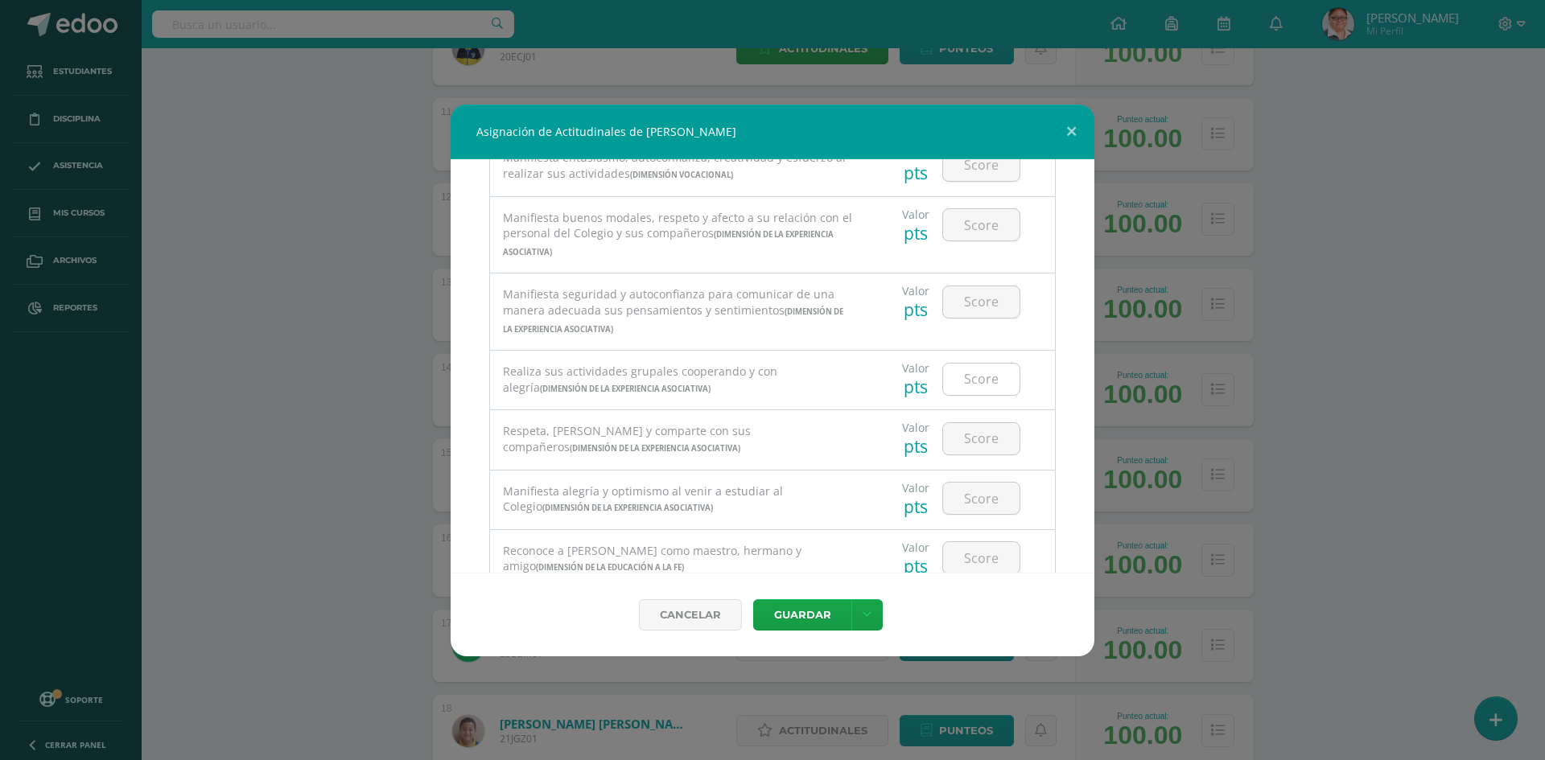
scroll to position [322, 0]
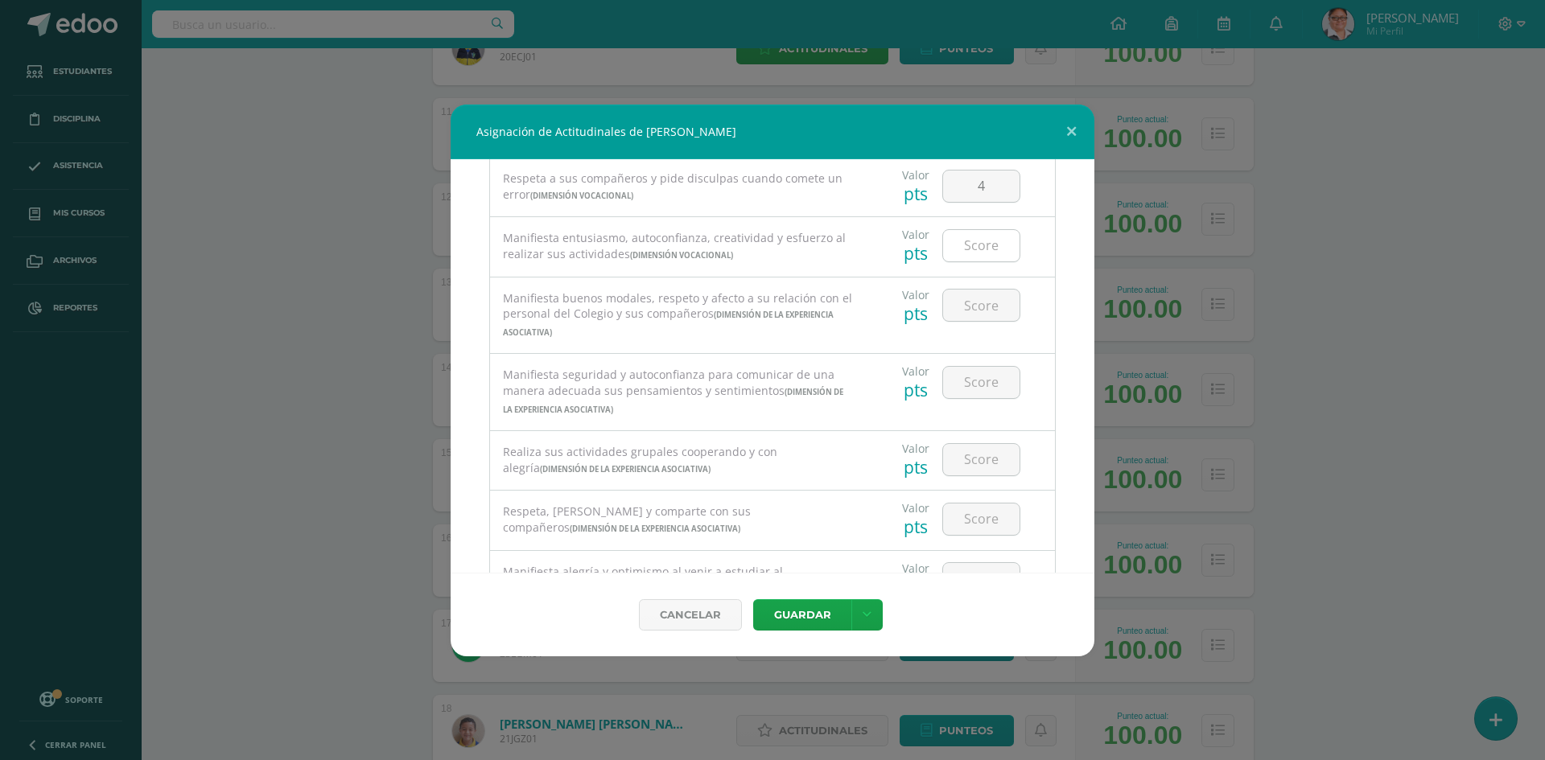
click at [973, 241] on input "number" at bounding box center [981, 245] width 76 height 31
type input "4"
click at [969, 298] on input "number" at bounding box center [981, 305] width 76 height 31
type input "4"
click at [968, 383] on input "number" at bounding box center [981, 382] width 76 height 31
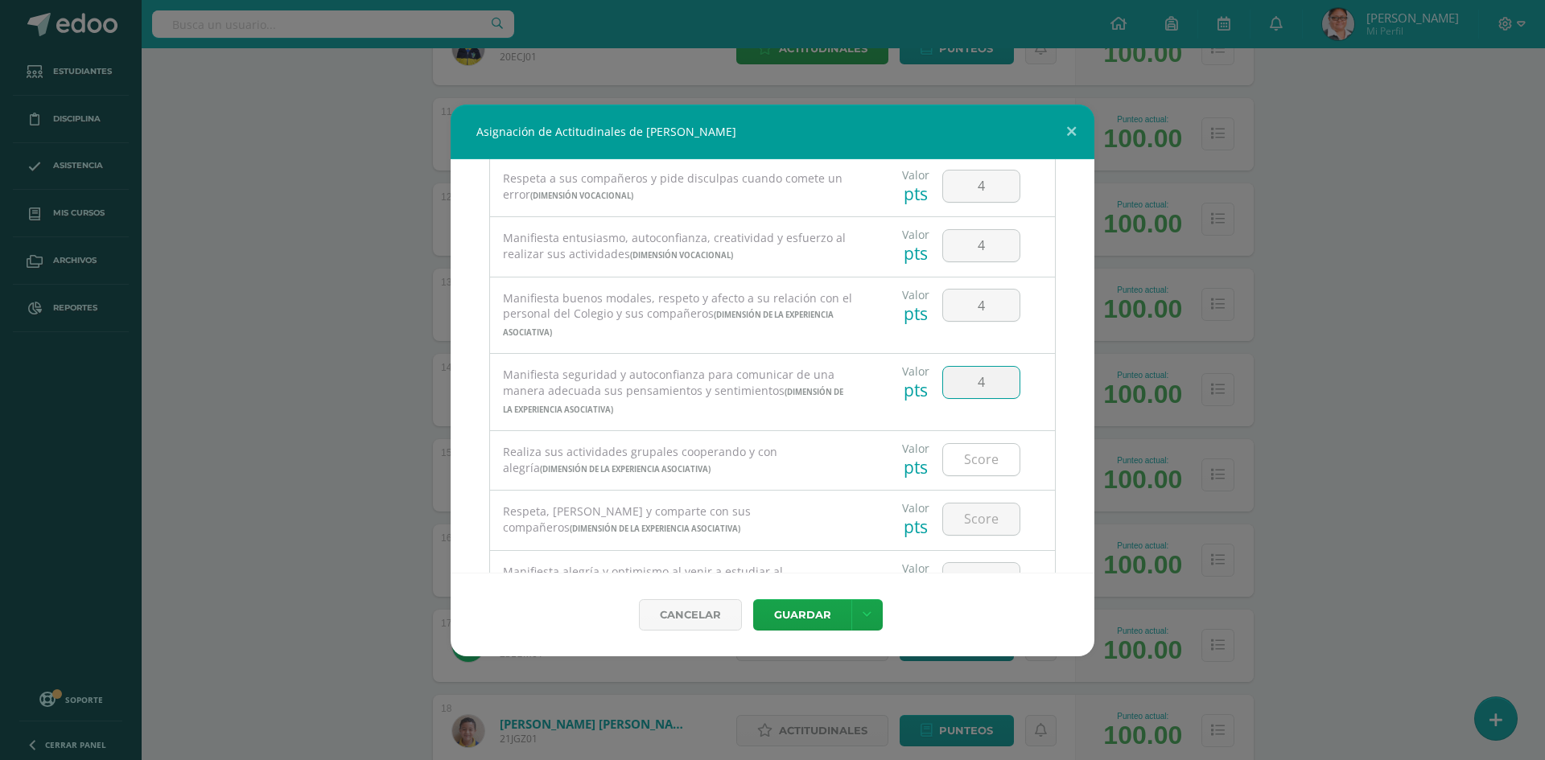
type input "4"
click at [965, 464] on input "number" at bounding box center [981, 459] width 76 height 31
type input "4"
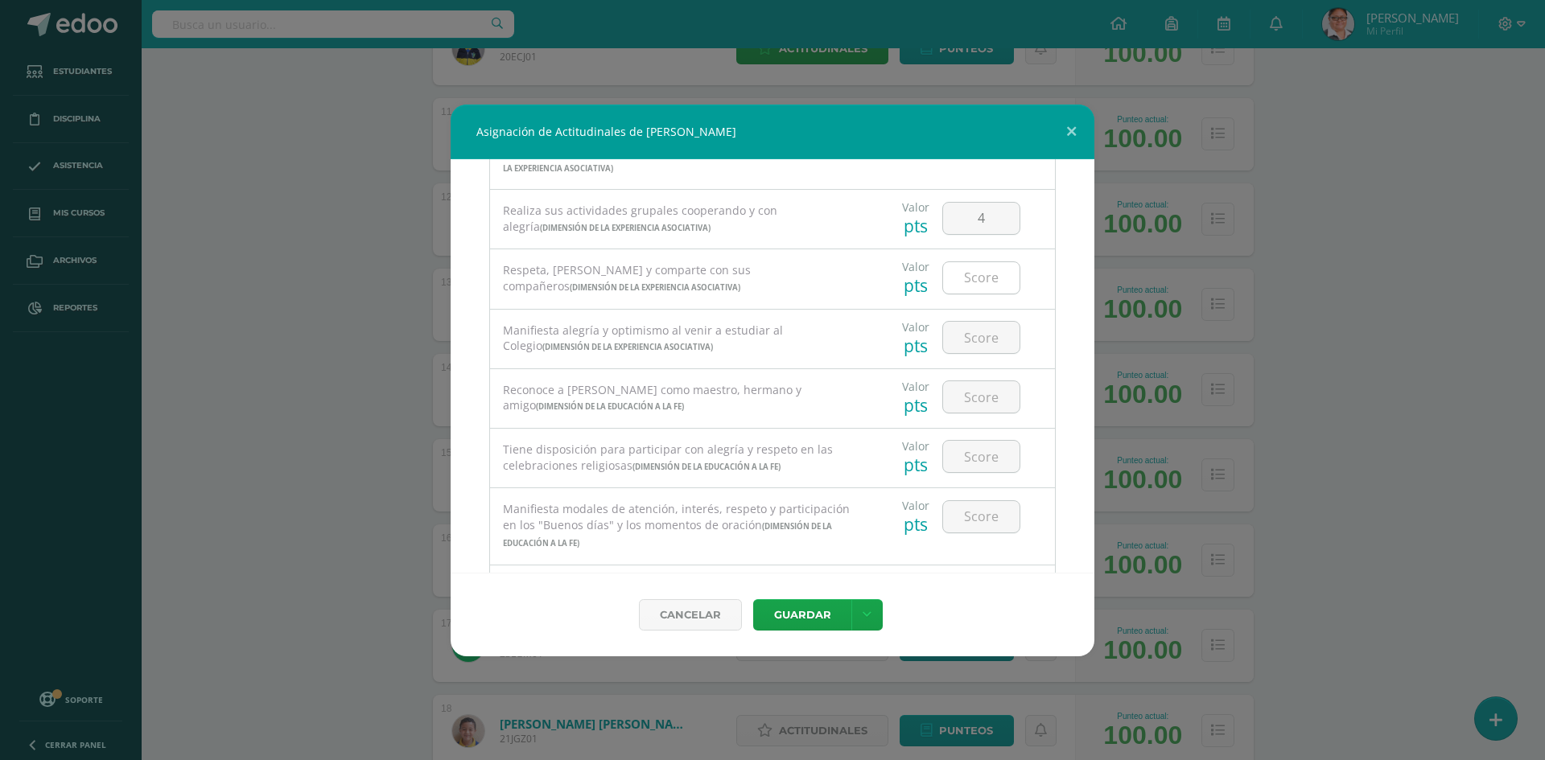
click at [968, 281] on input "number" at bounding box center [981, 277] width 76 height 31
type input "4"
click at [974, 337] on input "number" at bounding box center [981, 337] width 76 height 31
type input "4"
click at [970, 400] on input "number" at bounding box center [981, 396] width 76 height 31
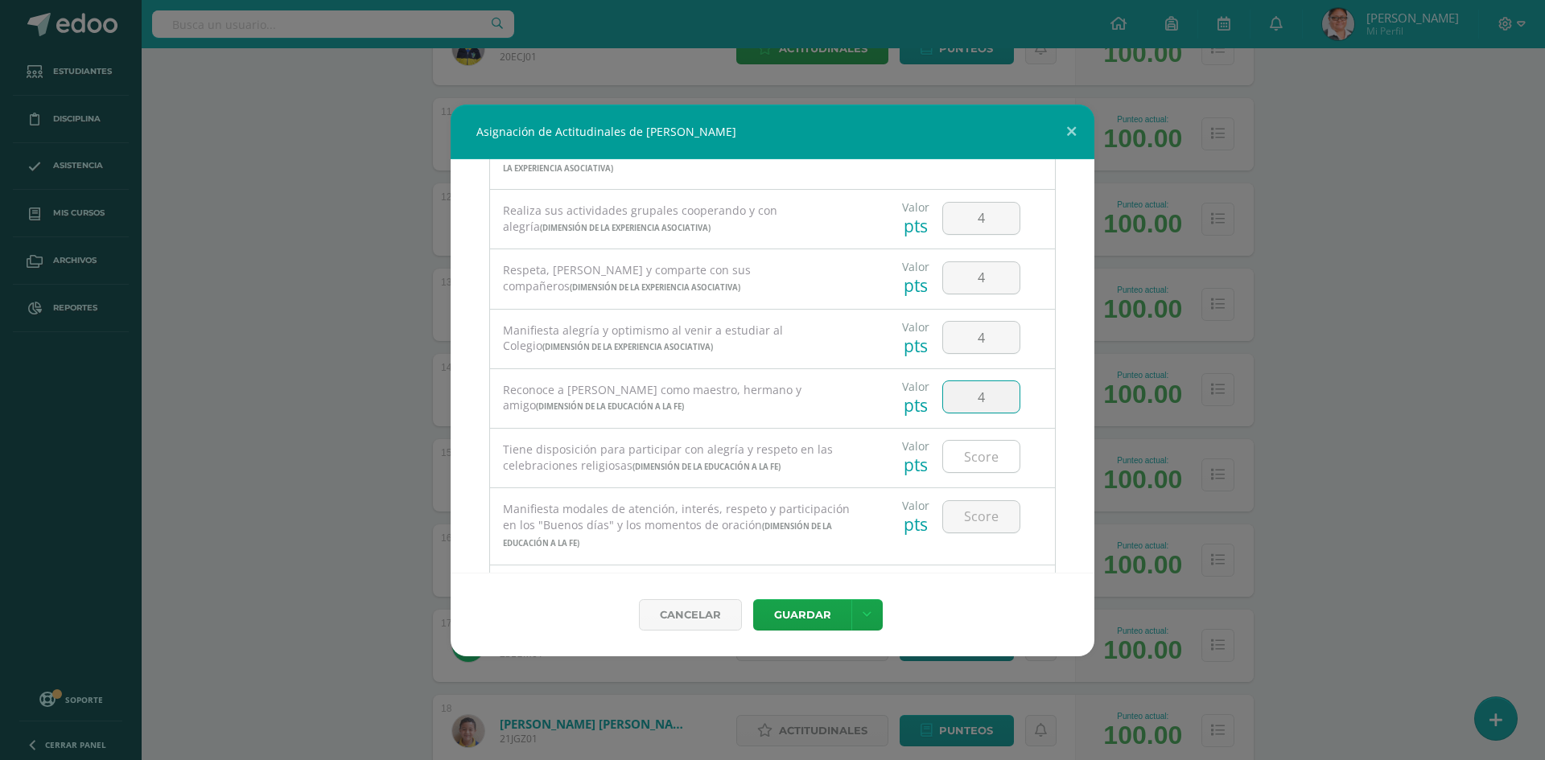
type input "4"
click at [972, 457] on input "number" at bounding box center [981, 456] width 76 height 31
type input "4"
click at [966, 511] on input "number" at bounding box center [981, 516] width 76 height 31
type input "4"
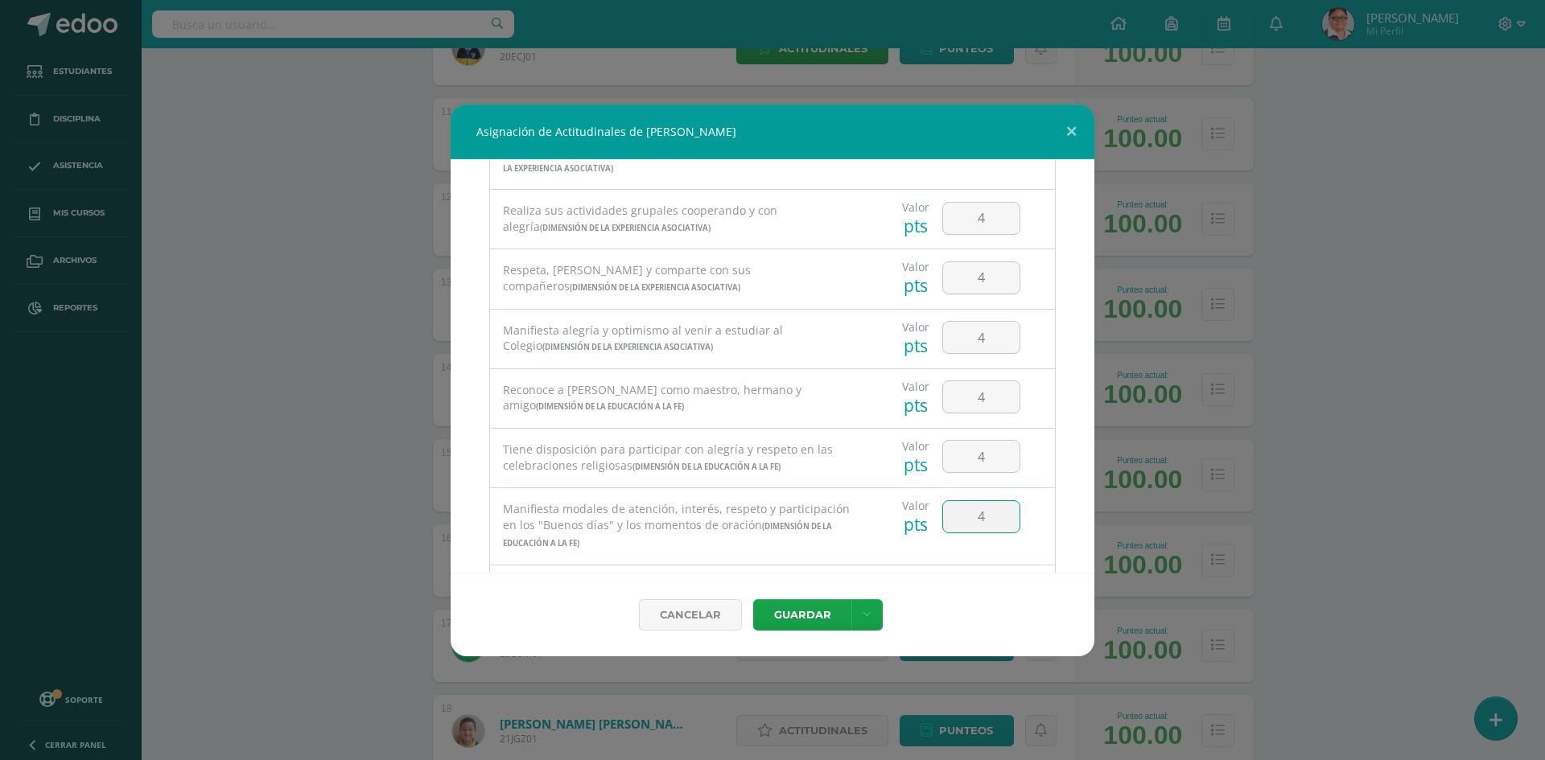
scroll to position [885, 0]
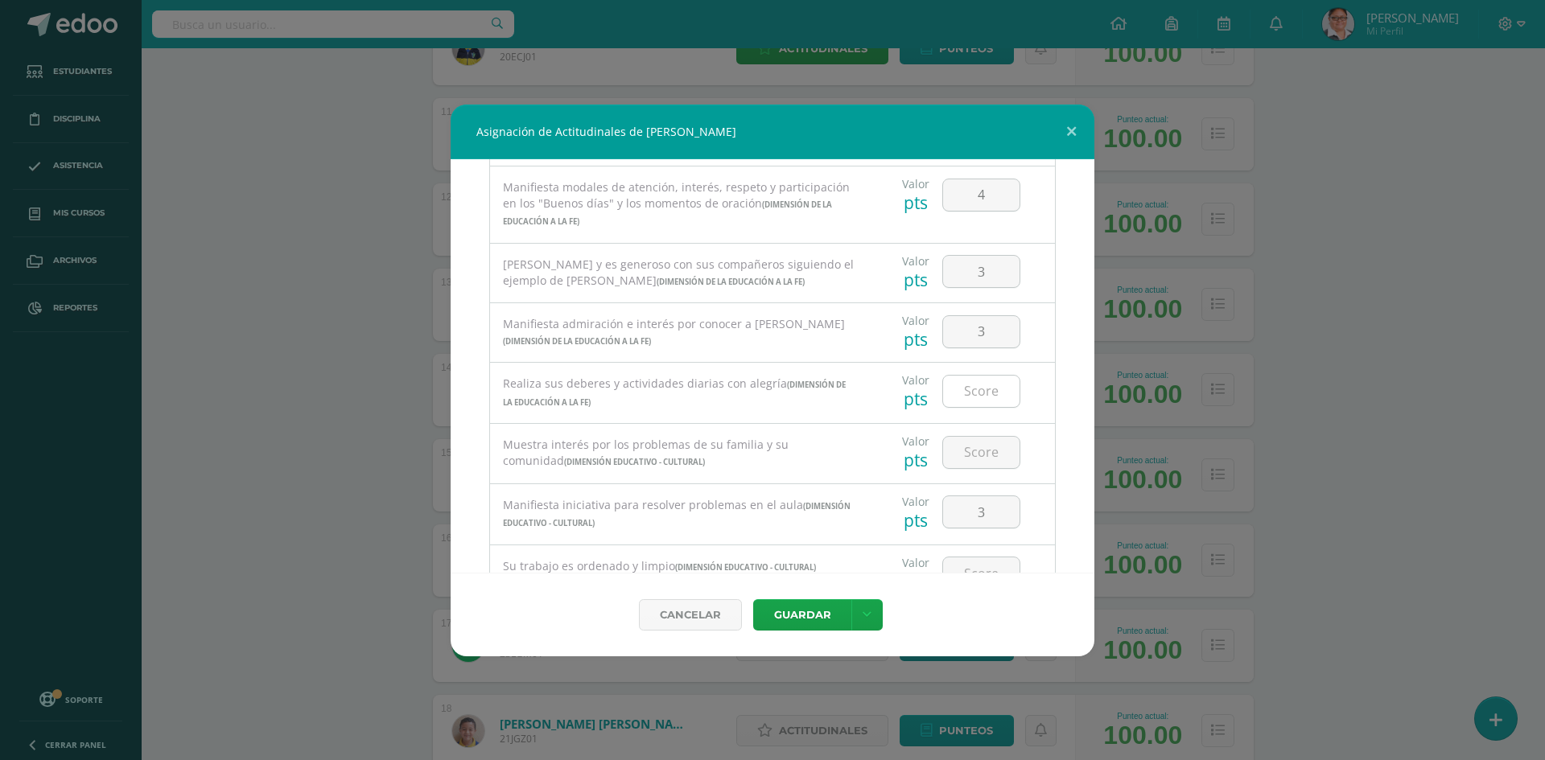
click at [973, 385] on input "number" at bounding box center [981, 391] width 76 height 31
type input "4"
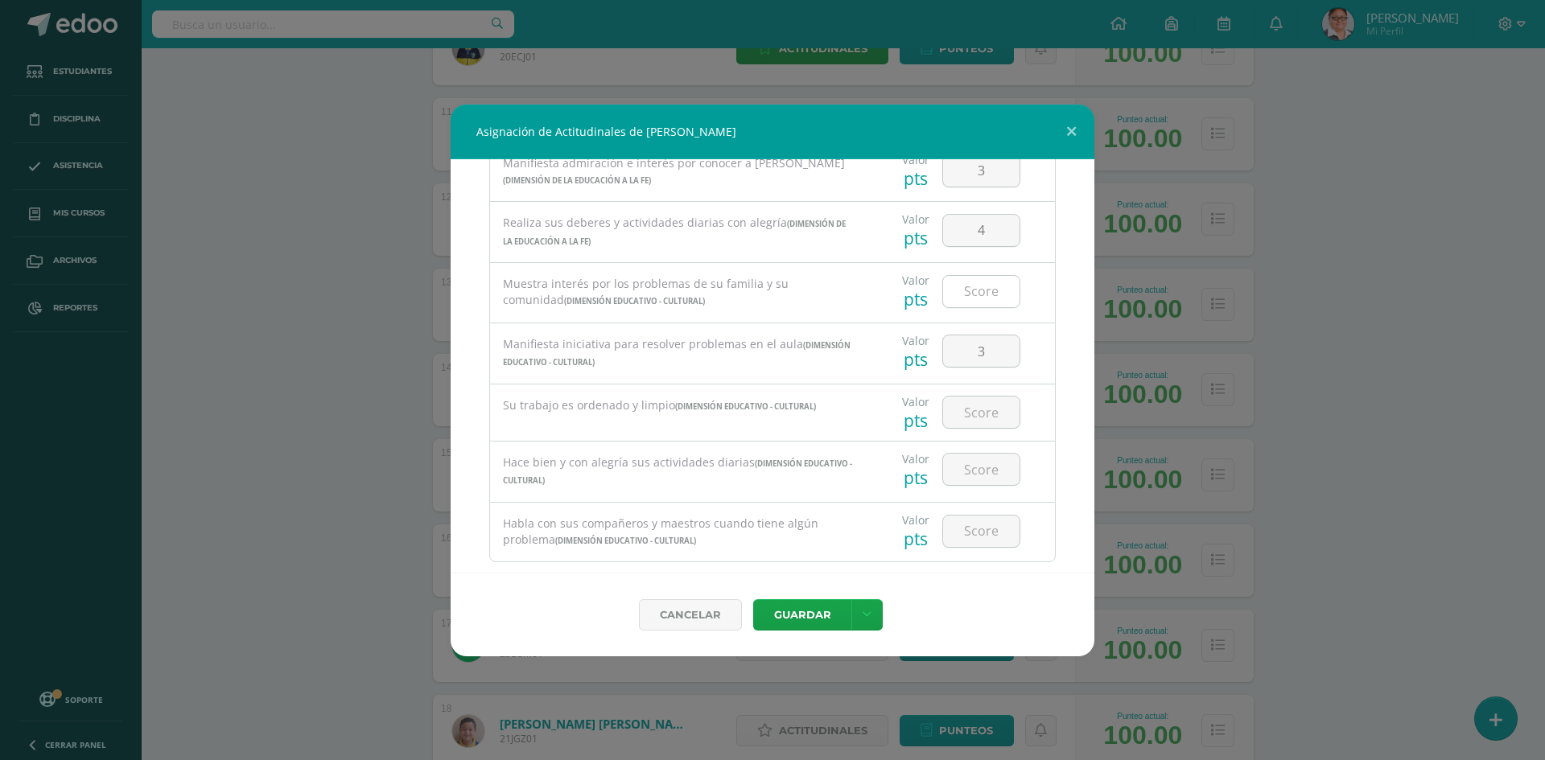
click at [957, 302] on input "number" at bounding box center [981, 291] width 76 height 31
type input "4"
click at [971, 405] on input "number" at bounding box center [981, 412] width 76 height 31
type input "4"
click at [980, 473] on input "number" at bounding box center [981, 469] width 76 height 31
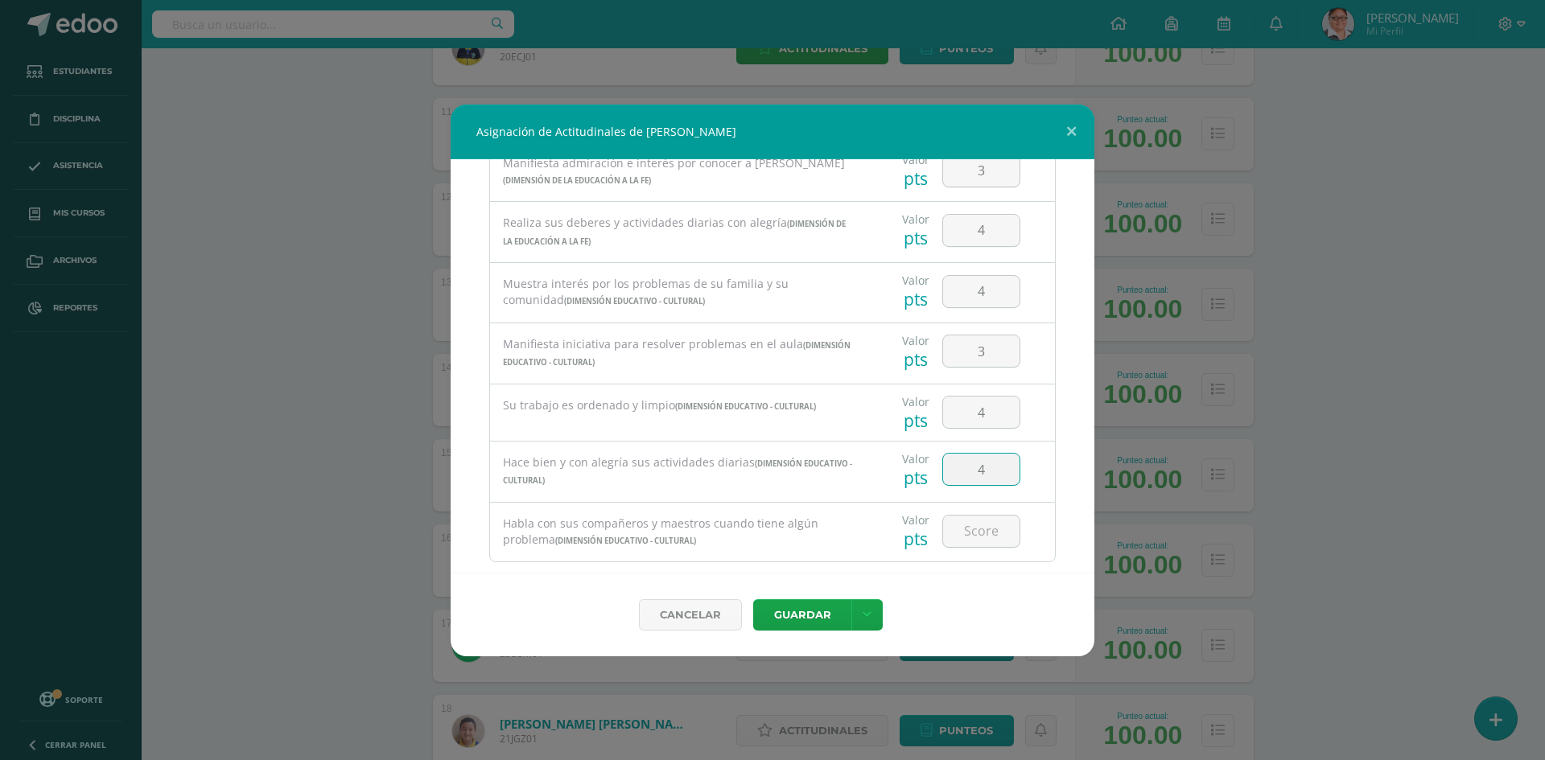
type input "4"
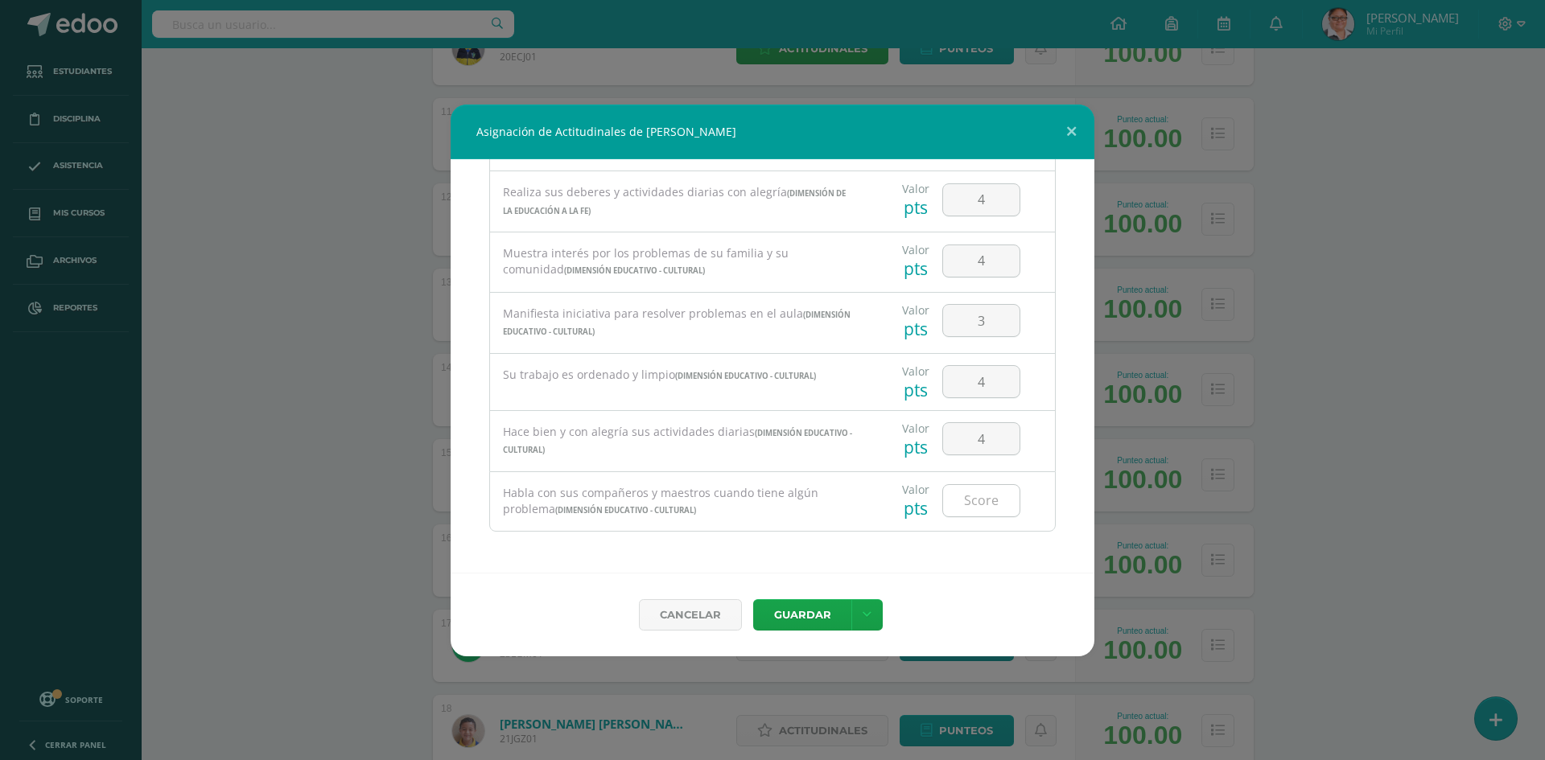
click at [969, 511] on input "number" at bounding box center [981, 500] width 76 height 31
type input "4"
click at [813, 611] on button "Guardar" at bounding box center [802, 614] width 98 height 31
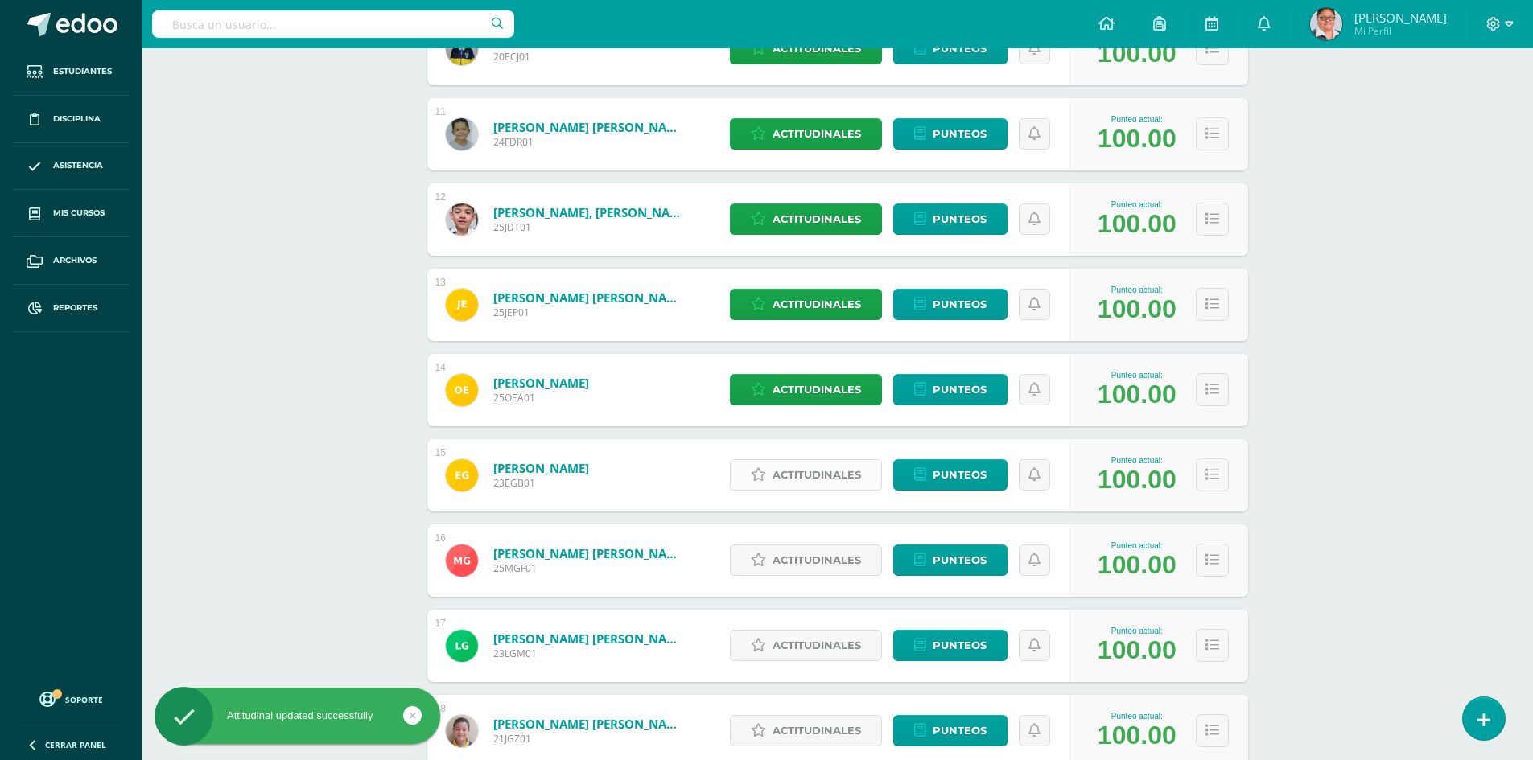
click at [816, 471] on span "Actitudinales" at bounding box center [816, 475] width 88 height 30
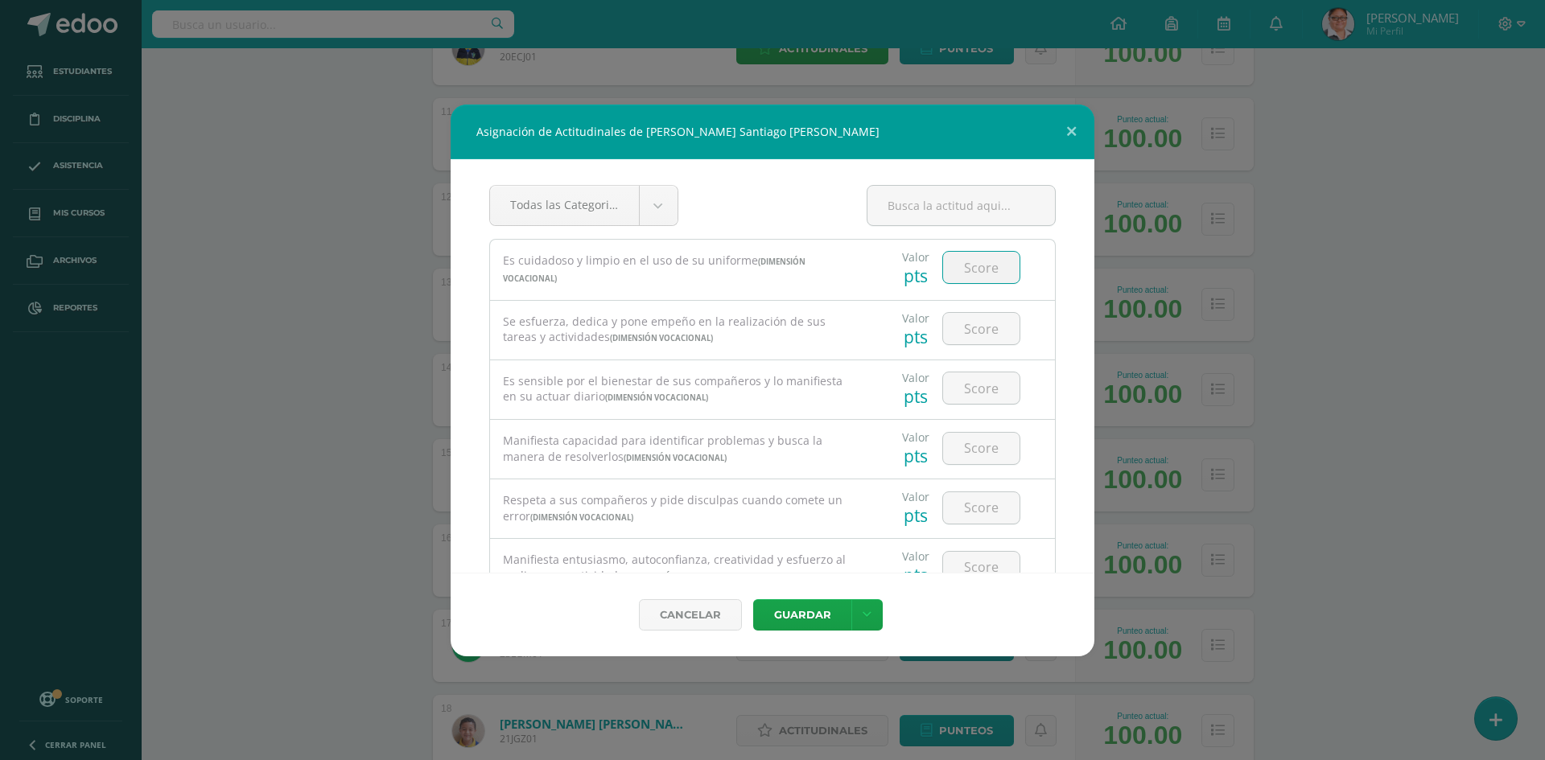
click at [969, 272] on input "number" at bounding box center [981, 267] width 76 height 31
type input "3"
click at [961, 333] on input "number" at bounding box center [981, 328] width 76 height 31
type input "3"
click at [955, 389] on input "number" at bounding box center [981, 388] width 76 height 31
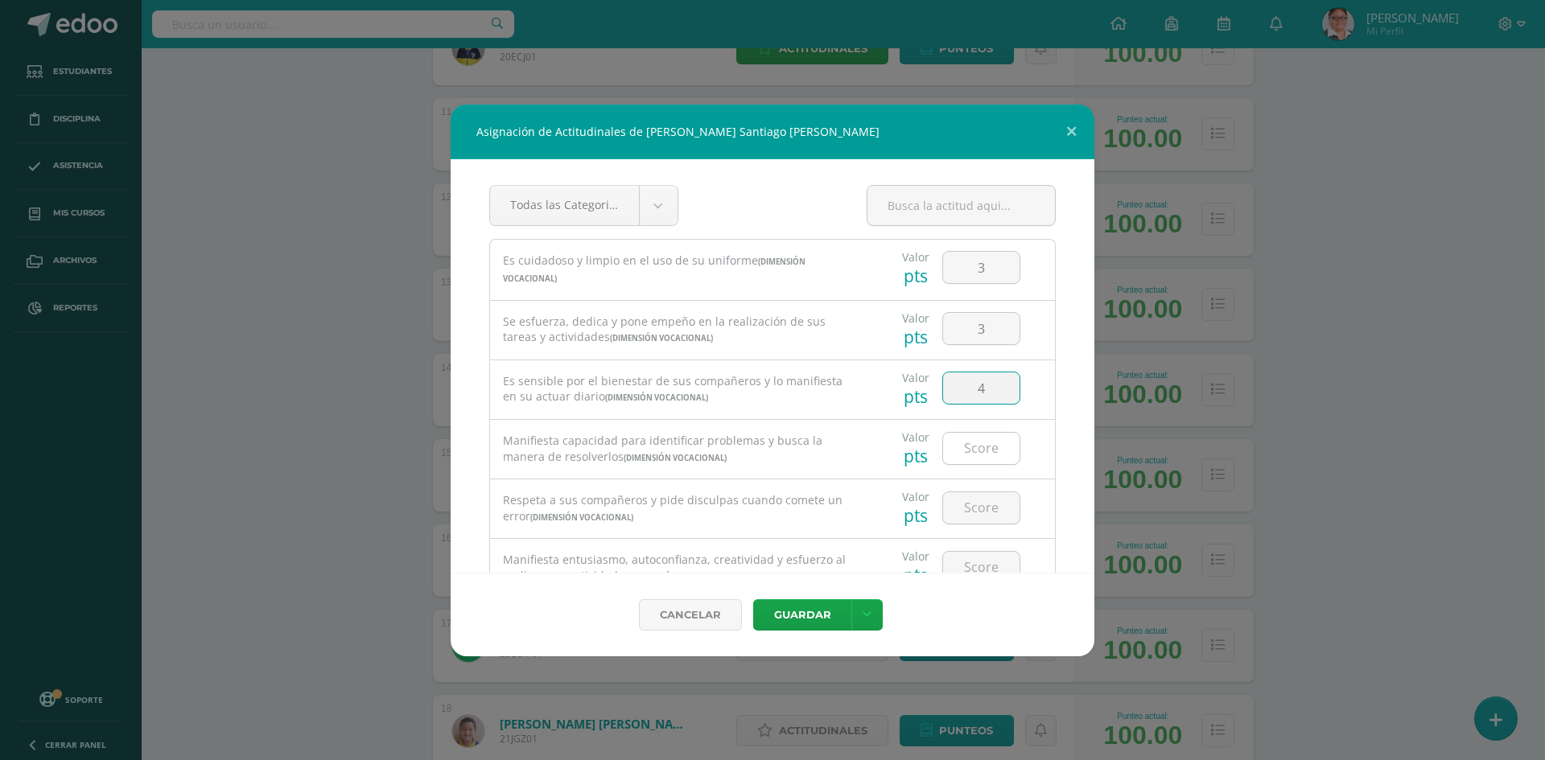
type input "4"
click at [961, 458] on input "number" at bounding box center [981, 448] width 76 height 31
type input "4"
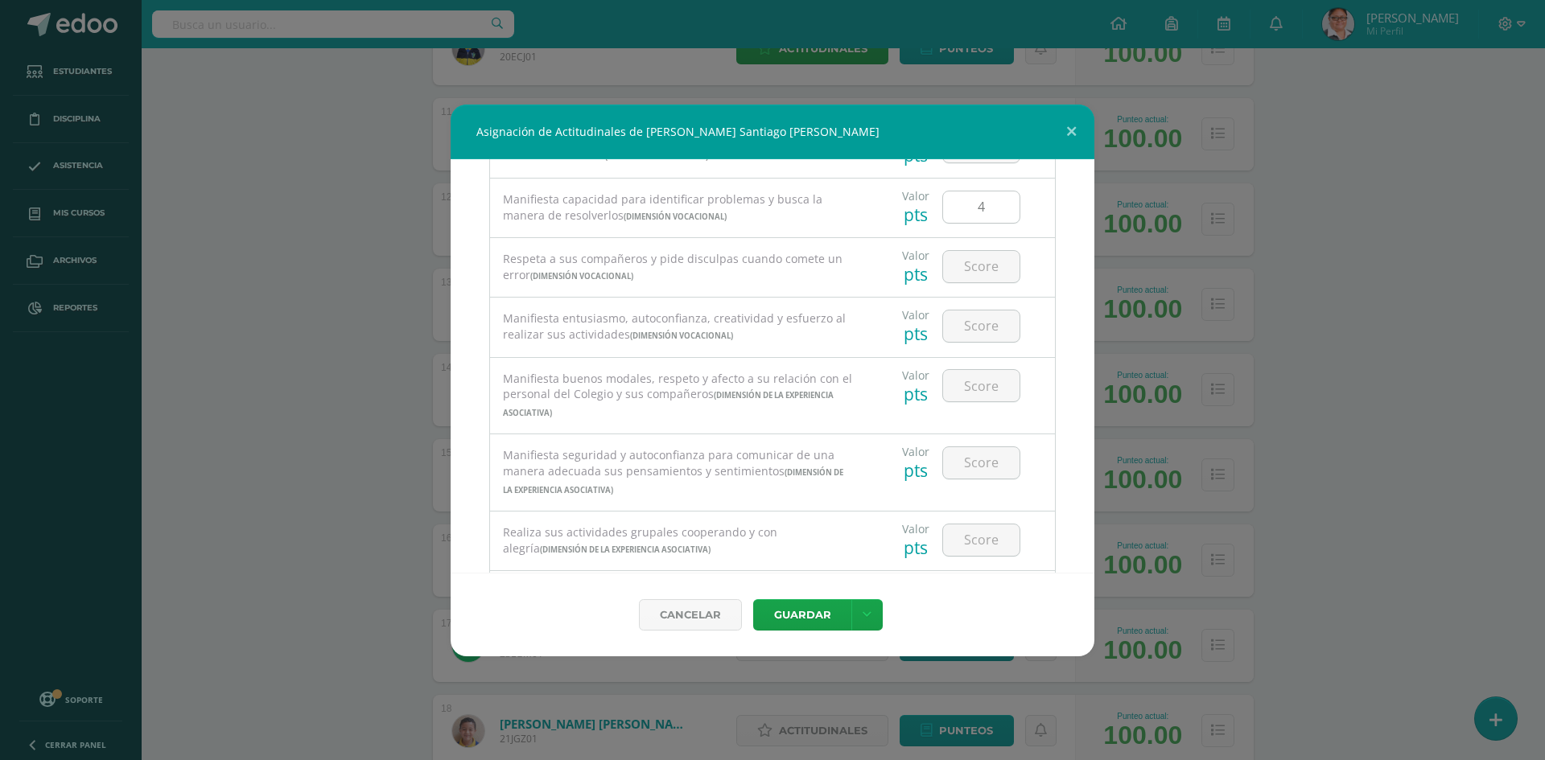
click at [974, 208] on input "4" at bounding box center [981, 206] width 76 height 31
type input "3"
click at [977, 266] on input "number" at bounding box center [981, 266] width 76 height 31
click at [974, 204] on input "3" at bounding box center [981, 206] width 76 height 31
type input "4"
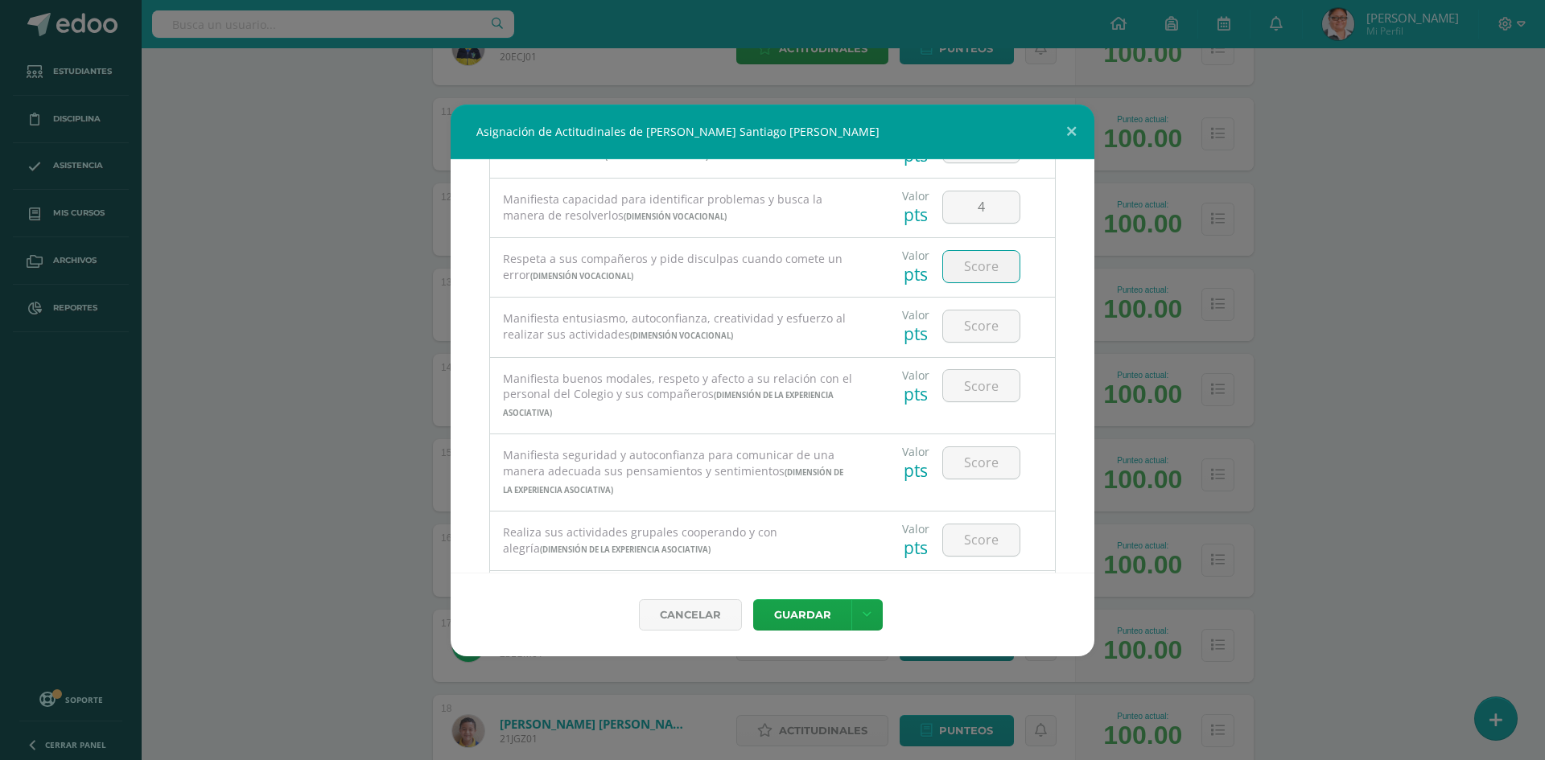
click at [972, 261] on input "number" at bounding box center [981, 266] width 76 height 31
type input "4"
click at [969, 324] on input "number" at bounding box center [981, 326] width 76 height 31
type input "4"
click at [964, 385] on input "number" at bounding box center [981, 385] width 76 height 31
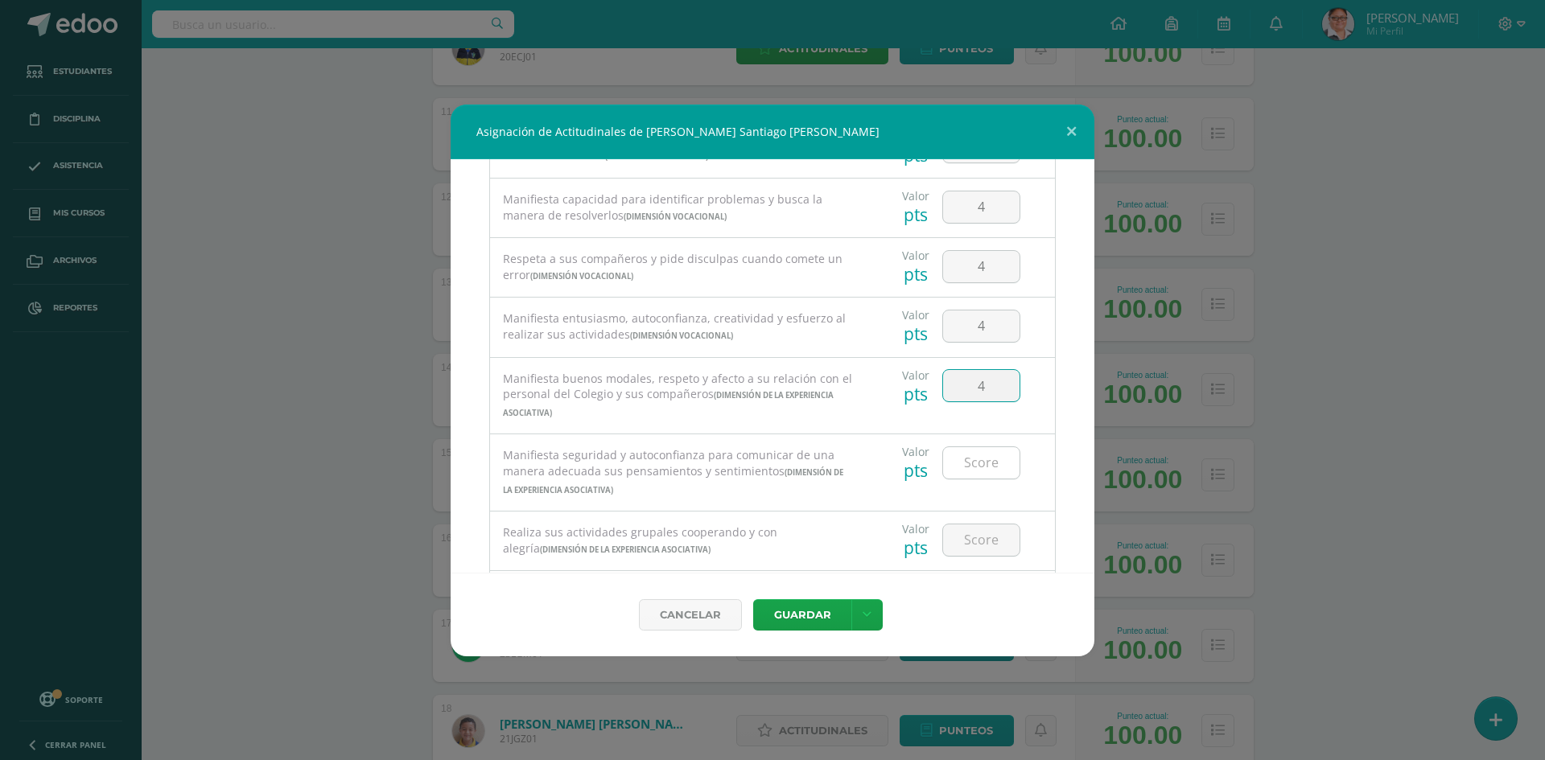
type input "4"
click at [953, 464] on input "number" at bounding box center [981, 462] width 76 height 31
type input "4"
click at [979, 542] on input "number" at bounding box center [981, 540] width 76 height 31
type input "4"
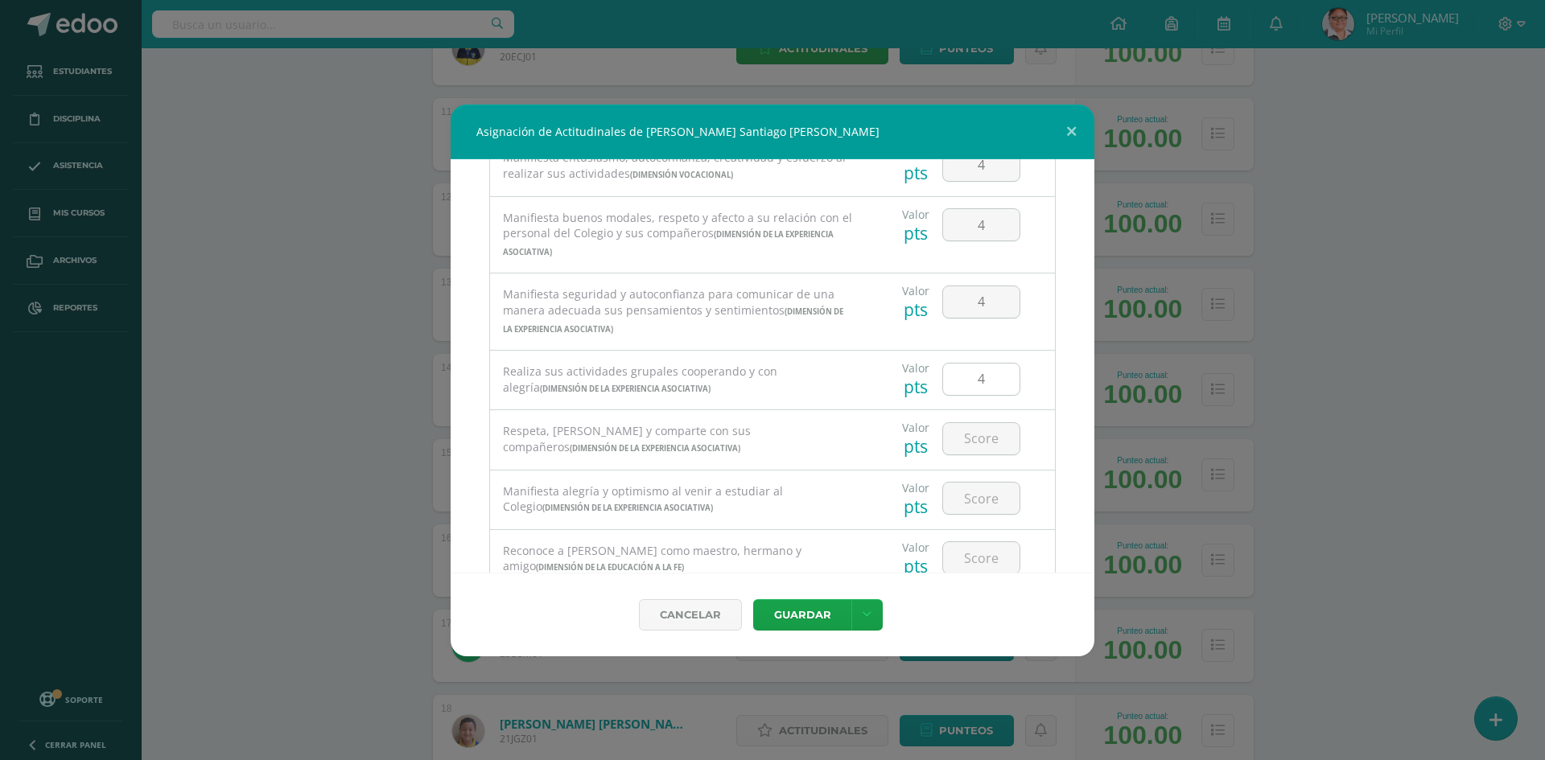
scroll to position [483, 0]
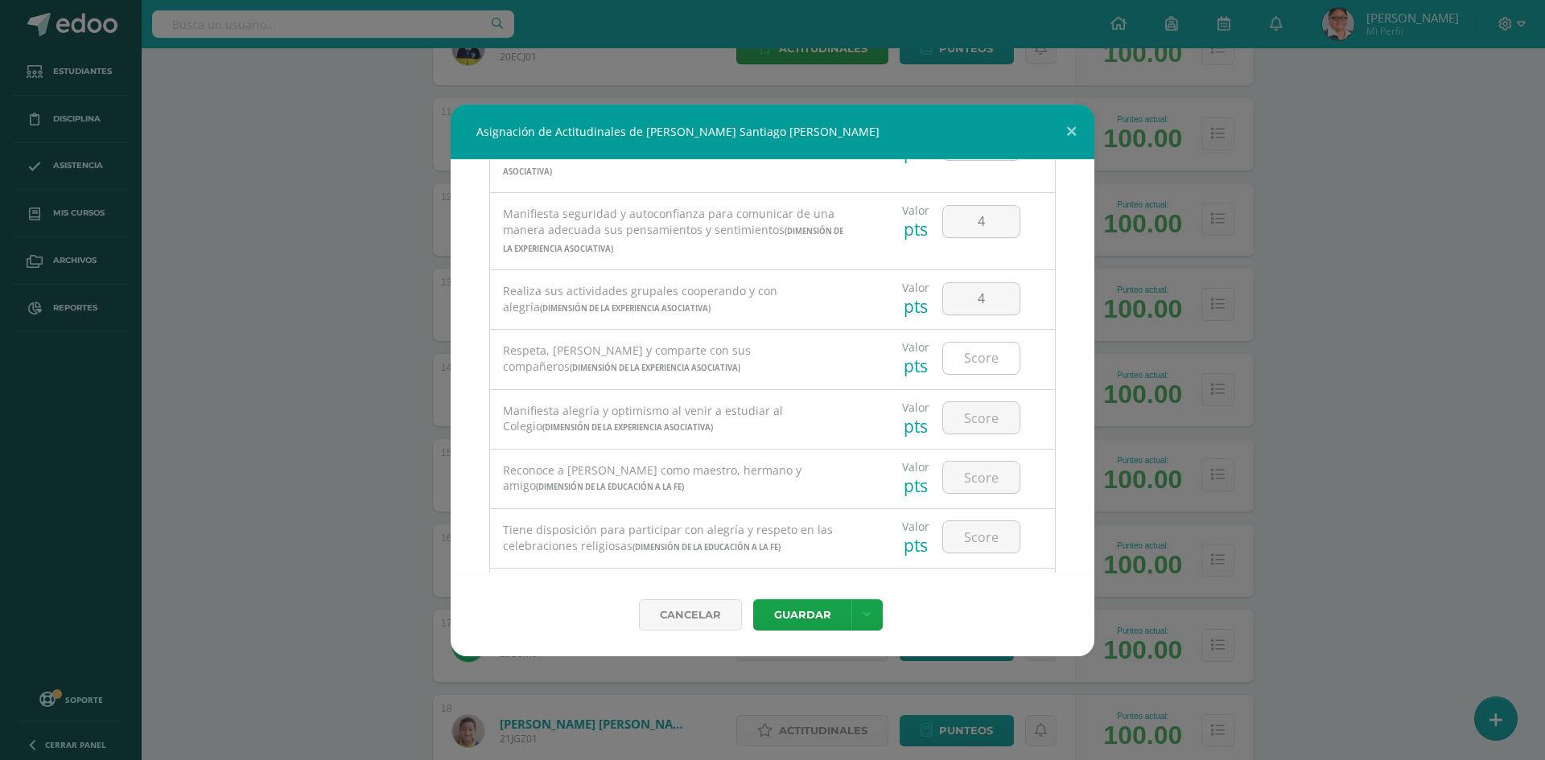
click at [974, 357] on input "number" at bounding box center [981, 358] width 76 height 31
type input "4"
click at [984, 424] on input "number" at bounding box center [981, 417] width 76 height 31
type input "4"
click at [973, 483] on input "number" at bounding box center [981, 477] width 76 height 31
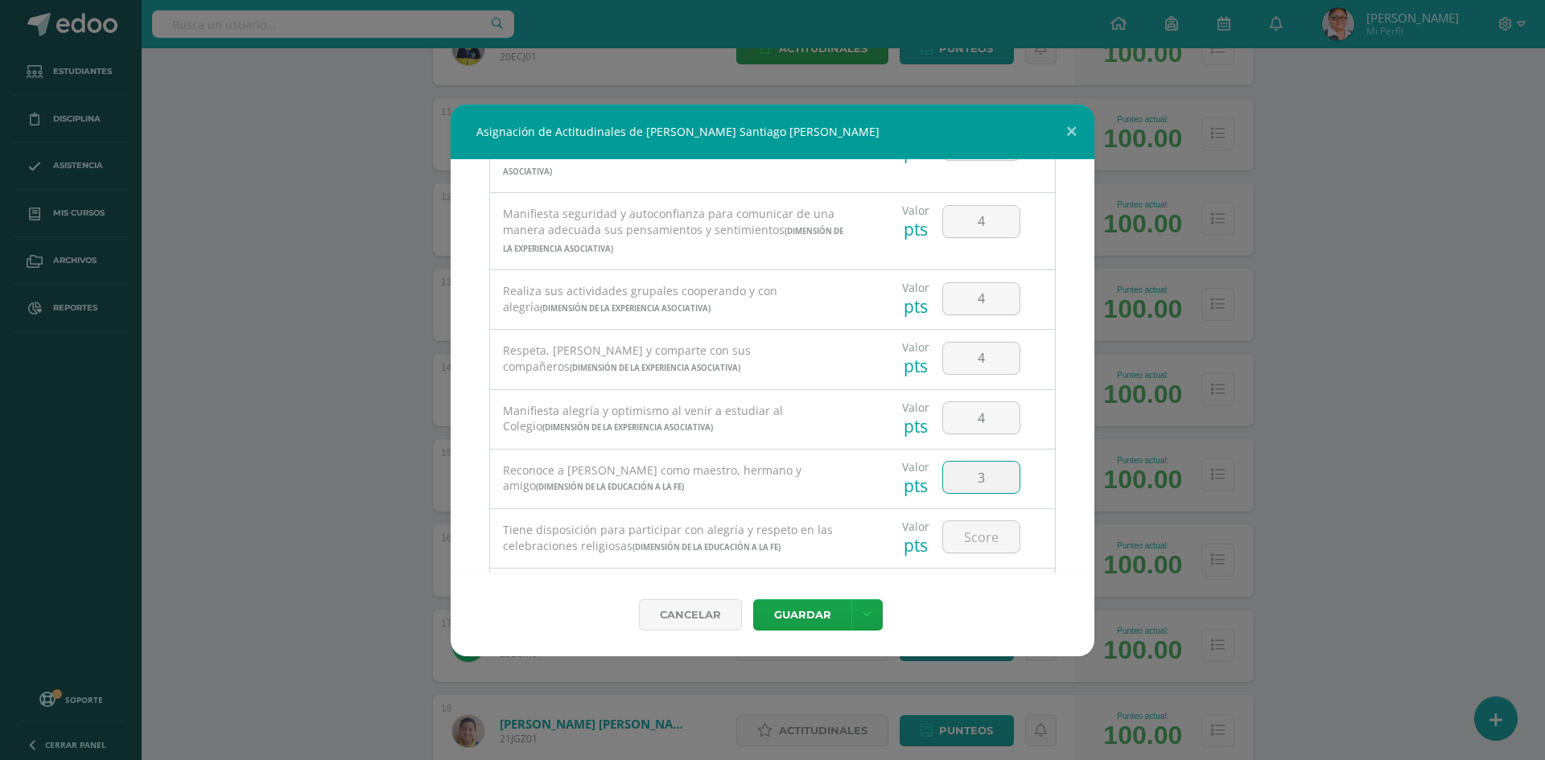
type input "3"
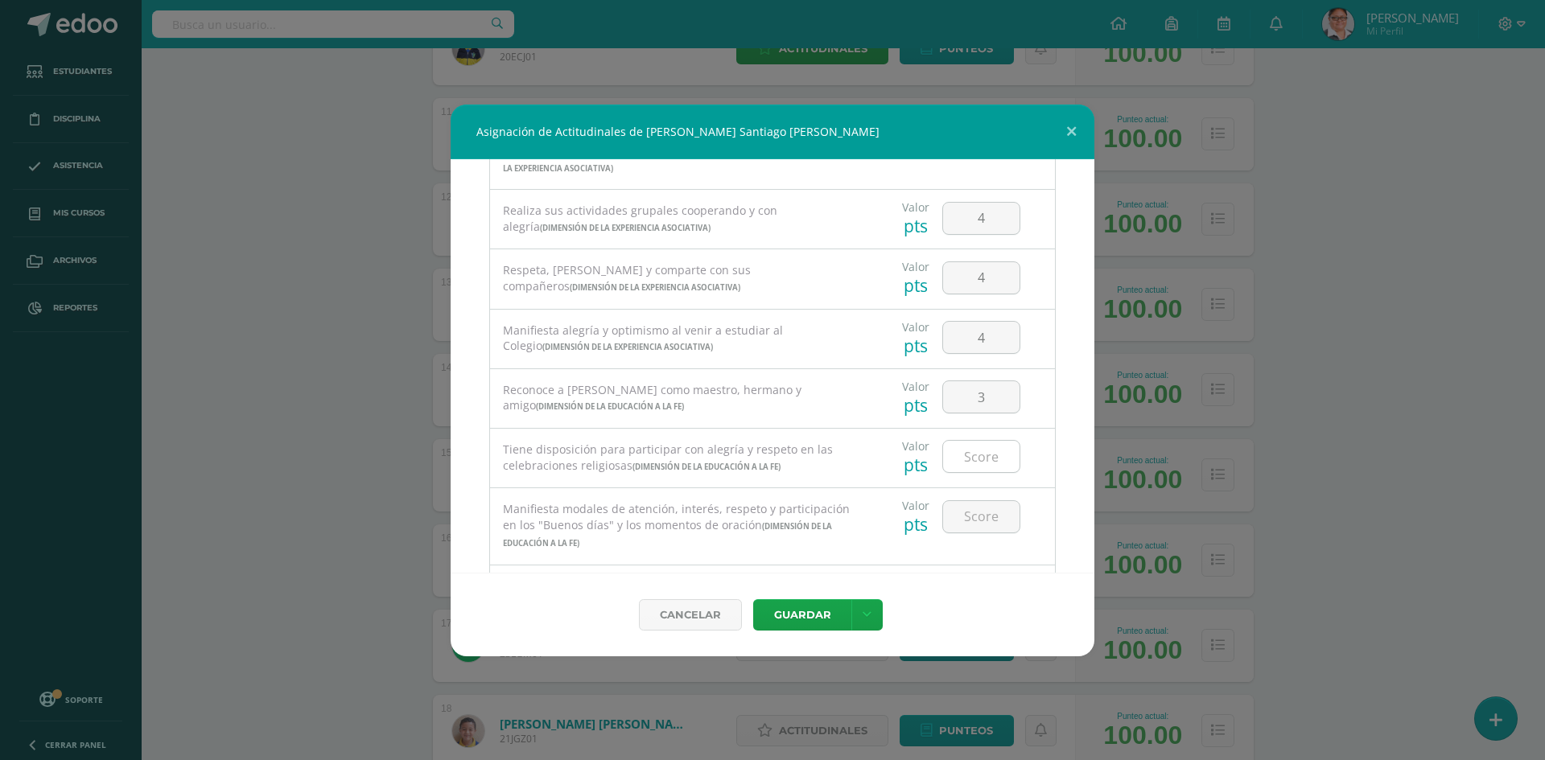
click at [977, 456] on input "number" at bounding box center [981, 456] width 76 height 31
type input "4"
click at [969, 519] on input "number" at bounding box center [981, 516] width 76 height 31
type input "4"
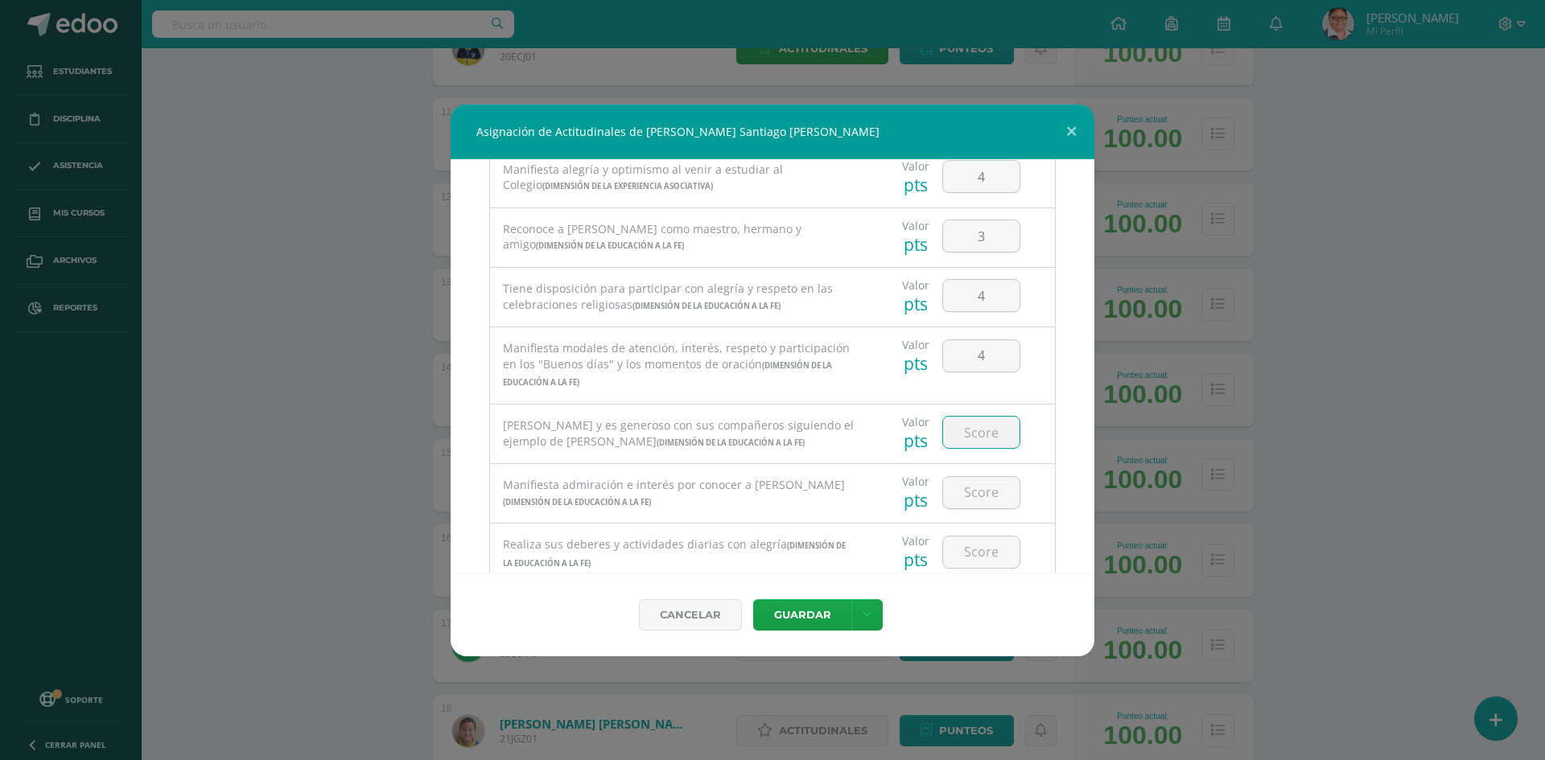
click at [968, 438] on input "number" at bounding box center [981, 432] width 76 height 31
type input "3"
click at [972, 496] on input "number" at bounding box center [981, 492] width 76 height 31
type input "3"
click at [973, 558] on input "number" at bounding box center [981, 552] width 76 height 31
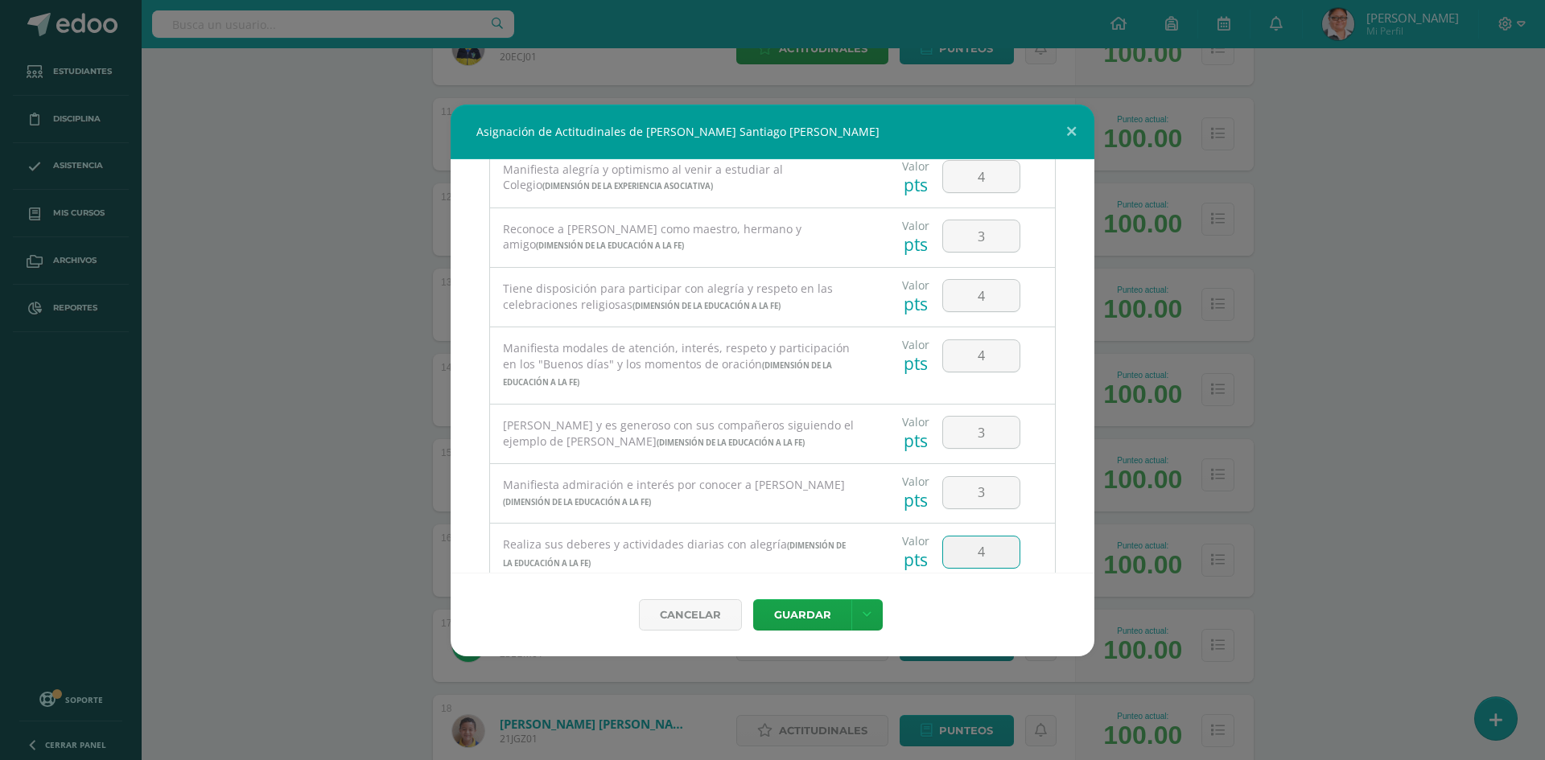
type input "4"
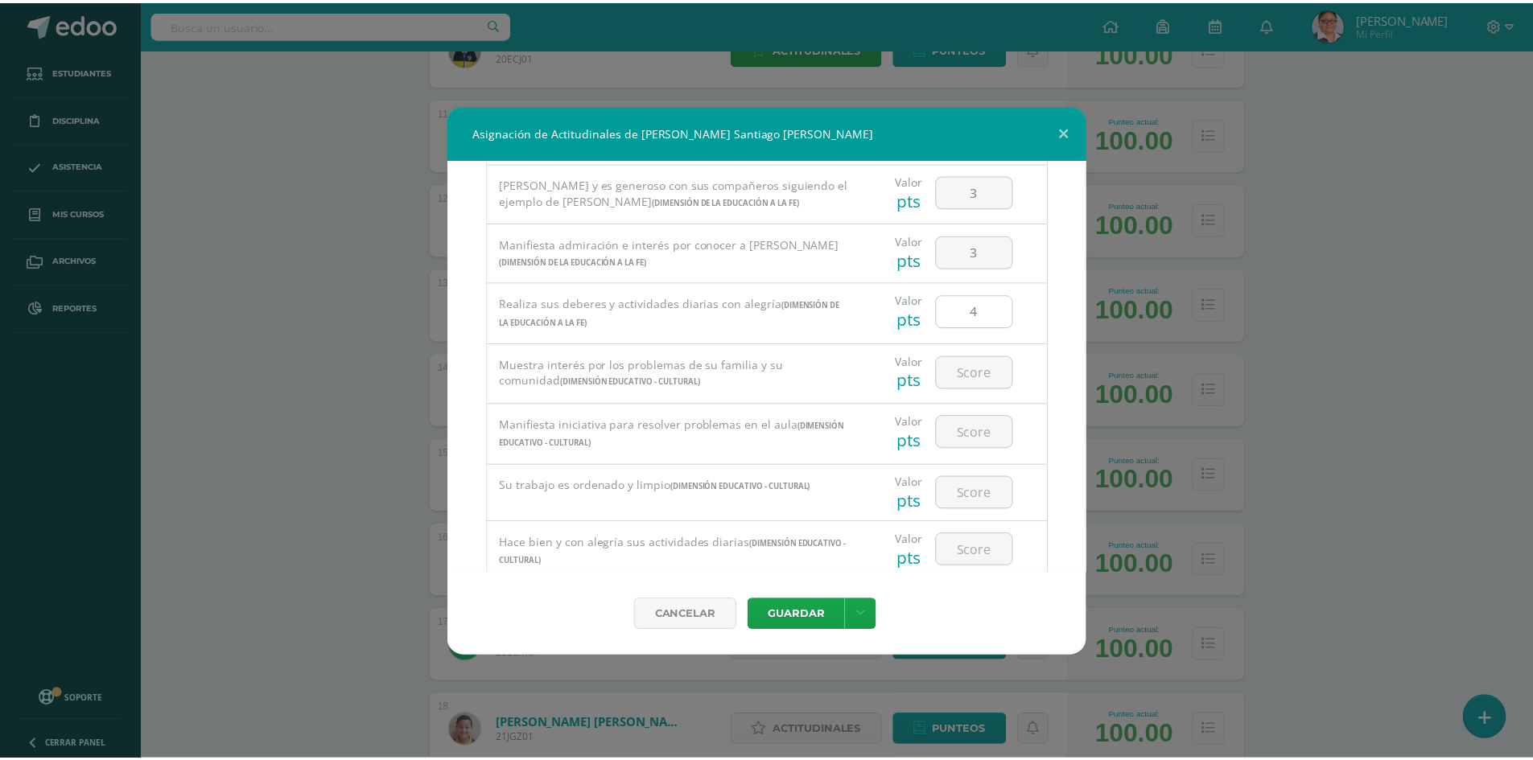
scroll to position [1046, 0]
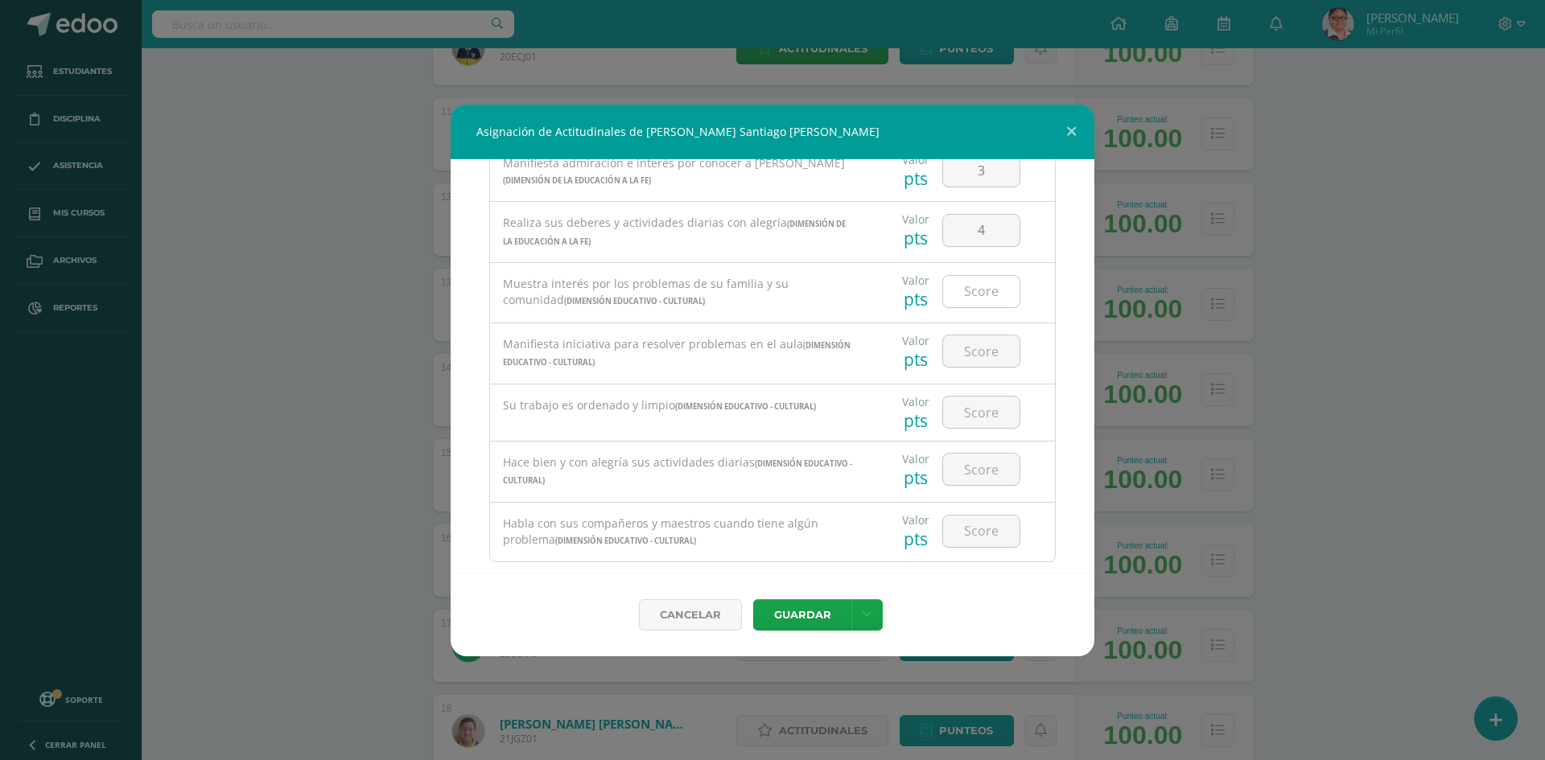
click at [965, 291] on input "number" at bounding box center [981, 291] width 76 height 31
type input "3"
click at [975, 353] on input "number" at bounding box center [981, 350] width 76 height 31
type input "4"
click at [973, 404] on input "number" at bounding box center [981, 412] width 76 height 31
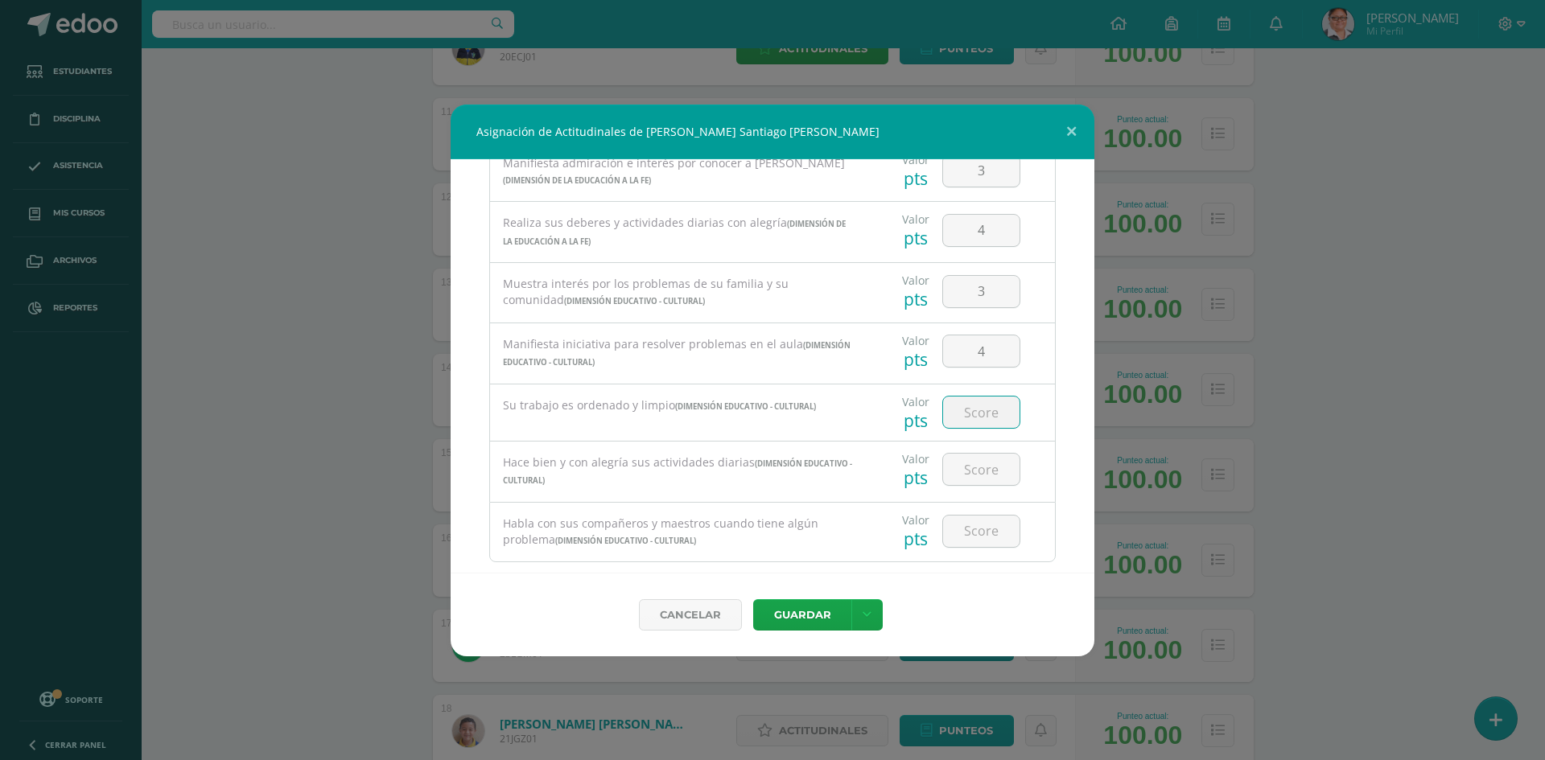
type input "4"
type input "3"
click at [961, 464] on input "number" at bounding box center [981, 469] width 76 height 31
type input "4"
click at [962, 533] on input "number" at bounding box center [981, 531] width 76 height 31
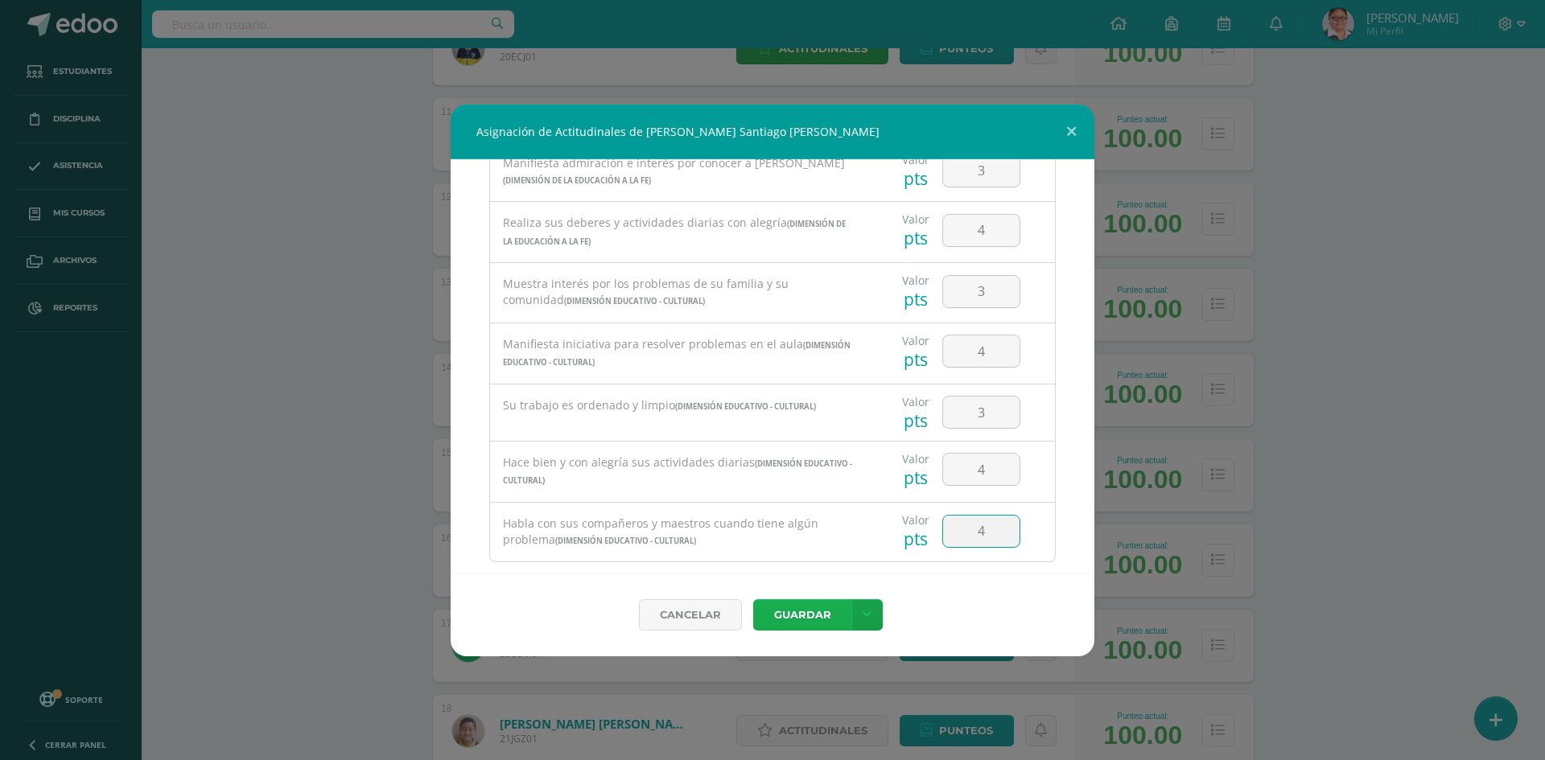
type input "4"
click at [808, 611] on button "Guardar" at bounding box center [802, 614] width 98 height 31
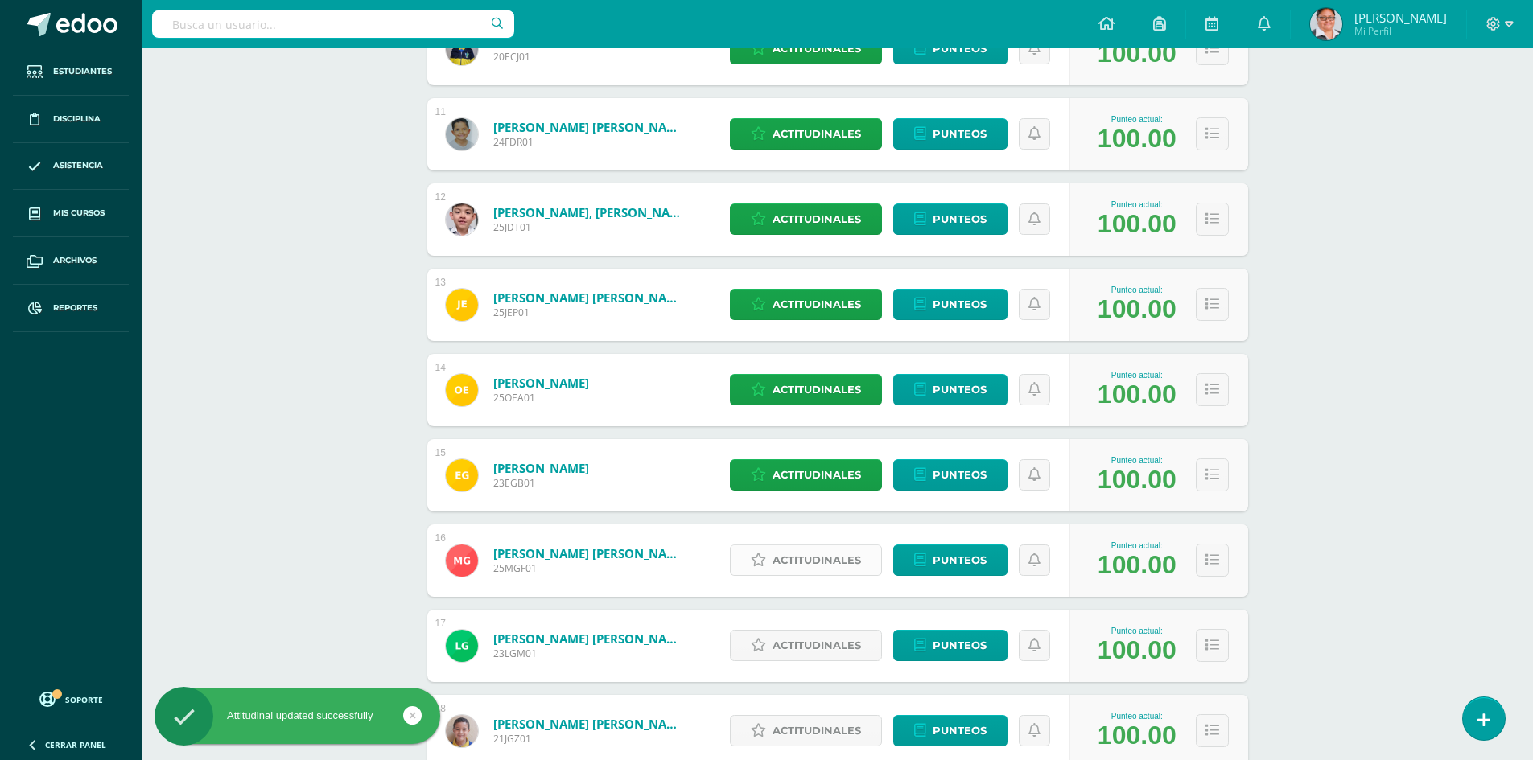
click at [824, 563] on span "Actitudinales" at bounding box center [816, 560] width 88 height 30
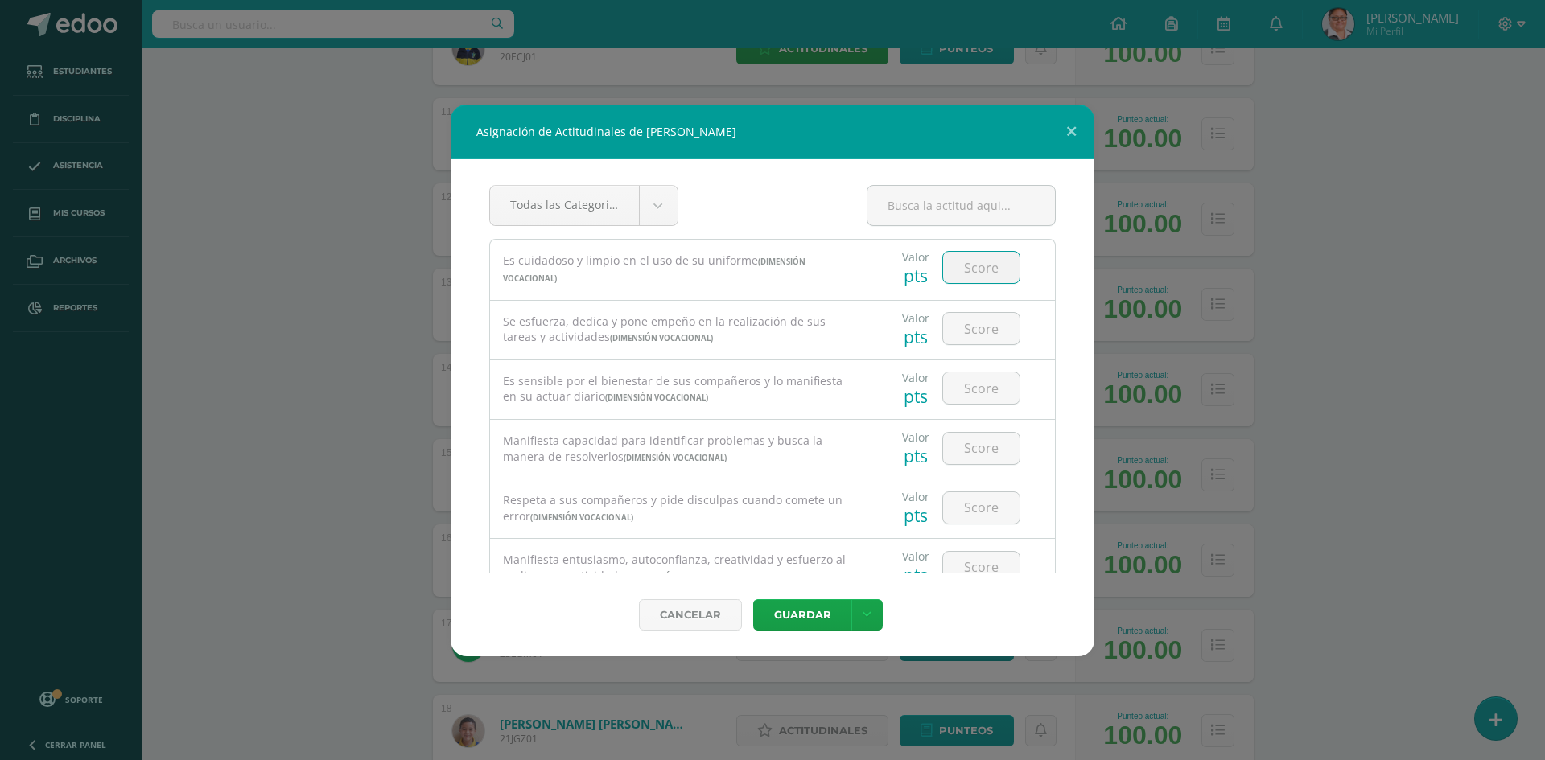
drag, startPoint x: 950, startPoint y: 260, endPoint x: 1340, endPoint y: 291, distance: 391.5
click at [1340, 291] on div "Asignación de Actitudinales de [PERSON_NAME] Todas las Categorias Todas las Cat…" at bounding box center [772, 381] width 1532 height 552
